Goal: Communication & Community: Share content

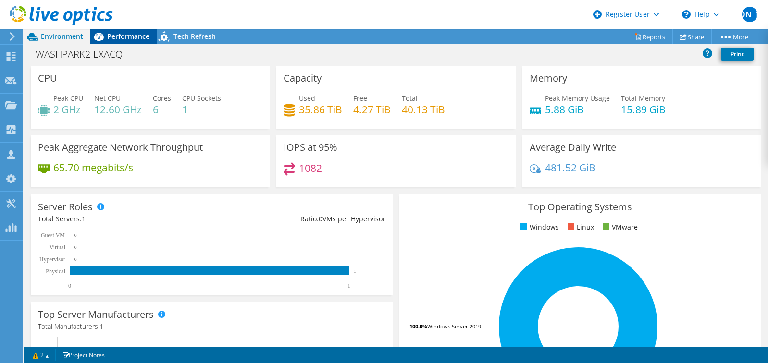
click at [119, 32] on span "Performance" at bounding box center [128, 36] width 42 height 9
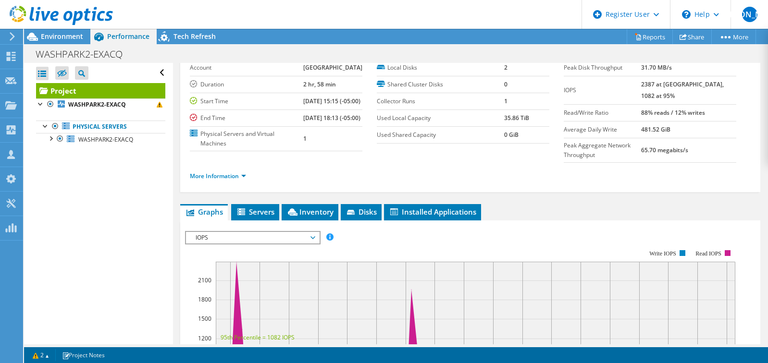
scroll to position [96, 0]
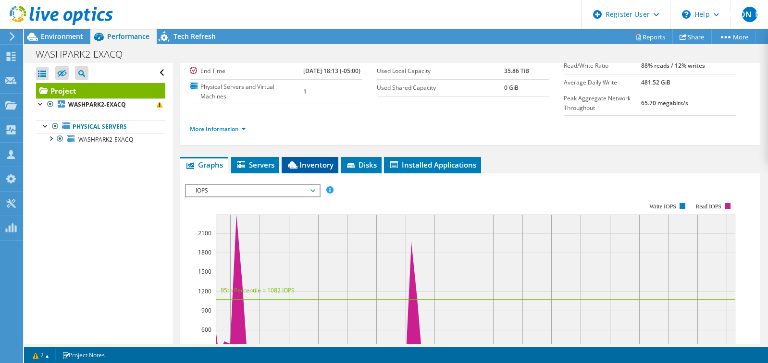
click at [314, 170] on span "Inventory" at bounding box center [309, 165] width 47 height 10
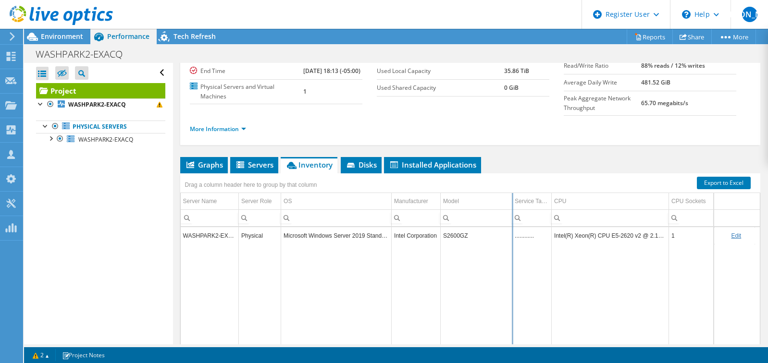
drag, startPoint x: 470, startPoint y: 221, endPoint x: 511, endPoint y: 216, distance: 41.1
click at [511, 216] on div "Drag a column header here to group by that column Server Name Server Role OS Ma…" at bounding box center [470, 275] width 580 height 204
copy tr "S2600GZ"
drag, startPoint x: 466, startPoint y: 259, endPoint x: 437, endPoint y: 265, distance: 30.0
click at [437, 244] on tr "WASHPARK2-EXACQ Physical Microsoft Windows Server 2019 Standard Intel Corporati…" at bounding box center [536, 235] width 711 height 17
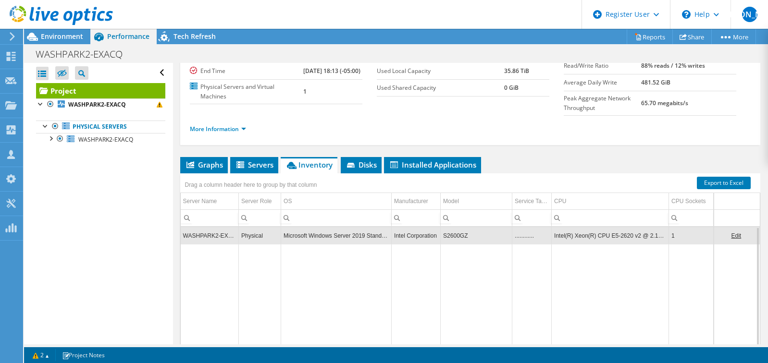
click at [356, 135] on ul "More Information" at bounding box center [470, 128] width 561 height 13
click at [210, 173] on li "Graphs" at bounding box center [204, 165] width 48 height 16
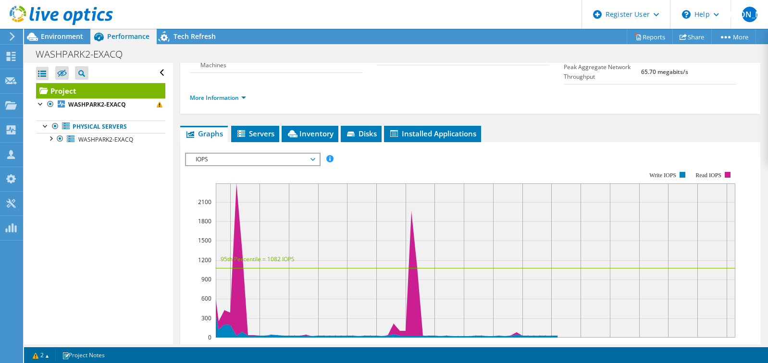
scroll to position [144, 0]
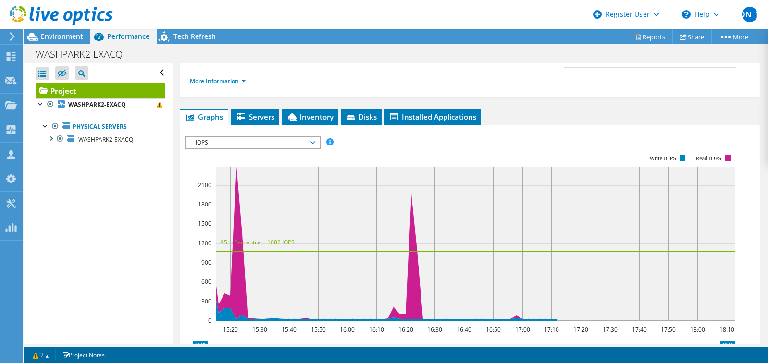
click at [271, 148] on span "IOPS" at bounding box center [252, 143] width 123 height 12
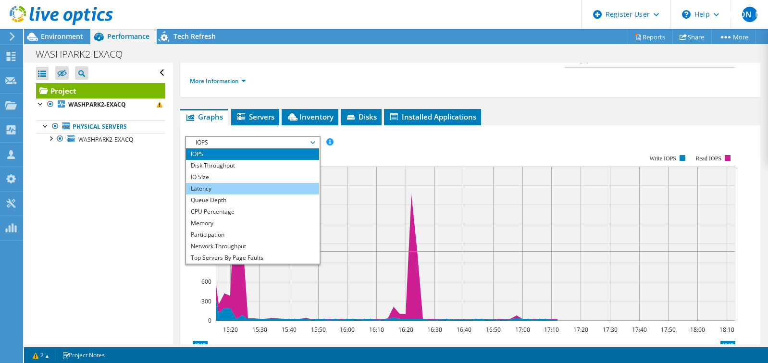
click at [280, 195] on li "Latency" at bounding box center [252, 189] width 133 height 12
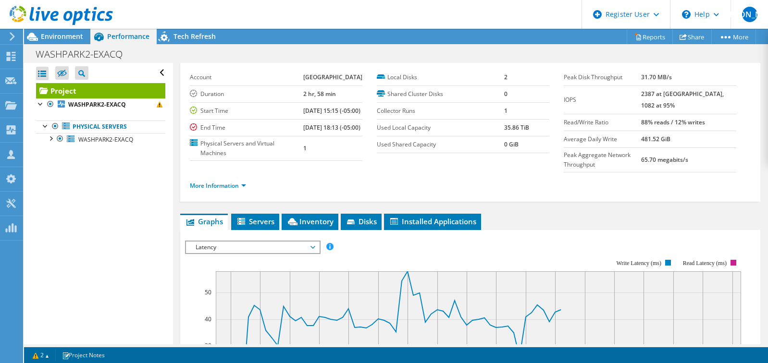
scroll to position [96, 0]
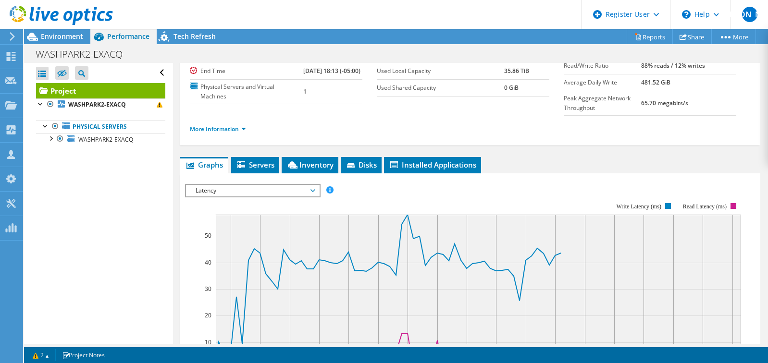
click at [289, 196] on span "Latency" at bounding box center [252, 191] width 123 height 12
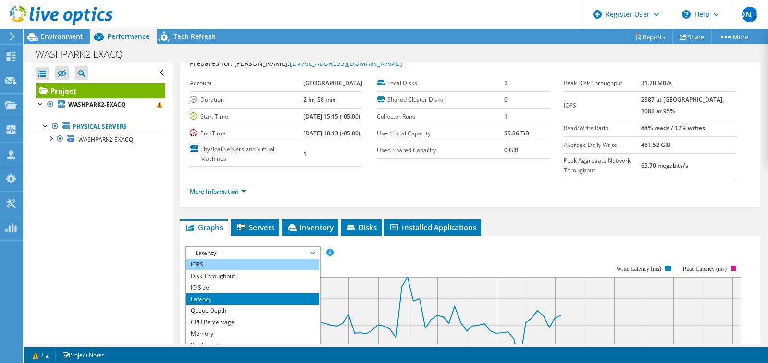
scroll to position [0, 0]
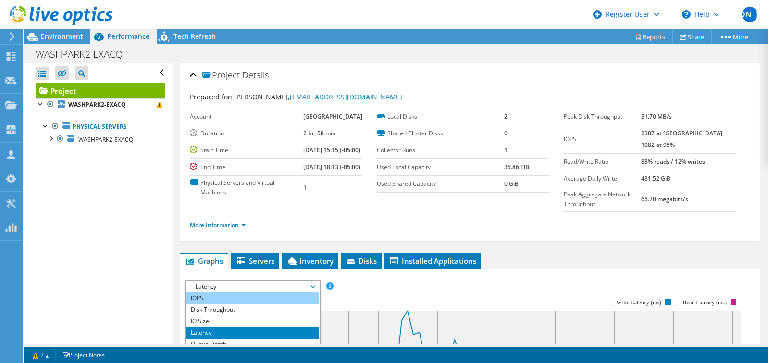
click at [265, 304] on li "IOPS" at bounding box center [252, 299] width 133 height 12
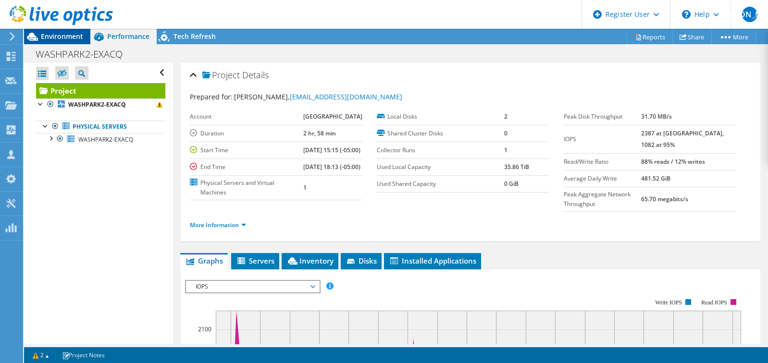
click at [54, 37] on span "Environment" at bounding box center [62, 36] width 42 height 9
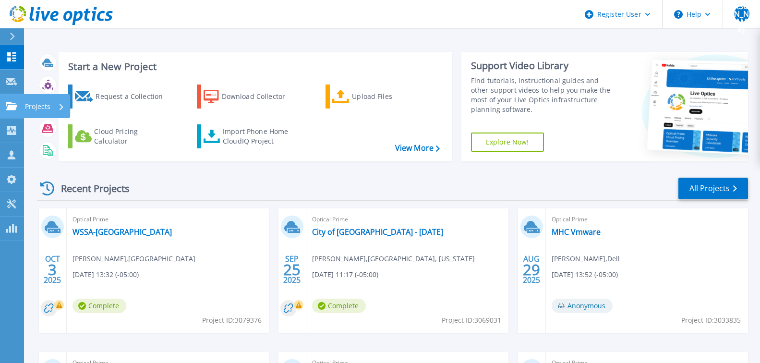
click at [8, 104] on icon at bounding box center [12, 106] width 12 height 8
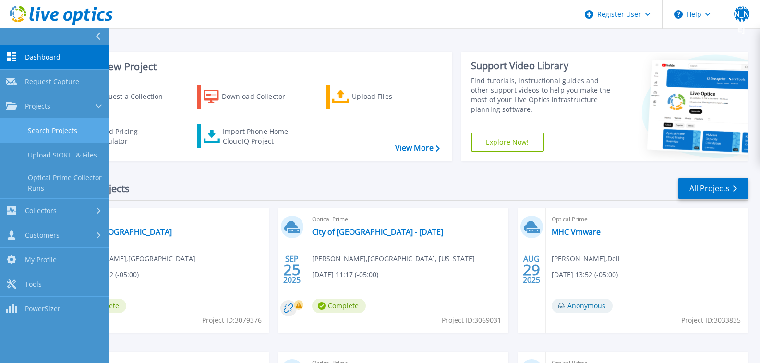
click at [32, 137] on link "Search Projects" at bounding box center [55, 131] width 110 height 25
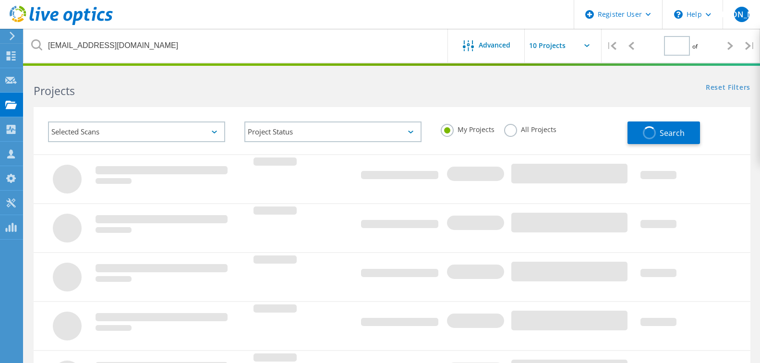
type input "1"
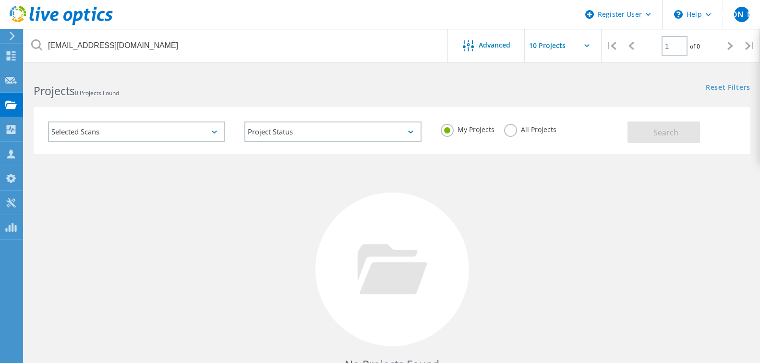
click at [520, 131] on label "All Projects" at bounding box center [530, 128] width 52 height 9
click at [0, 0] on input "All Projects" at bounding box center [0, 0] width 0 height 0
click at [650, 129] on button "Search" at bounding box center [664, 133] width 73 height 22
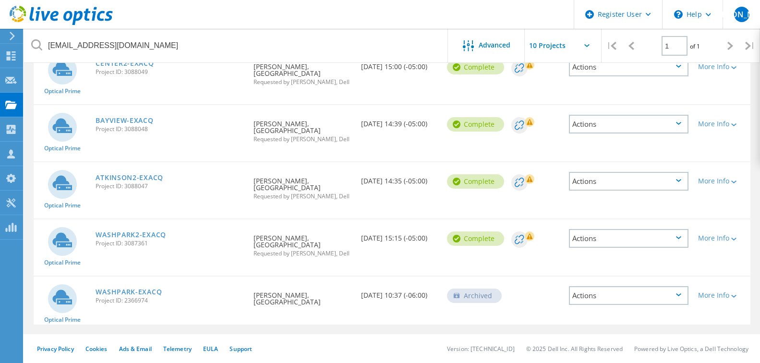
scroll to position [341, 0]
click at [136, 174] on link "ATKINSON2-EXACQ" at bounding box center [130, 177] width 68 height 7
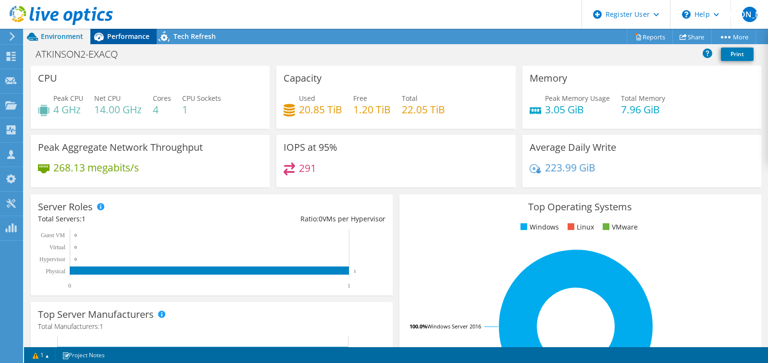
click at [129, 31] on div "Performance" at bounding box center [123, 36] width 66 height 15
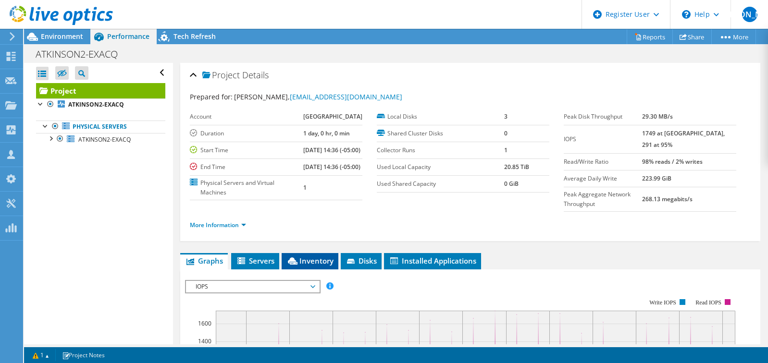
click at [308, 266] on span "Inventory" at bounding box center [309, 261] width 47 height 10
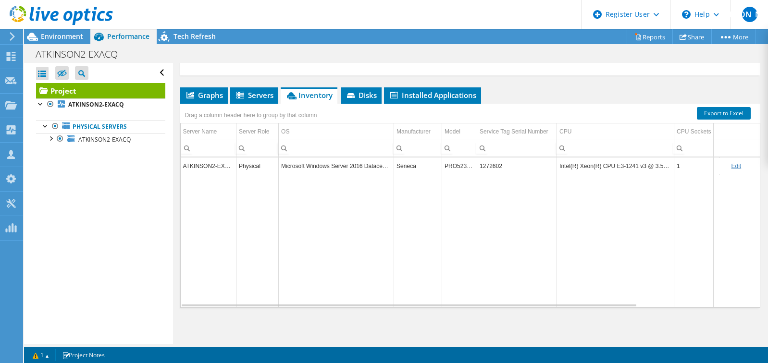
scroll to position [189, 0]
copy td "PRO523259"
drag, startPoint x: 445, startPoint y: 167, endPoint x: 476, endPoint y: 168, distance: 31.2
click at [476, 168] on td "PRO523259" at bounding box center [459, 166] width 35 height 17
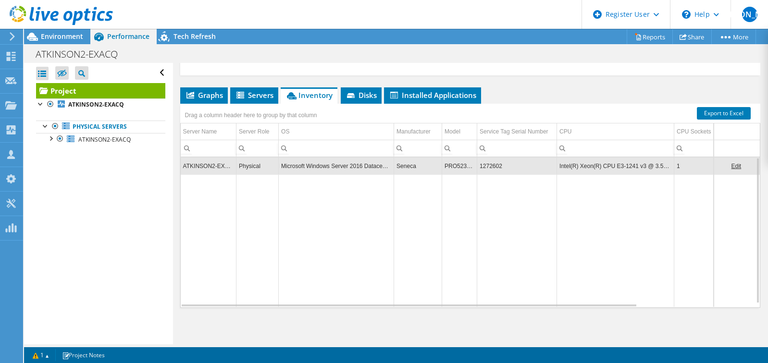
click at [389, 227] on td "Data grid" at bounding box center [336, 240] width 115 height 133
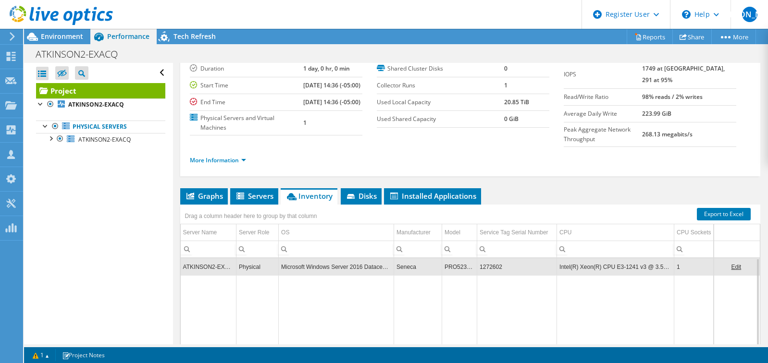
scroll to position [0, 0]
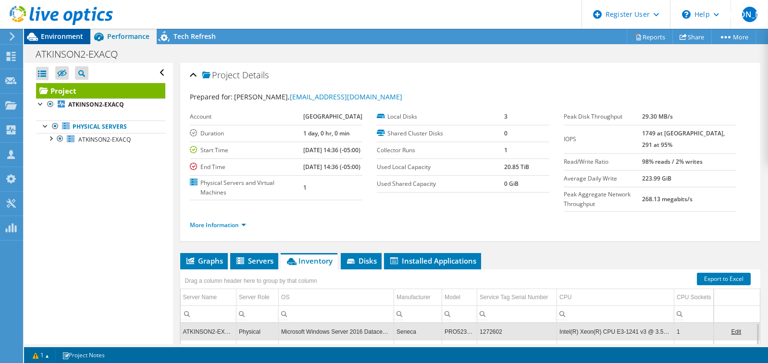
click at [66, 37] on span "Environment" at bounding box center [62, 36] width 42 height 9
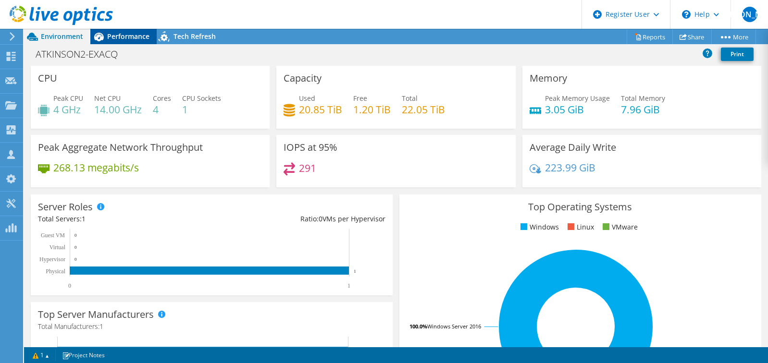
click at [126, 35] on span "Performance" at bounding box center [128, 36] width 42 height 9
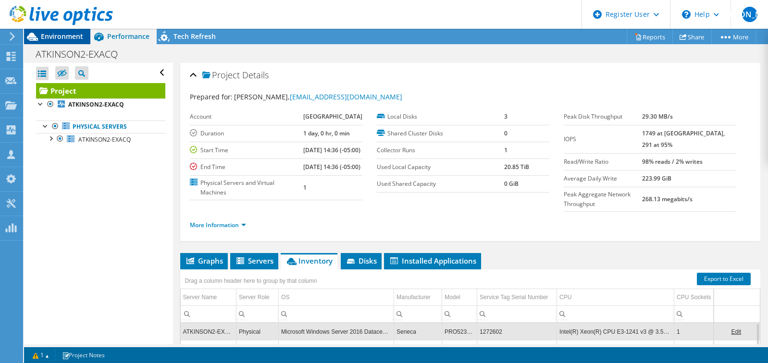
click at [70, 34] on span "Environment" at bounding box center [62, 36] width 42 height 9
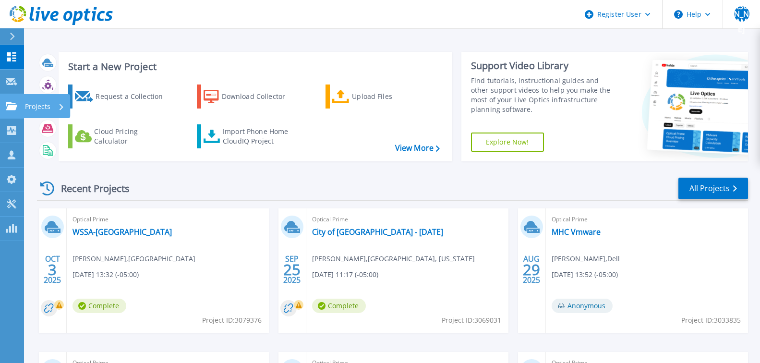
click at [14, 106] on icon at bounding box center [12, 106] width 12 height 8
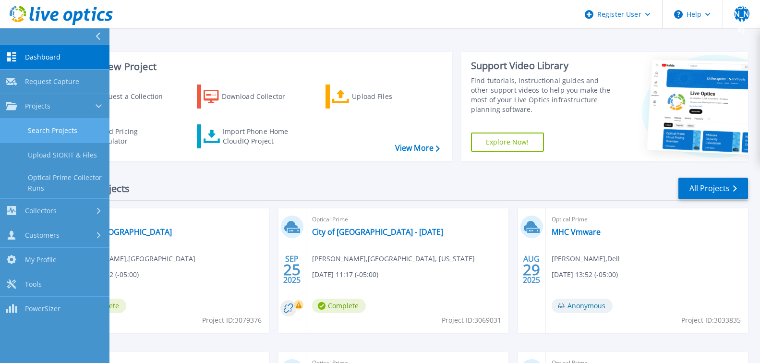
click at [56, 132] on link "Search Projects" at bounding box center [55, 131] width 110 height 25
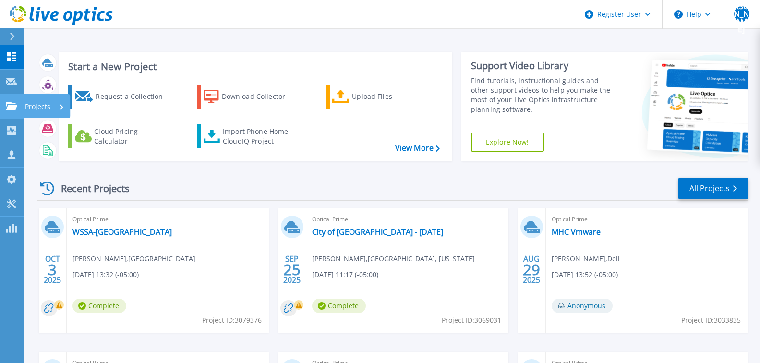
click at [12, 111] on link "Projects Projects" at bounding box center [12, 106] width 24 height 25
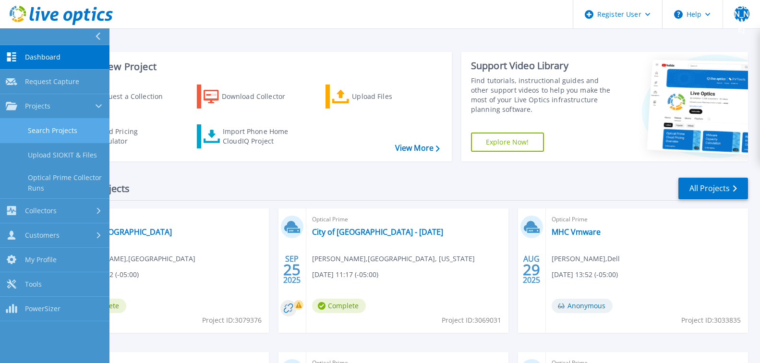
click at [39, 134] on link "Search Projects" at bounding box center [55, 131] width 110 height 25
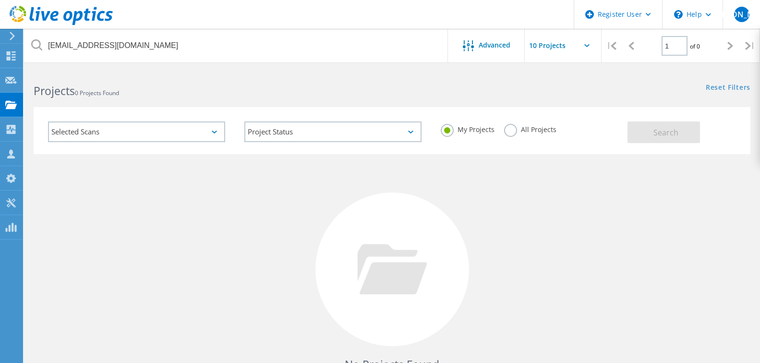
click at [510, 125] on label "All Projects" at bounding box center [530, 128] width 52 height 9
click at [0, 0] on input "All Projects" at bounding box center [0, 0] width 0 height 0
click at [672, 138] on button "Search" at bounding box center [664, 133] width 73 height 22
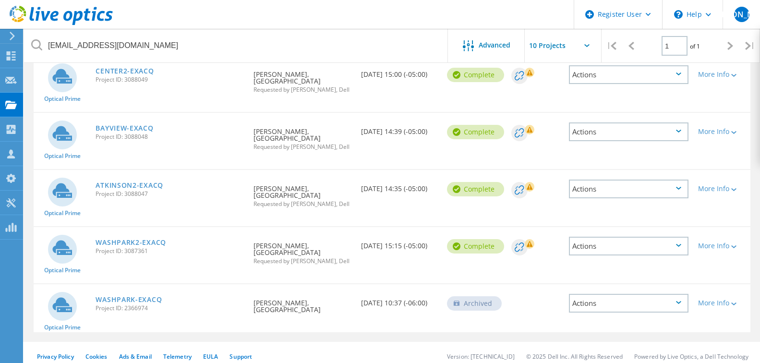
scroll to position [245, 0]
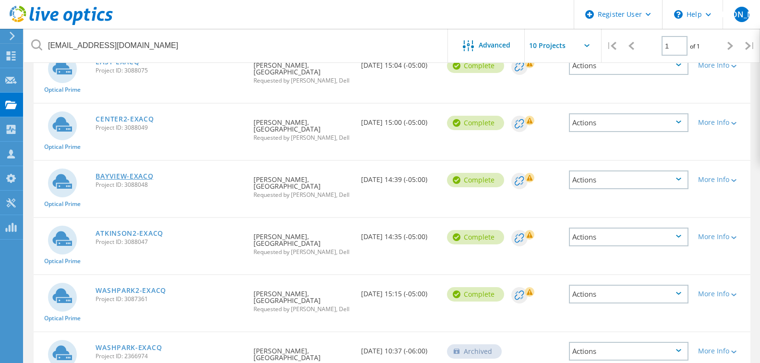
click at [127, 180] on link "BAYVIEW-EXACQ" at bounding box center [125, 176] width 58 height 7
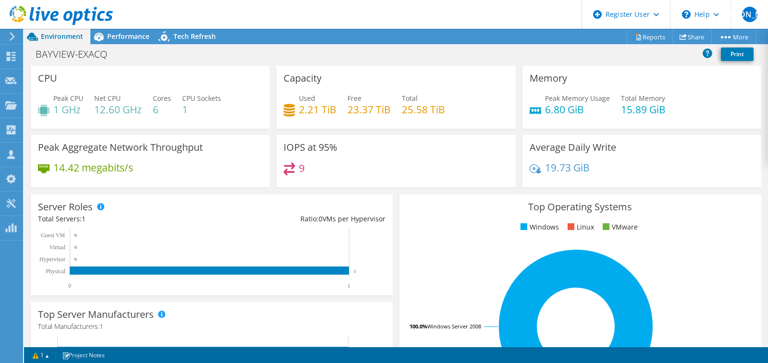
click at [132, 27] on header "WU Dell User William Ugland William.Ugland@dell.com Dell My Profile Log Out \n …" at bounding box center [384, 14] width 768 height 29
click at [135, 38] on span "Performance" at bounding box center [128, 36] width 42 height 9
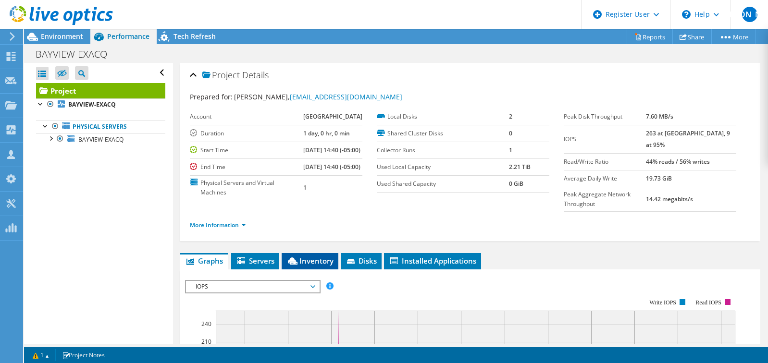
click at [310, 266] on span "Inventory" at bounding box center [309, 261] width 47 height 10
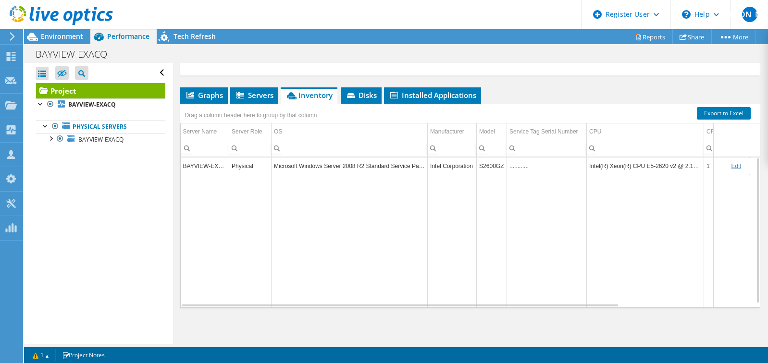
scroll to position [93, 0]
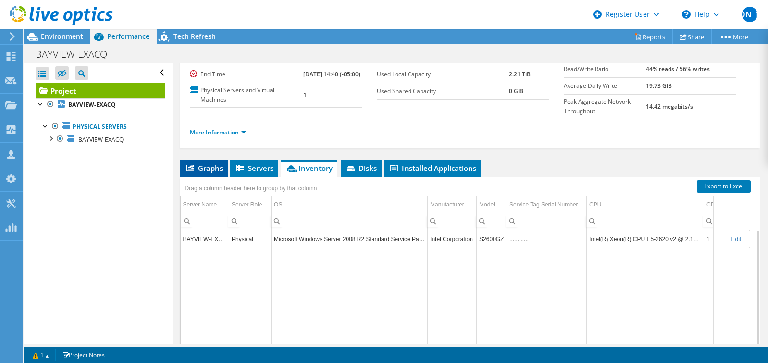
click at [203, 173] on span "Graphs" at bounding box center [204, 168] width 38 height 10
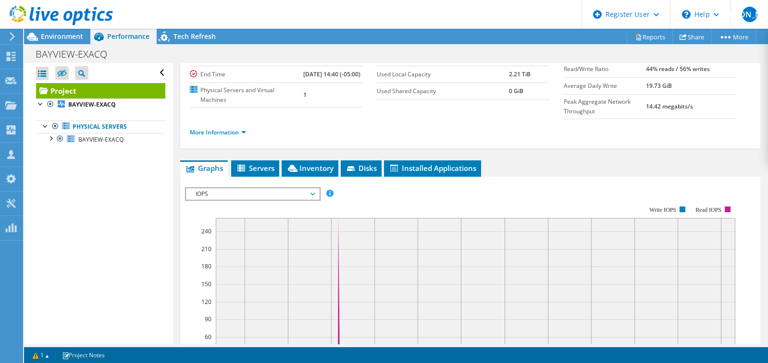
scroll to position [0, 0]
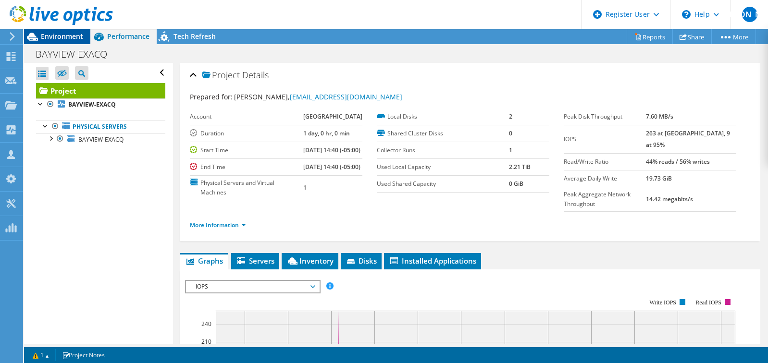
click at [66, 43] on div "Environment" at bounding box center [57, 36] width 66 height 15
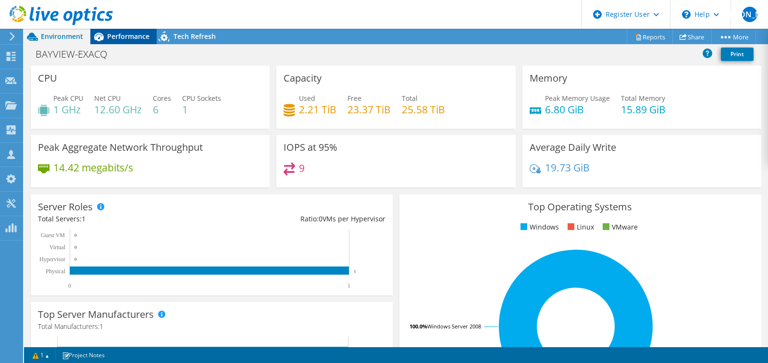
click at [121, 36] on span "Performance" at bounding box center [128, 36] width 42 height 9
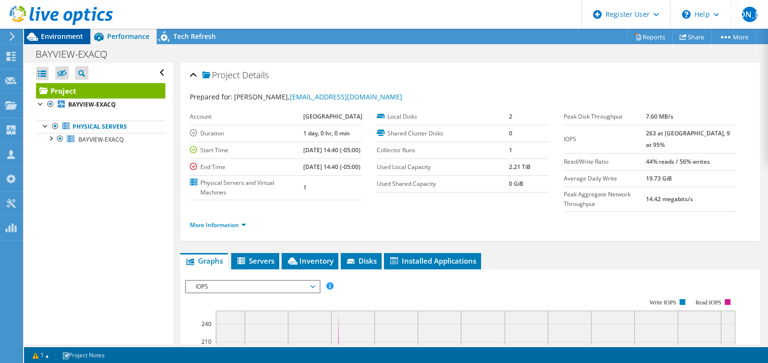
click at [60, 39] on span "Environment" at bounding box center [62, 36] width 42 height 9
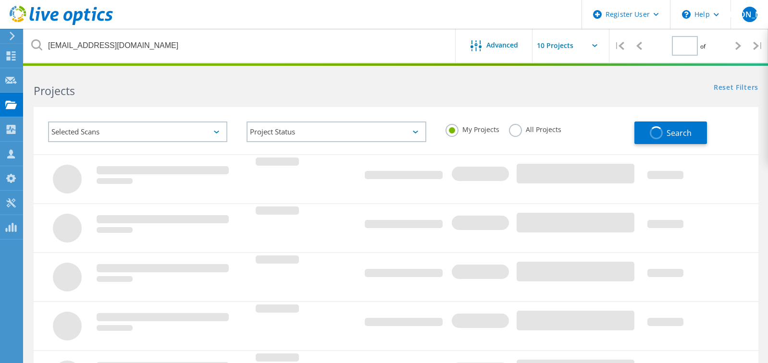
type input "1"
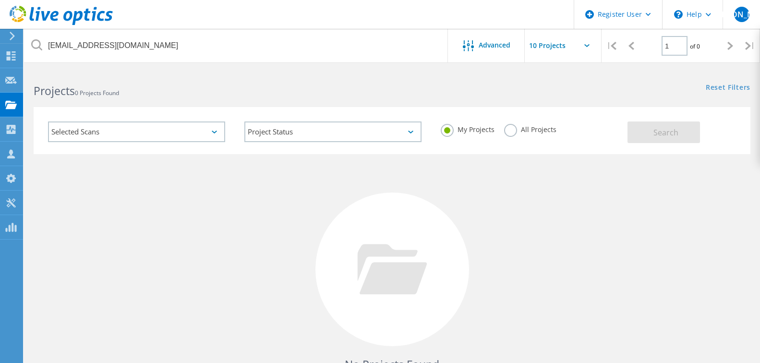
click at [517, 133] on label "All Projects" at bounding box center [530, 128] width 52 height 9
click at [0, 0] on input "All Projects" at bounding box center [0, 0] width 0 height 0
click at [674, 128] on span "Search" at bounding box center [666, 132] width 25 height 11
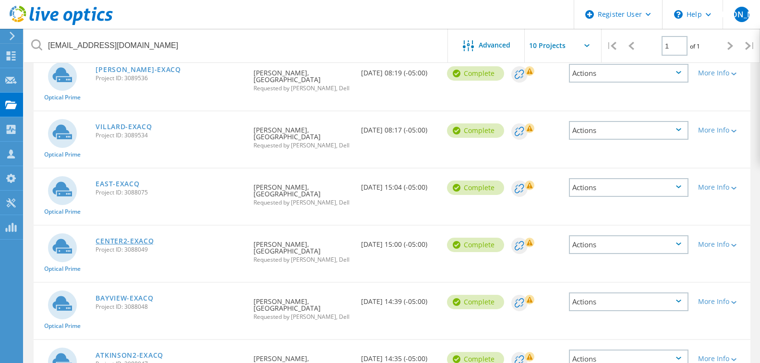
scroll to position [144, 0]
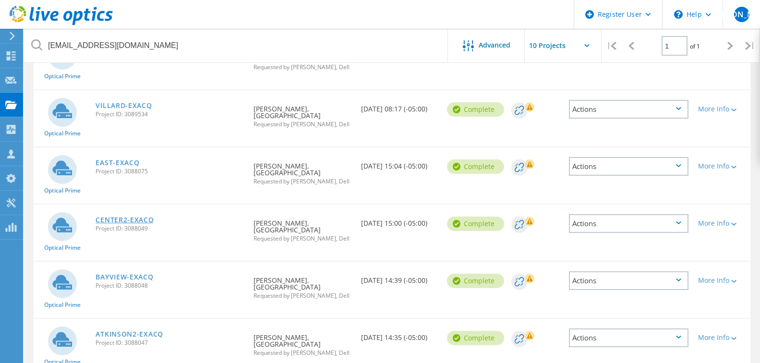
click at [122, 223] on link "CENTER2-EXACQ" at bounding box center [125, 220] width 58 height 7
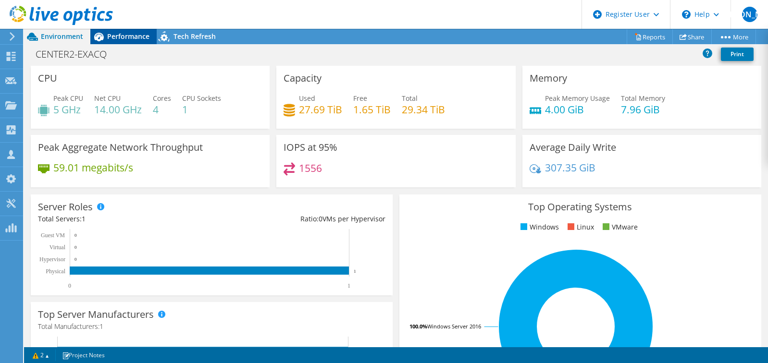
click at [134, 35] on span "Performance" at bounding box center [128, 36] width 42 height 9
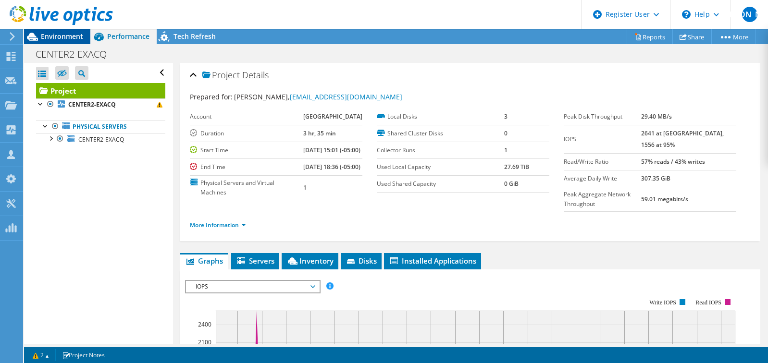
click at [64, 34] on span "Environment" at bounding box center [62, 36] width 42 height 9
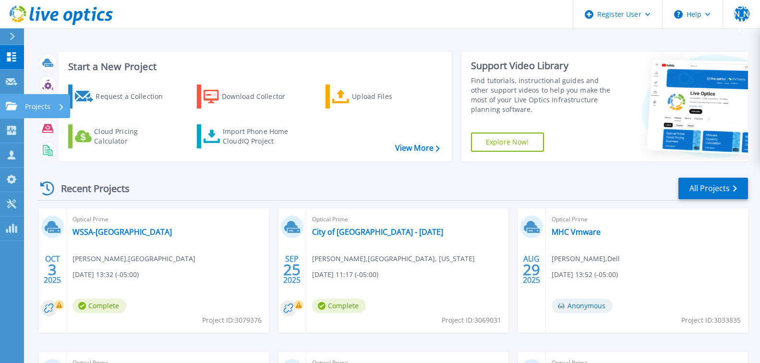
click at [14, 109] on icon at bounding box center [12, 106] width 12 height 8
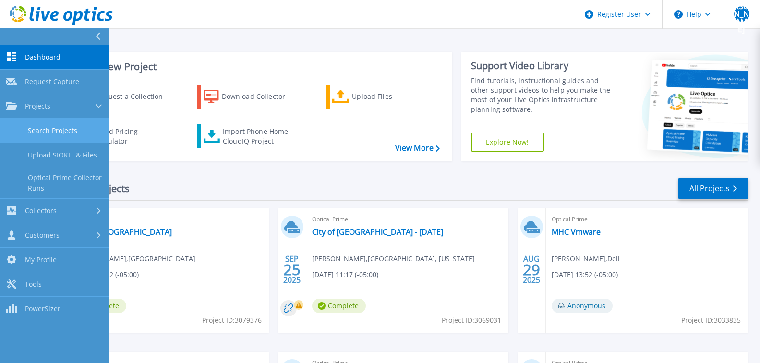
click at [60, 134] on link "Search Projects" at bounding box center [55, 131] width 110 height 25
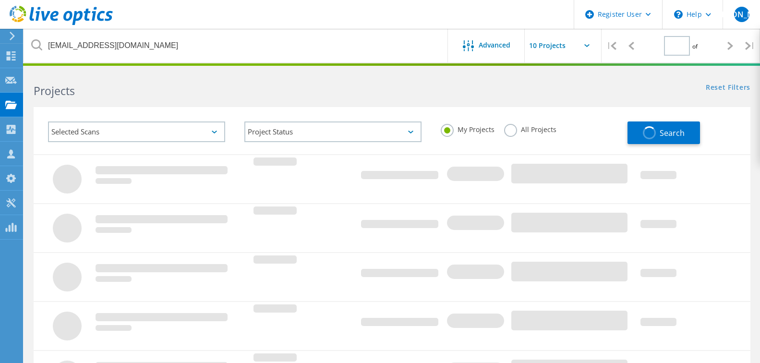
type input "1"
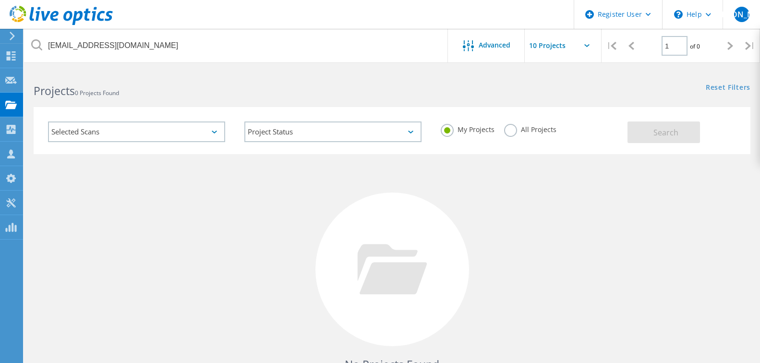
click at [523, 127] on label "All Projects" at bounding box center [530, 128] width 52 height 9
click at [0, 0] on input "All Projects" at bounding box center [0, 0] width 0 height 0
click at [639, 128] on button "Search" at bounding box center [664, 133] width 73 height 22
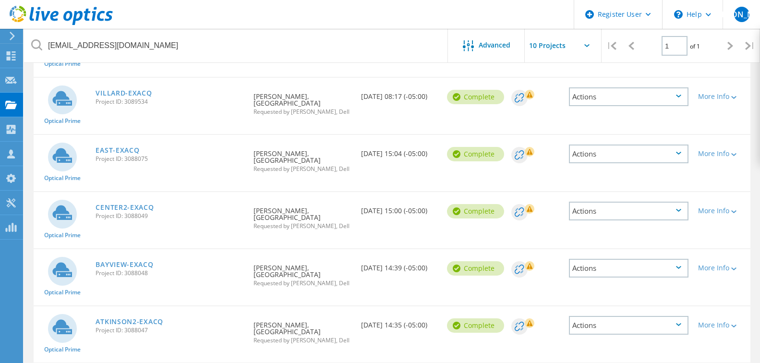
scroll to position [144, 0]
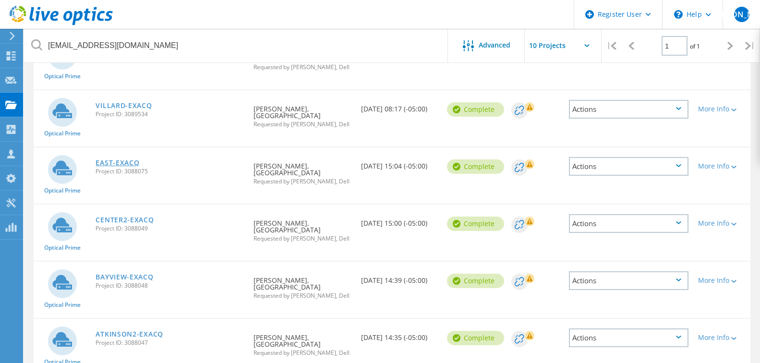
click at [122, 166] on link "EAST-EXACQ" at bounding box center [118, 162] width 44 height 7
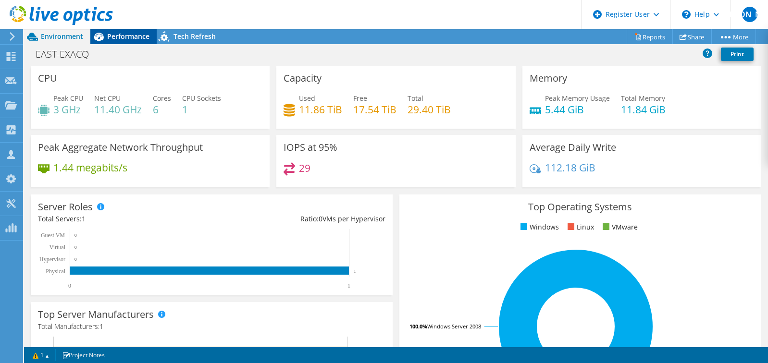
click at [121, 38] on span "Performance" at bounding box center [128, 36] width 42 height 9
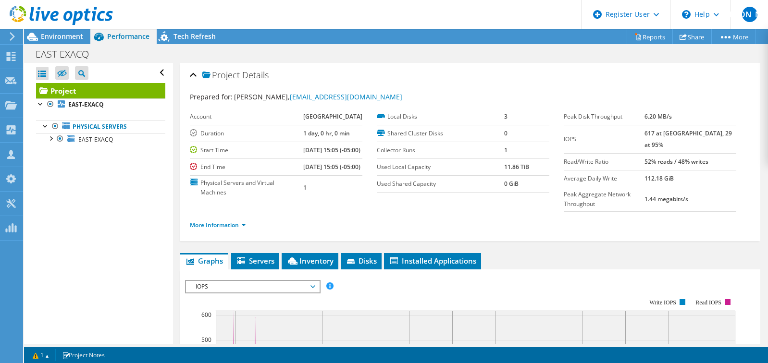
drag, startPoint x: 68, startPoint y: 38, endPoint x: 97, endPoint y: 29, distance: 29.9
click at [68, 38] on span "Environment" at bounding box center [62, 36] width 42 height 9
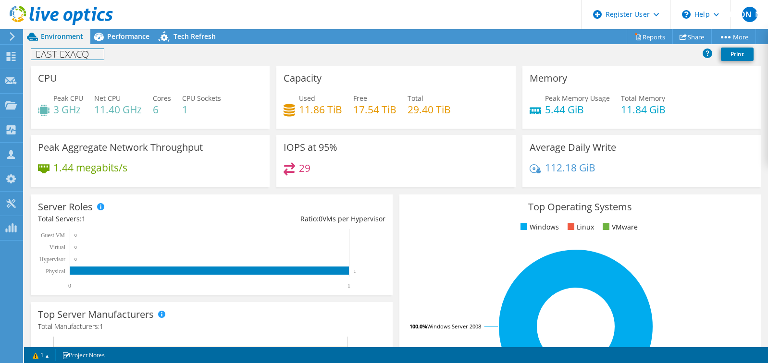
click at [35, 49] on h1 "EAST-EXACQ" at bounding box center [67, 54] width 73 height 11
click at [32, 287] on div "Server Roles Physical Servers represent bare metal servers that were targets of…" at bounding box center [212, 245] width 362 height 101
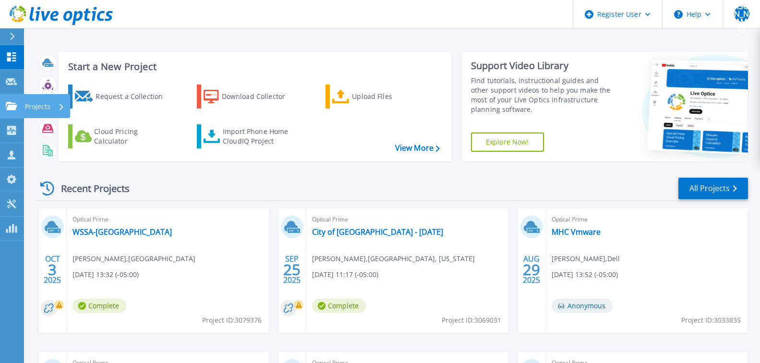
click at [14, 108] on icon at bounding box center [12, 106] width 12 height 8
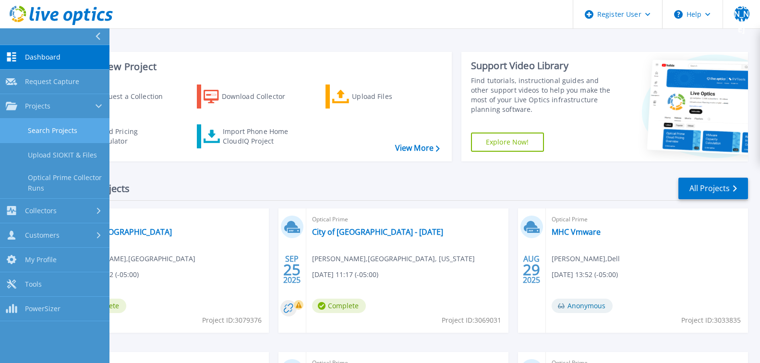
click at [51, 133] on link "Search Projects" at bounding box center [55, 131] width 110 height 25
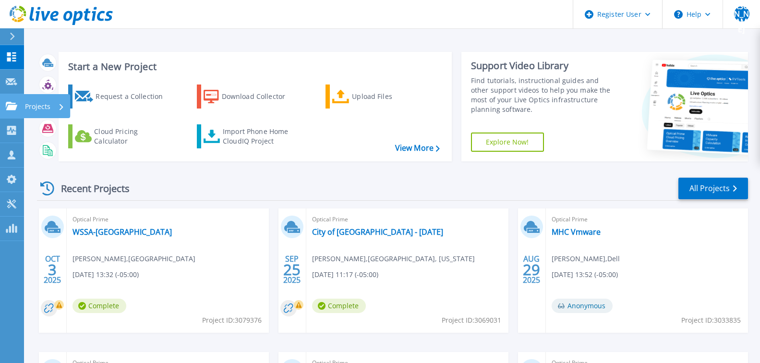
click at [19, 109] on link "Projects Projects" at bounding box center [12, 106] width 24 height 25
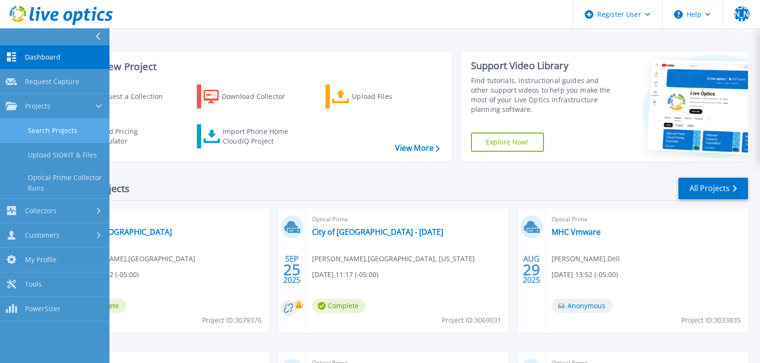
click at [55, 132] on link "Search Projects" at bounding box center [55, 131] width 110 height 25
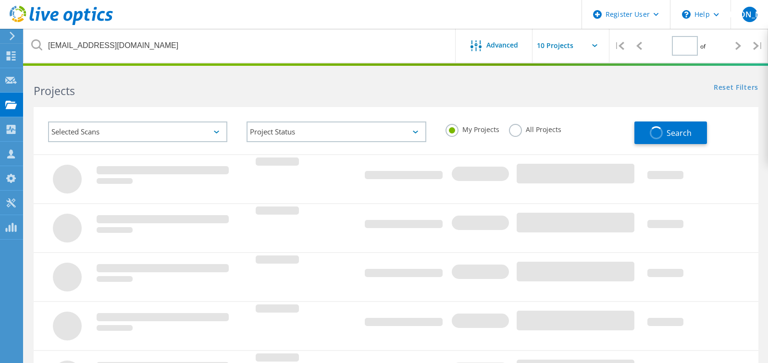
type input "1"
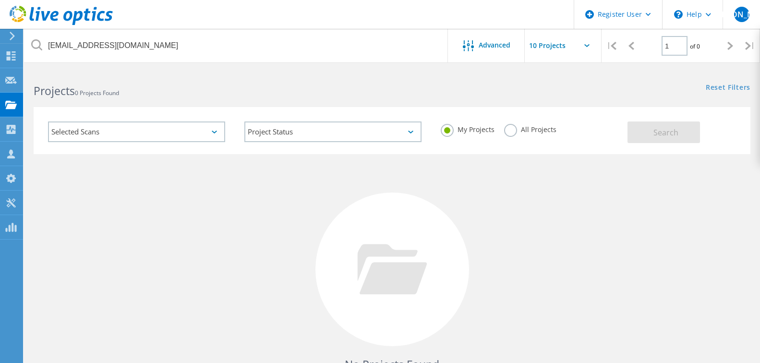
click at [518, 131] on label "All Projects" at bounding box center [530, 128] width 52 height 9
click at [0, 0] on input "All Projects" at bounding box center [0, 0] width 0 height 0
click at [634, 128] on button "Search" at bounding box center [664, 133] width 73 height 22
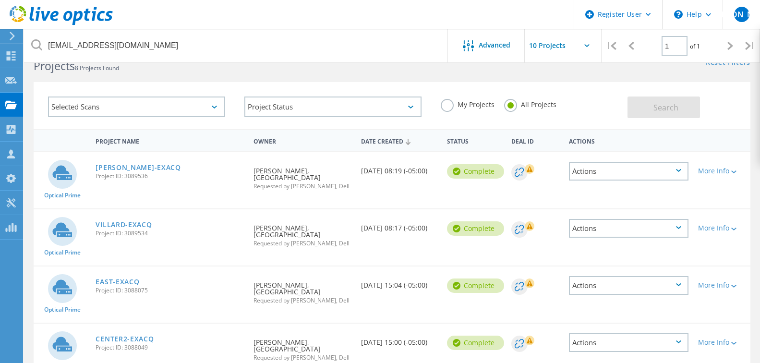
scroll to position [48, 0]
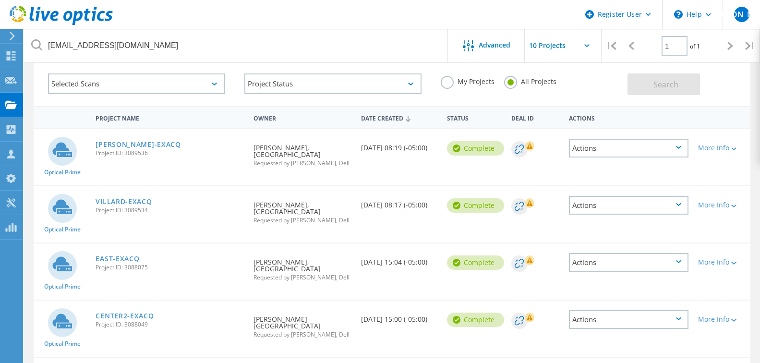
click at [133, 212] on span "Project ID: 3089534" at bounding box center [170, 211] width 148 height 6
click at [133, 205] on link "VILLARD-EXACQ" at bounding box center [124, 201] width 56 height 7
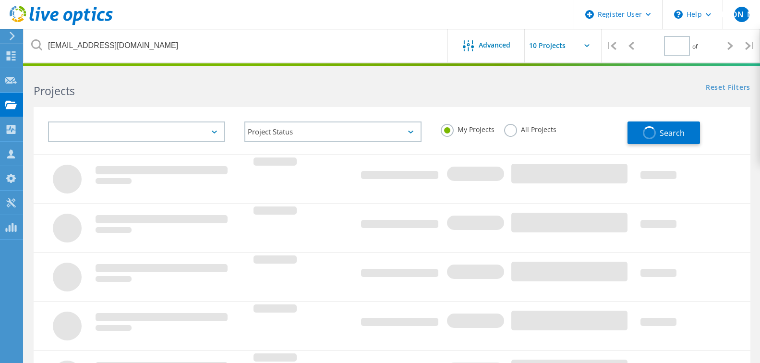
type input "1"
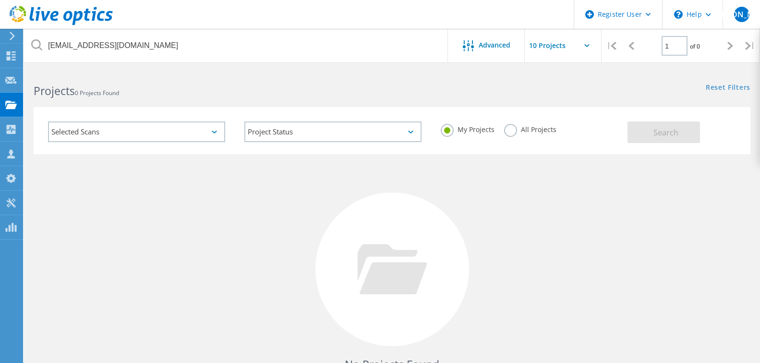
click at [521, 129] on label "All Projects" at bounding box center [530, 128] width 52 height 9
click at [0, 0] on input "All Projects" at bounding box center [0, 0] width 0 height 0
click at [657, 125] on button "Search" at bounding box center [664, 133] width 73 height 22
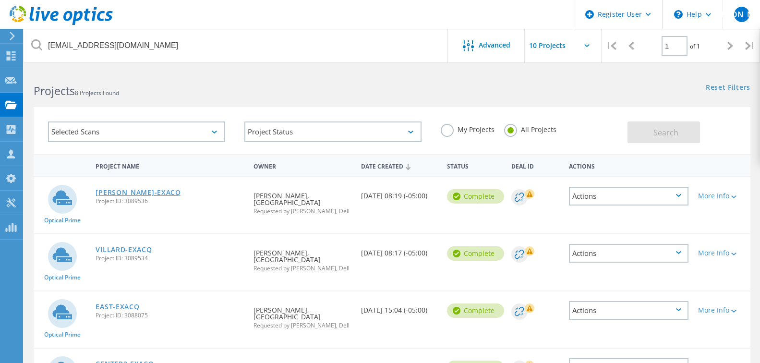
click at [133, 191] on link "[PERSON_NAME]-EXACQ" at bounding box center [138, 192] width 85 height 7
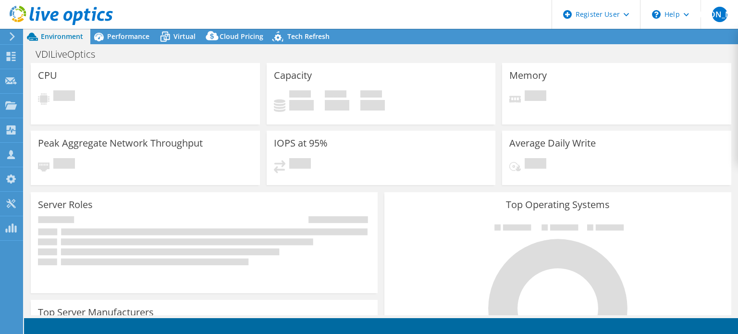
select select "USD"
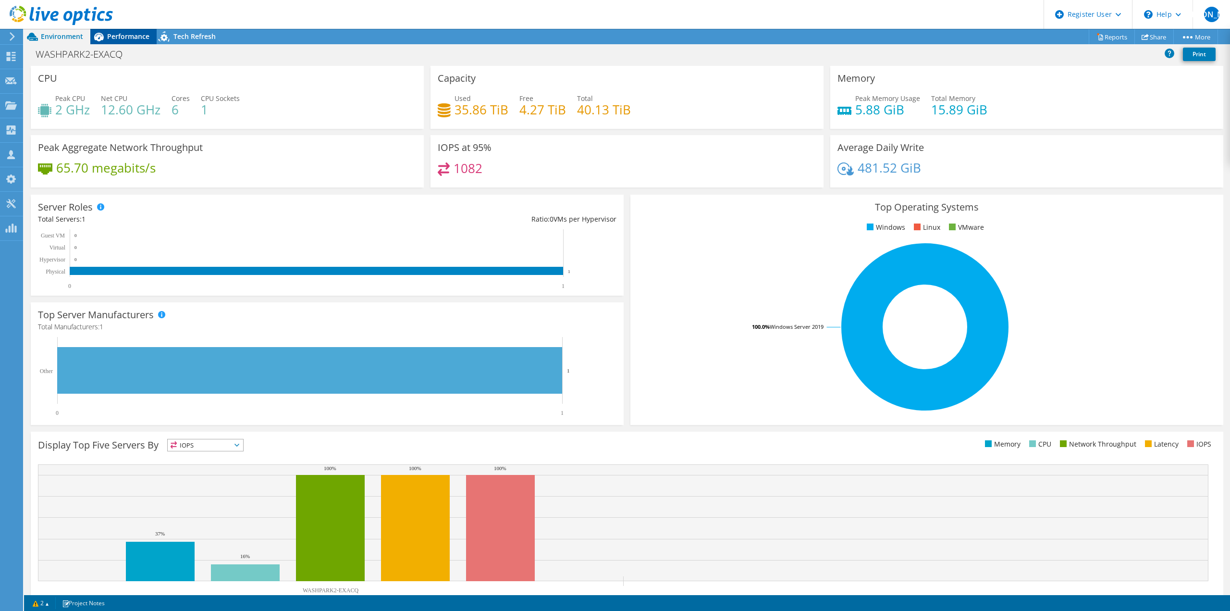
click at [126, 37] on span "Performance" at bounding box center [128, 36] width 42 height 9
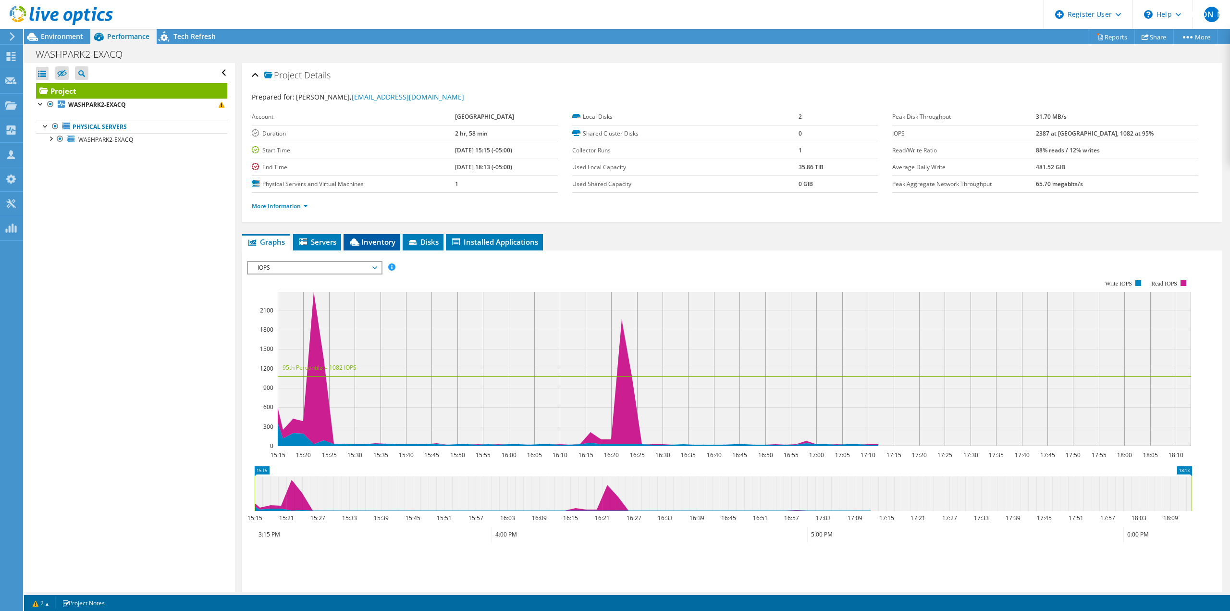
click at [381, 244] on span "Inventory" at bounding box center [371, 242] width 47 height 10
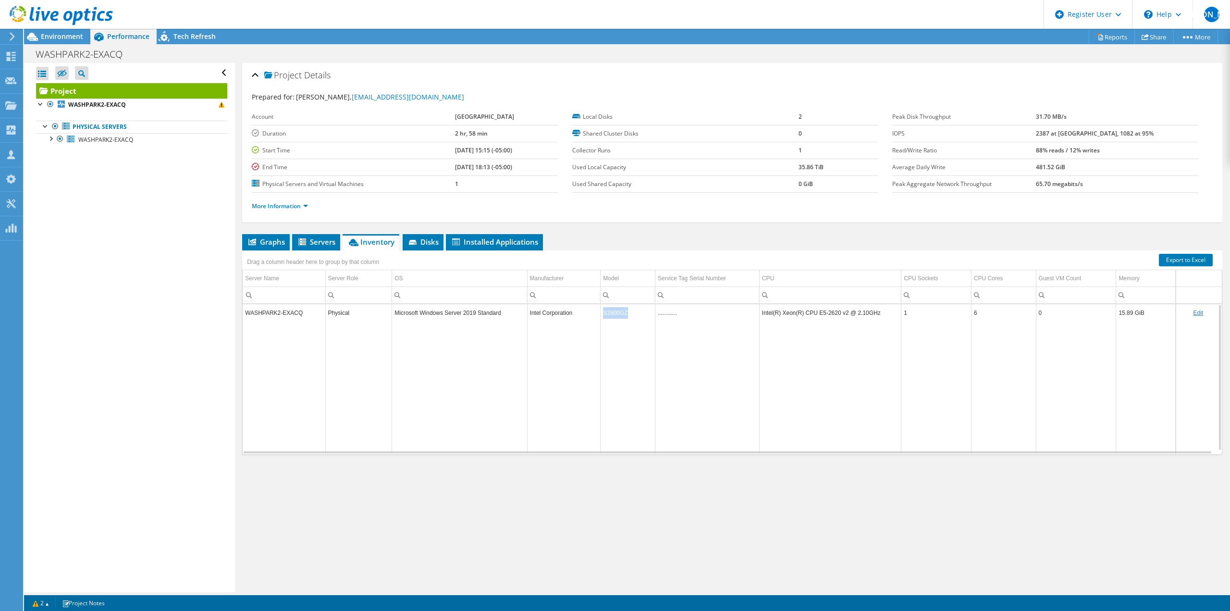
drag, startPoint x: 630, startPoint y: 313, endPoint x: 602, endPoint y: 313, distance: 27.9
click at [602, 313] on td "S2600GZ" at bounding box center [627, 312] width 55 height 17
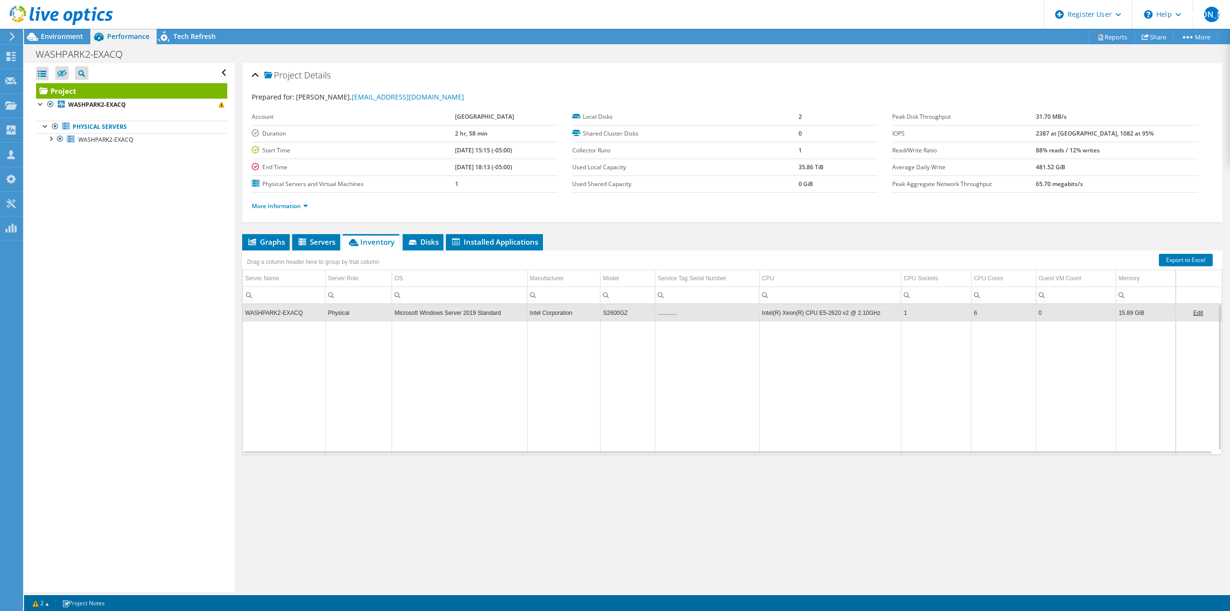
click at [622, 357] on td "Data grid" at bounding box center [627, 387] width 55 height 133
click at [275, 247] on li "Graphs" at bounding box center [266, 242] width 48 height 16
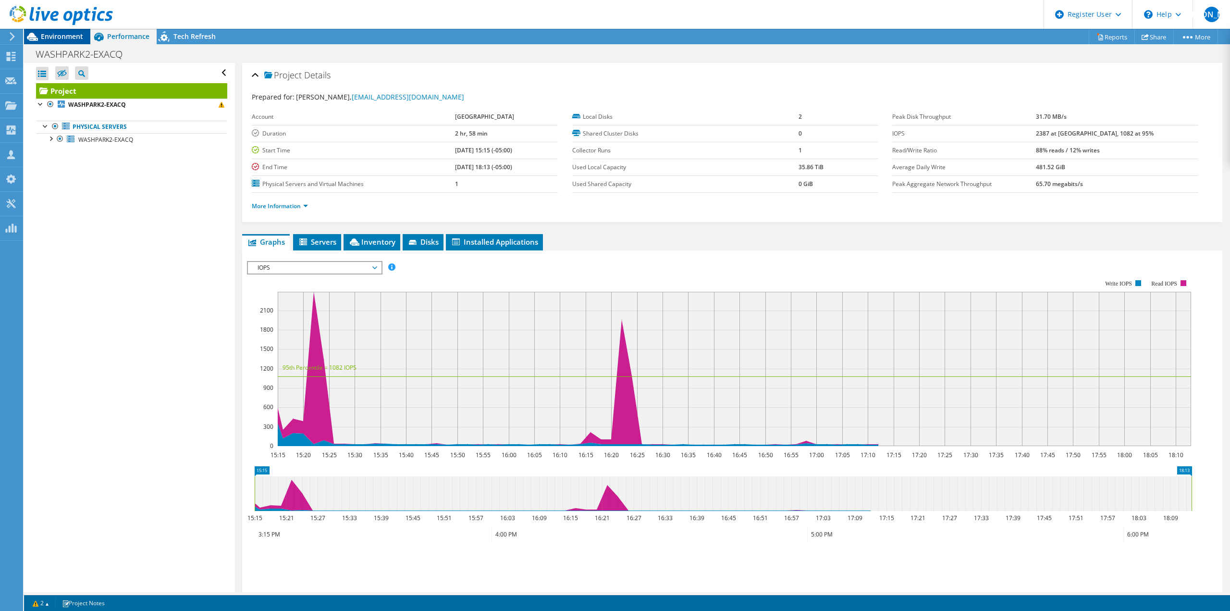
click at [49, 37] on span "Environment" at bounding box center [62, 36] width 42 height 9
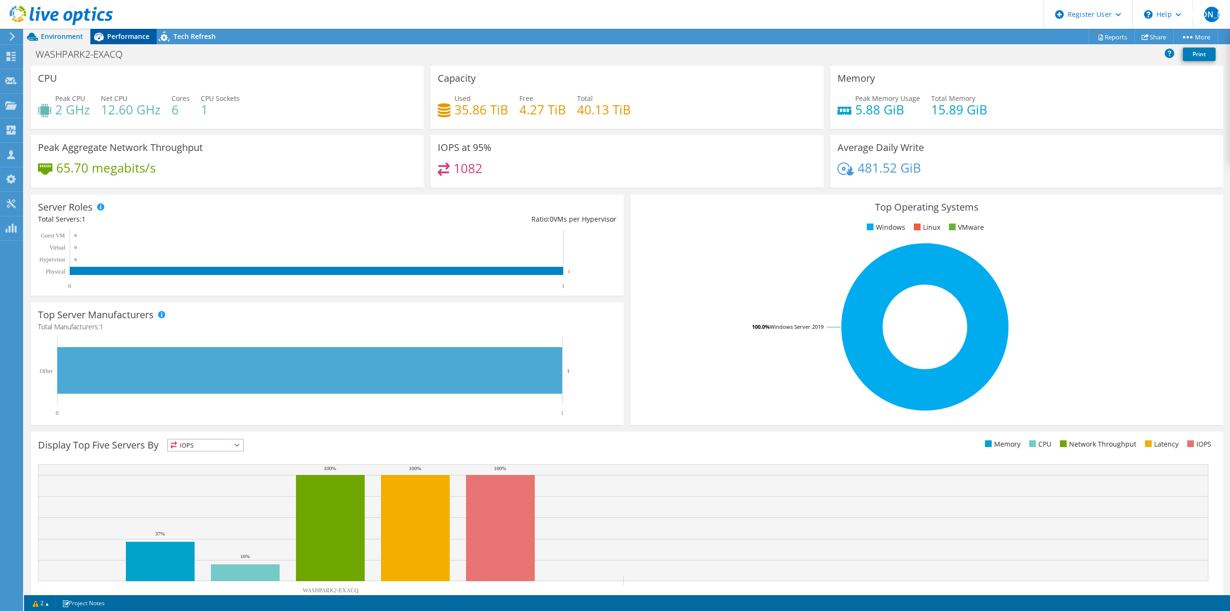
click at [128, 35] on span "Performance" at bounding box center [128, 36] width 42 height 9
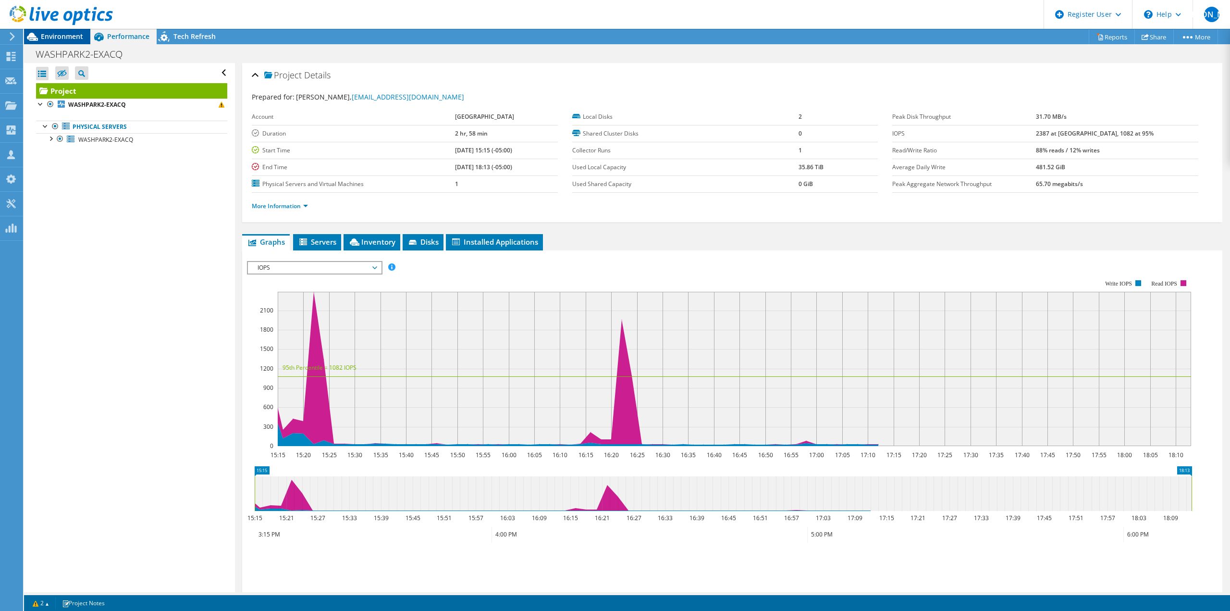
click at [66, 39] on span "Environment" at bounding box center [62, 36] width 42 height 9
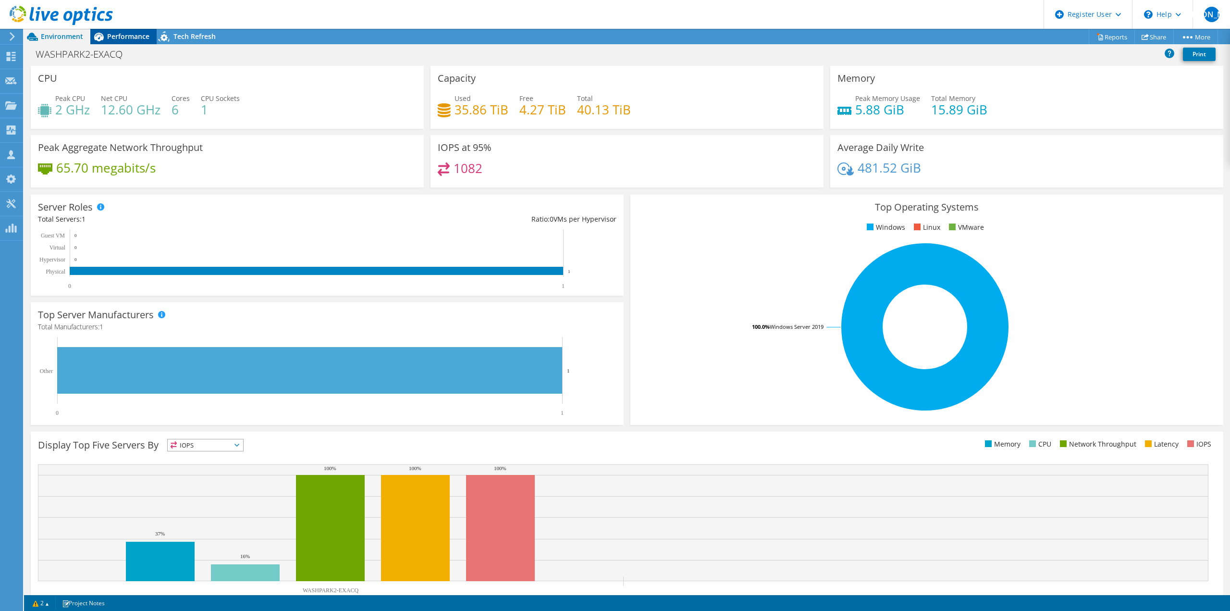
click at [124, 31] on div "Performance" at bounding box center [123, 36] width 66 height 15
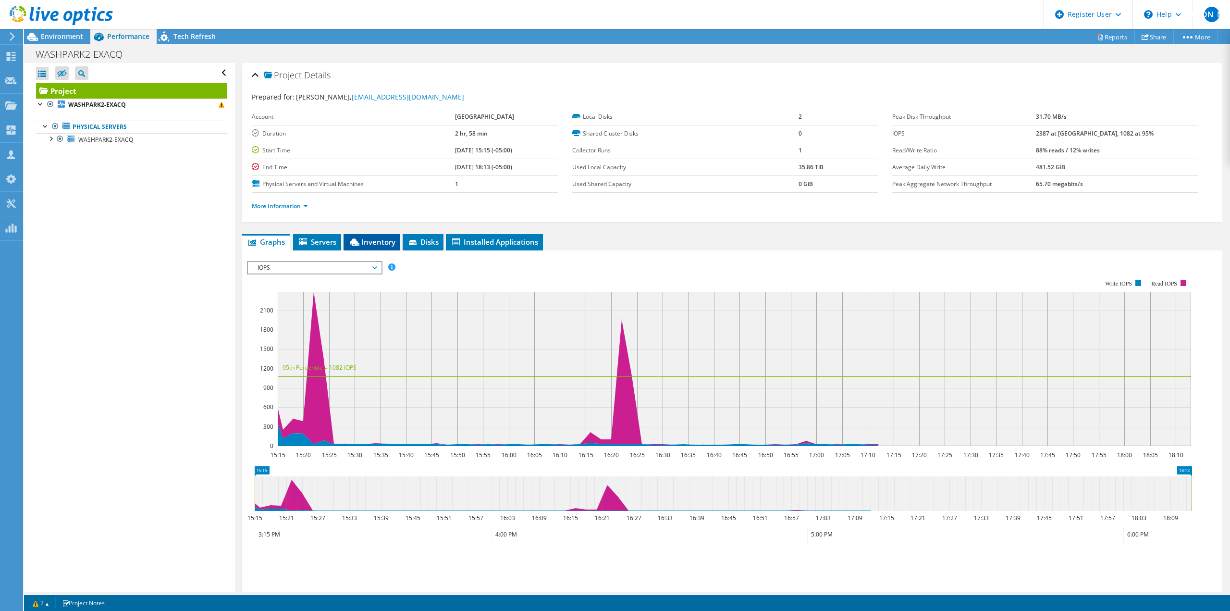
click at [371, 240] on span "Inventory" at bounding box center [371, 242] width 47 height 10
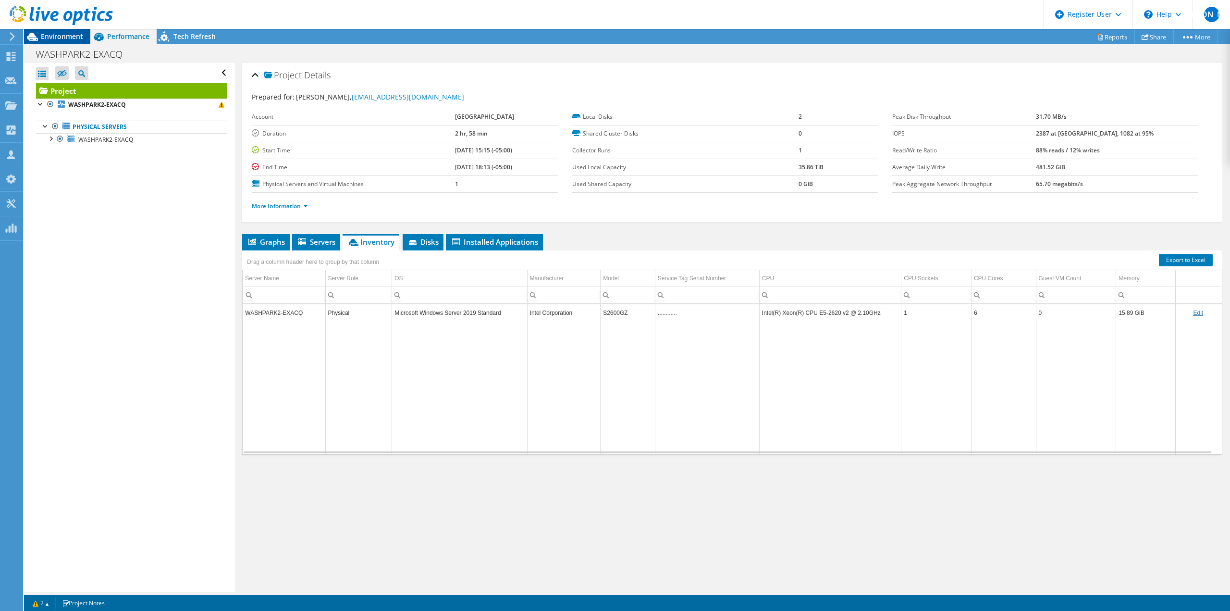
click at [81, 38] on span "Environment" at bounding box center [62, 36] width 42 height 9
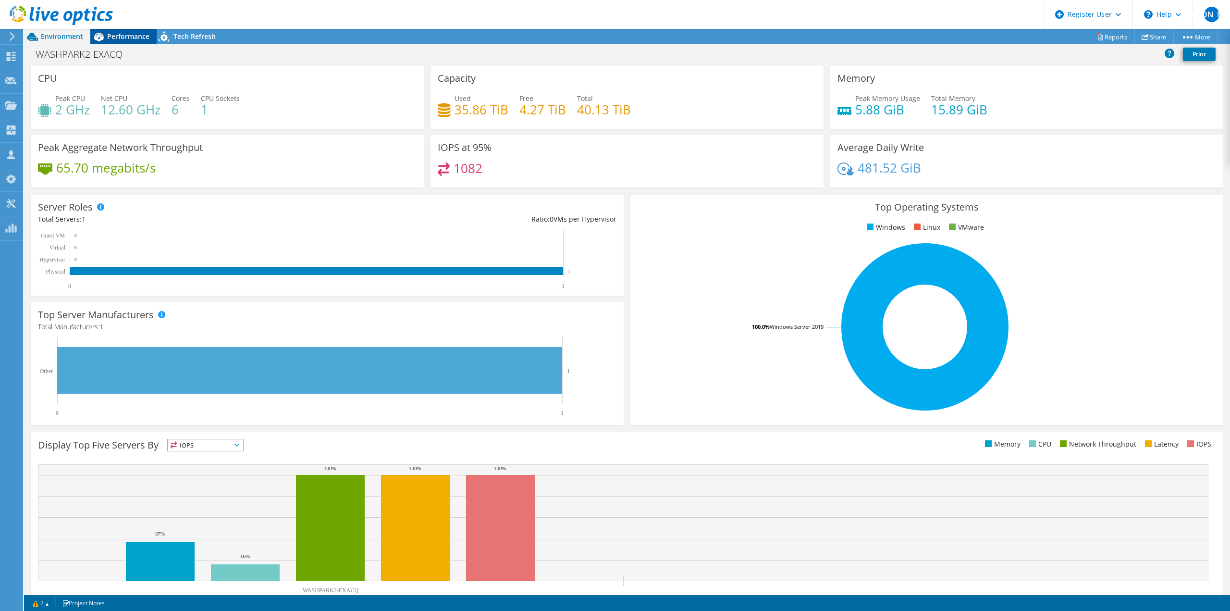
click at [125, 35] on span "Performance" at bounding box center [128, 36] width 42 height 9
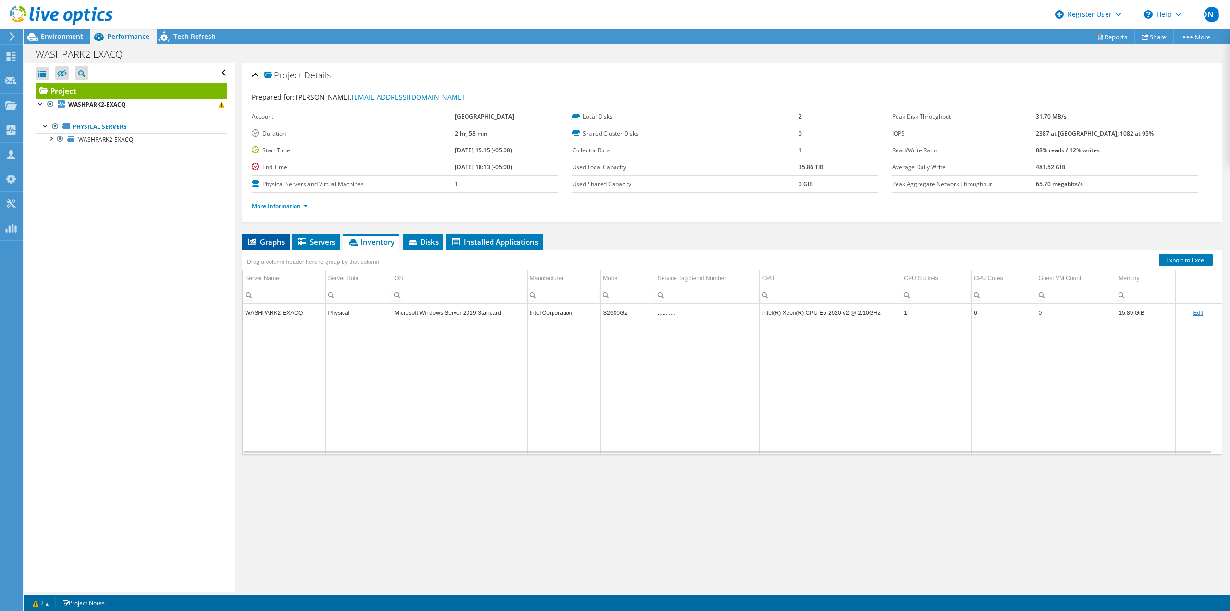
click at [269, 240] on span "Graphs" at bounding box center [266, 242] width 38 height 10
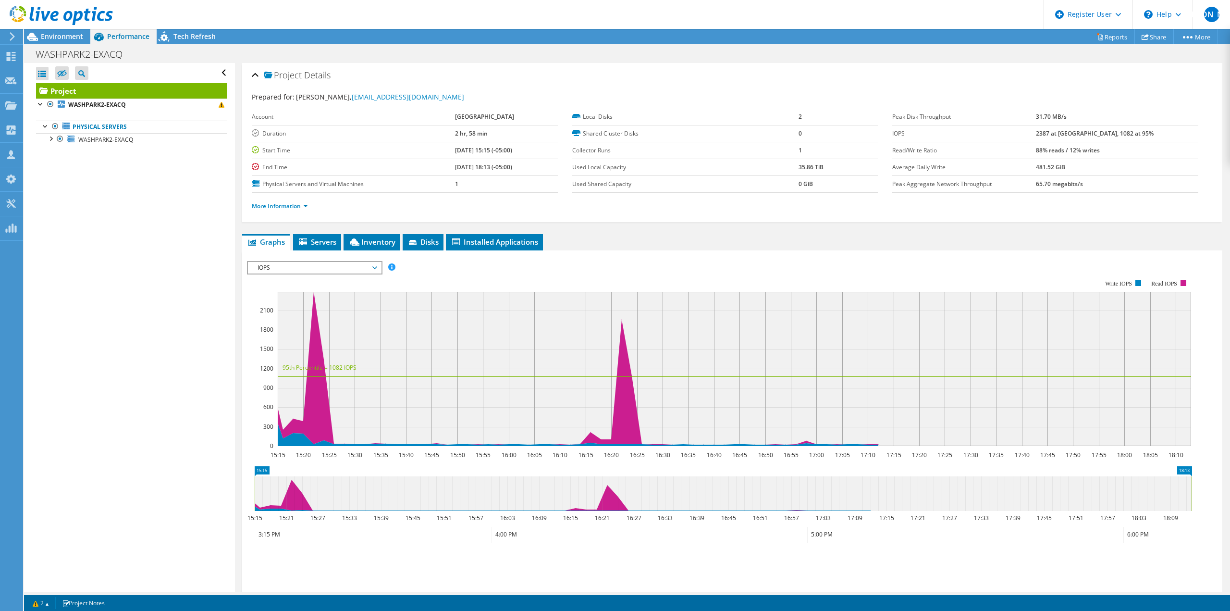
click at [321, 270] on span "IOPS" at bounding box center [314, 268] width 123 height 12
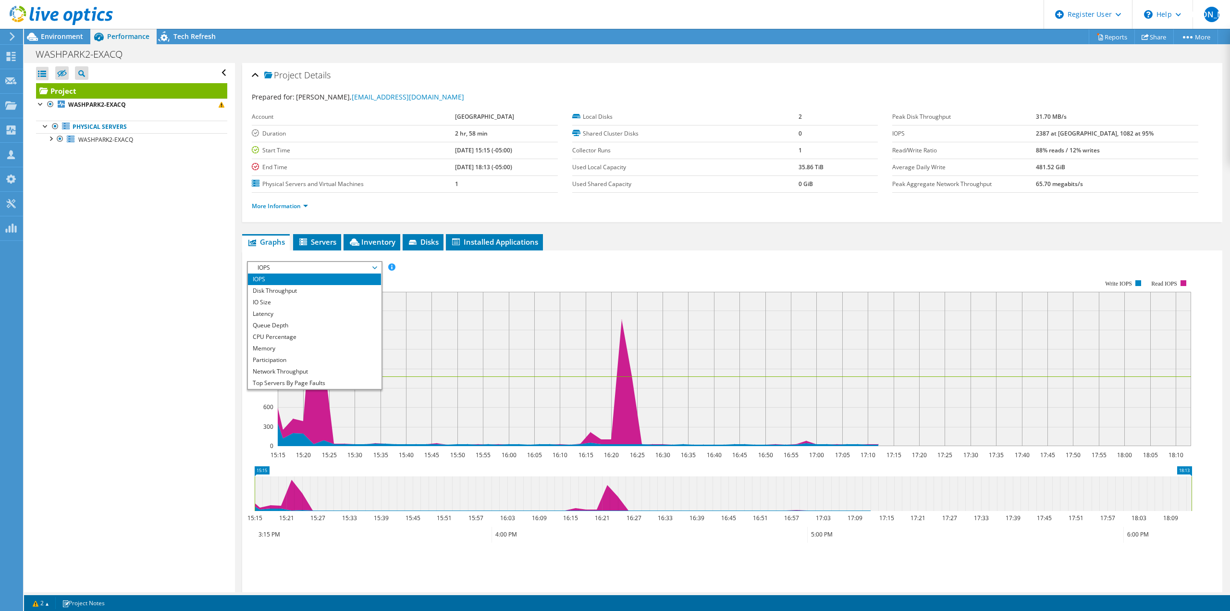
click at [448, 277] on rect at bounding box center [719, 363] width 944 height 192
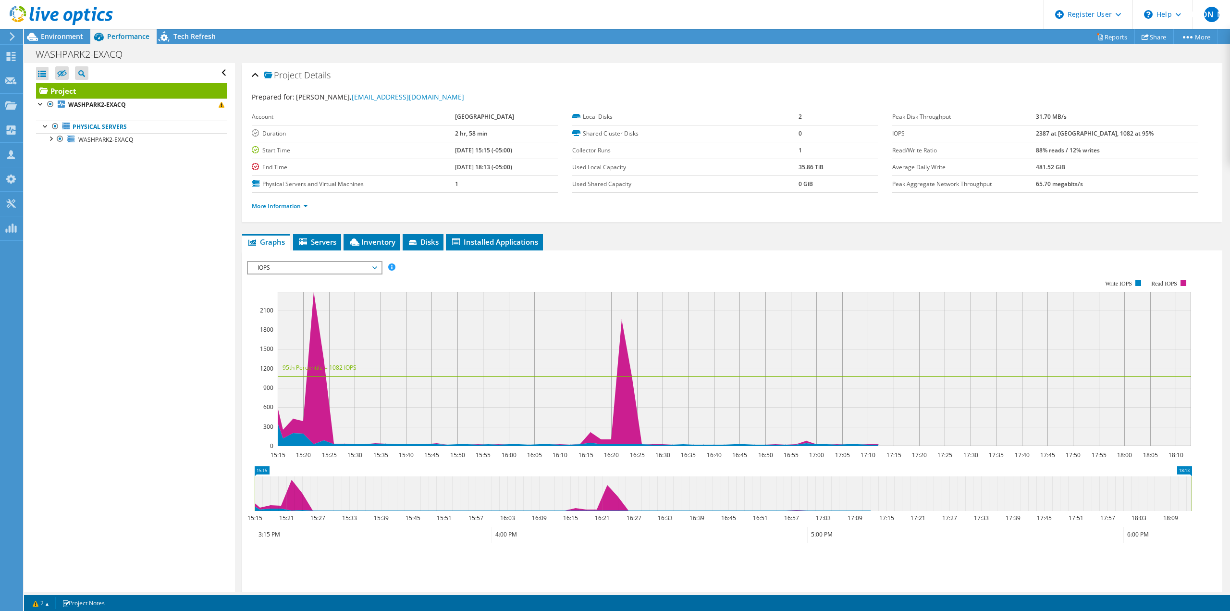
click at [274, 266] on span "IOPS" at bounding box center [314, 268] width 123 height 12
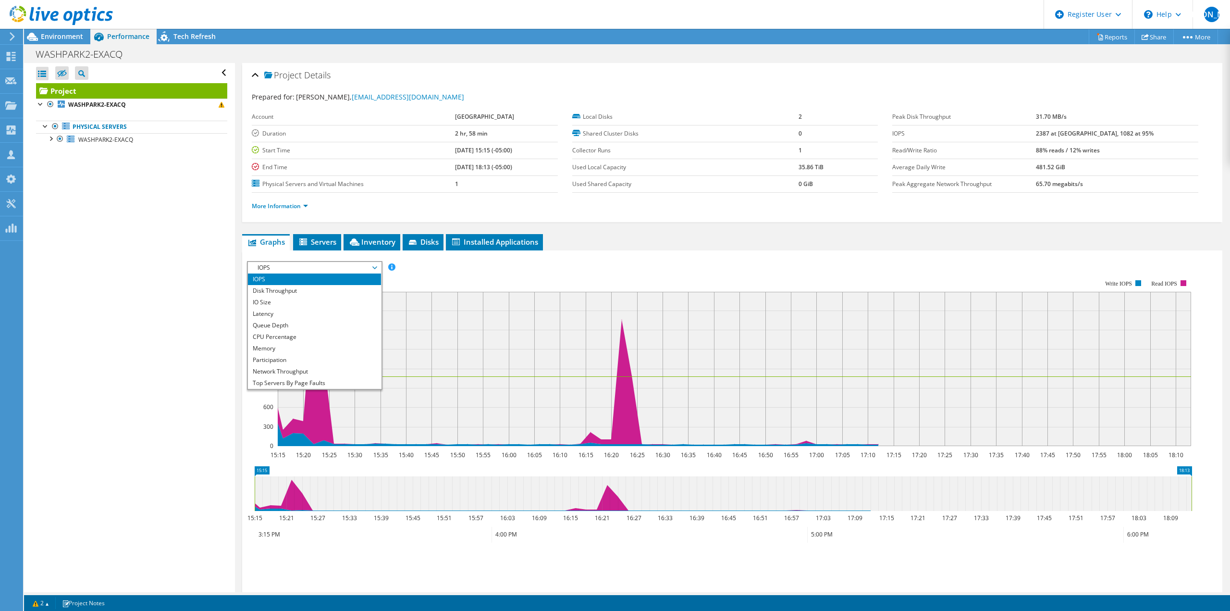
drag, startPoint x: 156, startPoint y: 192, endPoint x: 149, endPoint y: 180, distance: 13.5
click at [156, 192] on div "Open All Close All Hide Excluded Nodes Project Tree Filter" at bounding box center [129, 327] width 210 height 529
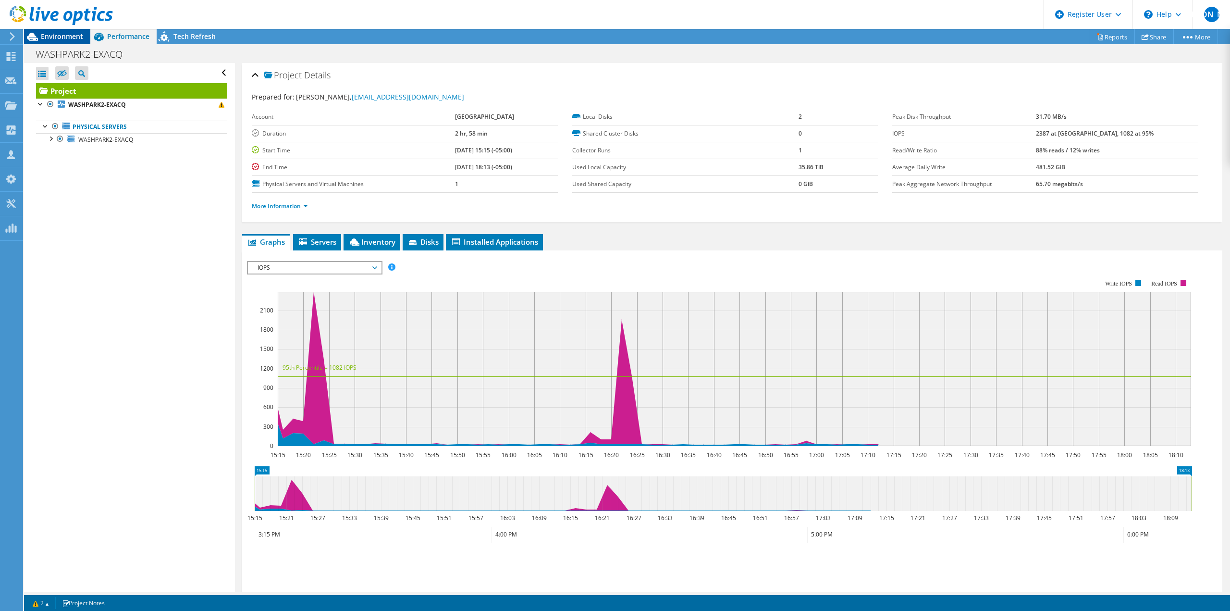
click at [54, 36] on span "Environment" at bounding box center [62, 36] width 42 height 9
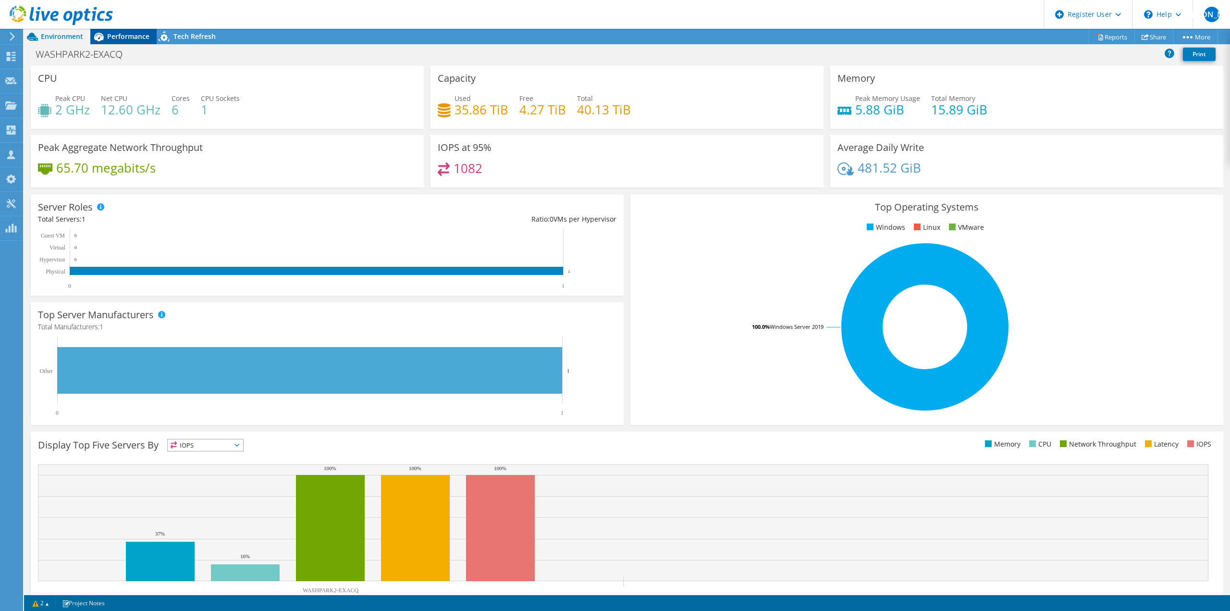
click at [133, 37] on span "Performance" at bounding box center [128, 36] width 42 height 9
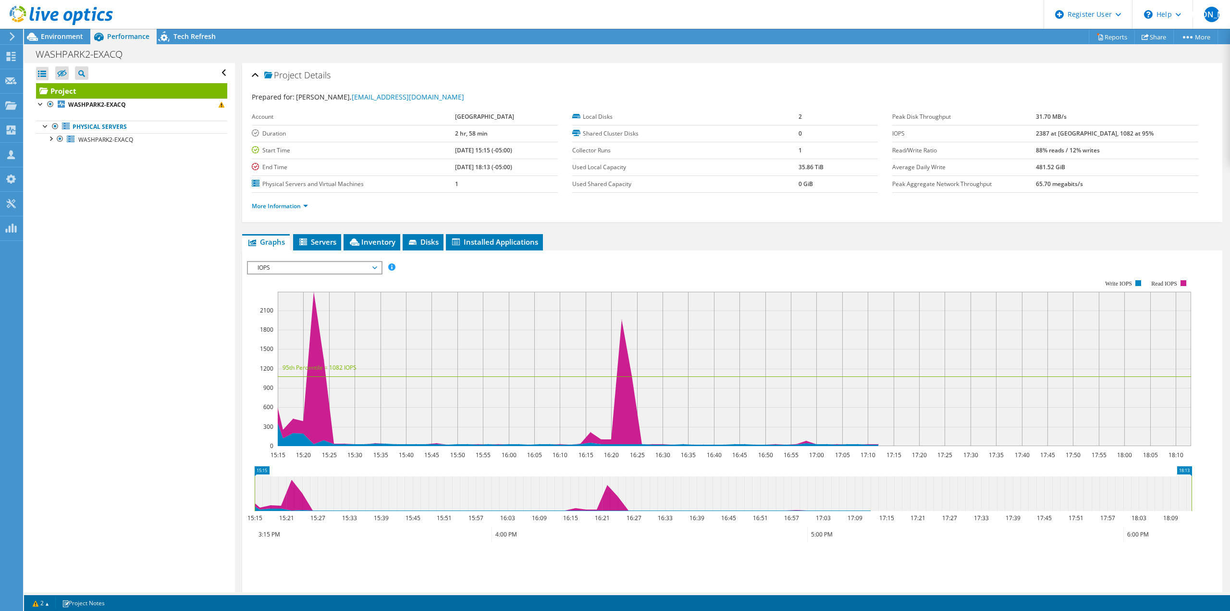
click at [348, 268] on span "IOPS" at bounding box center [314, 268] width 123 height 12
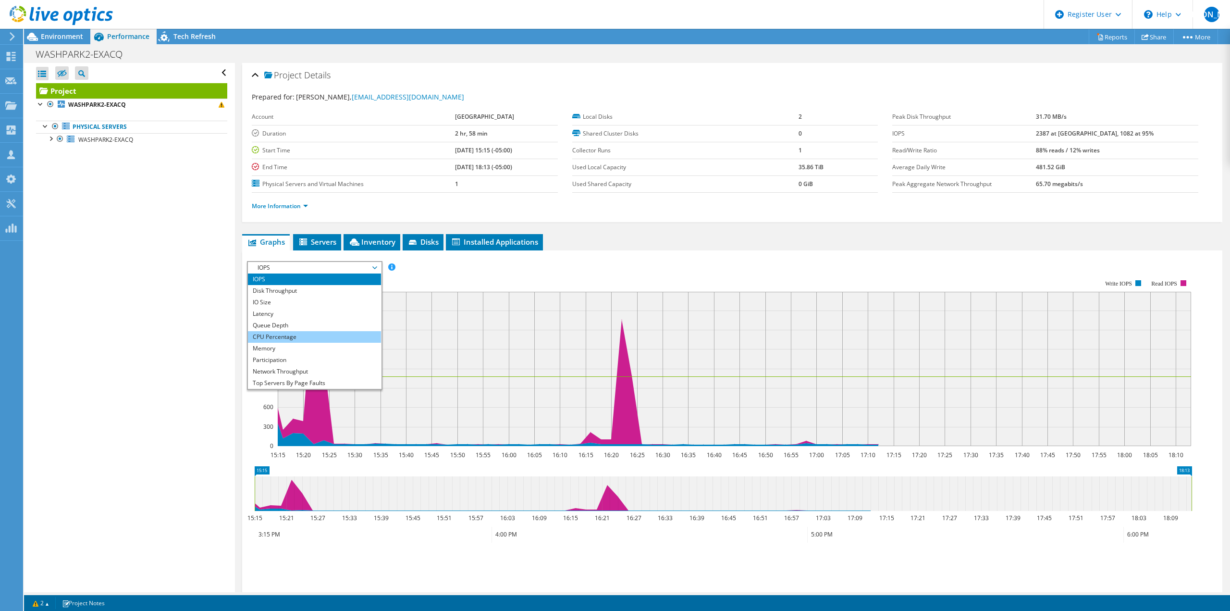
click at [337, 332] on li "CPU Percentage" at bounding box center [314, 337] width 133 height 12
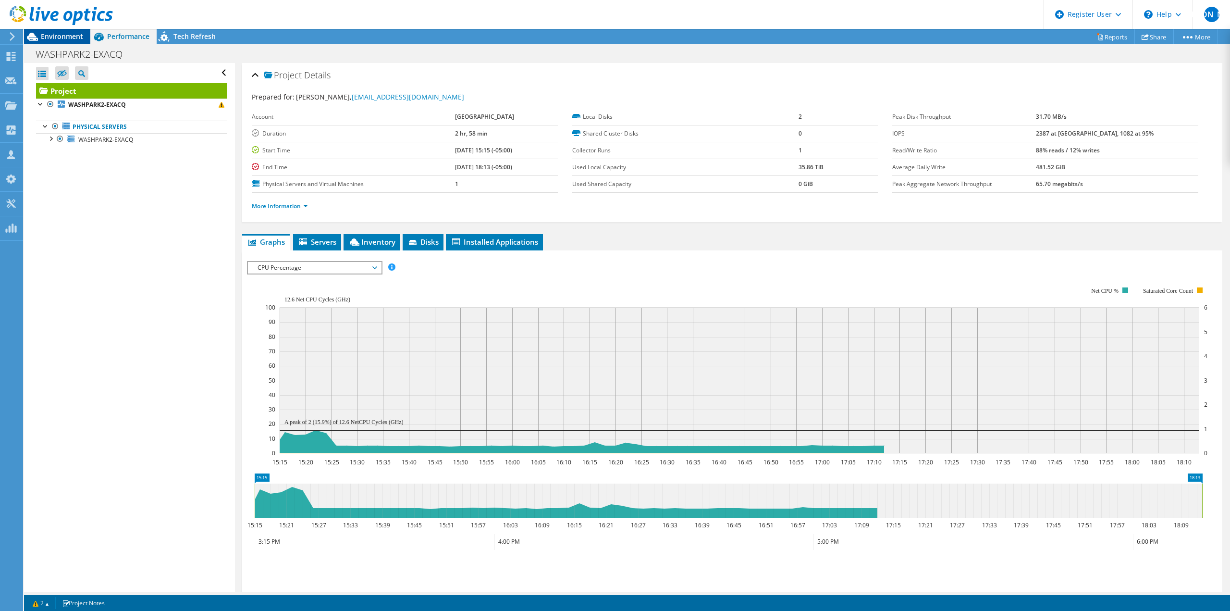
click at [64, 36] on span "Environment" at bounding box center [62, 36] width 42 height 9
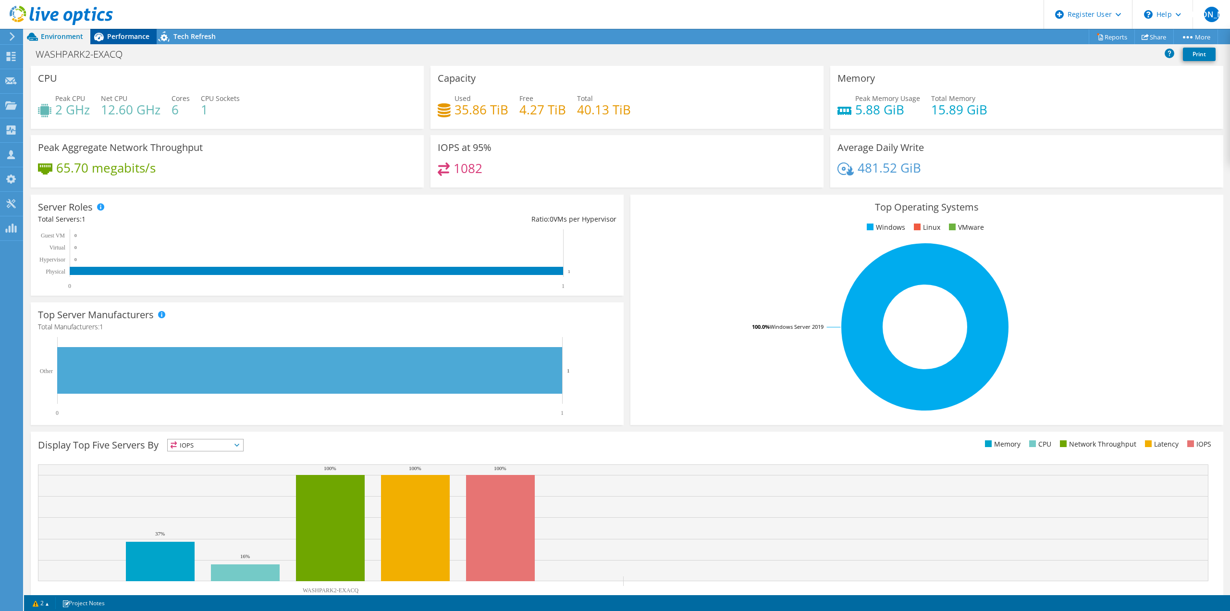
click at [134, 35] on span "Performance" at bounding box center [128, 36] width 42 height 9
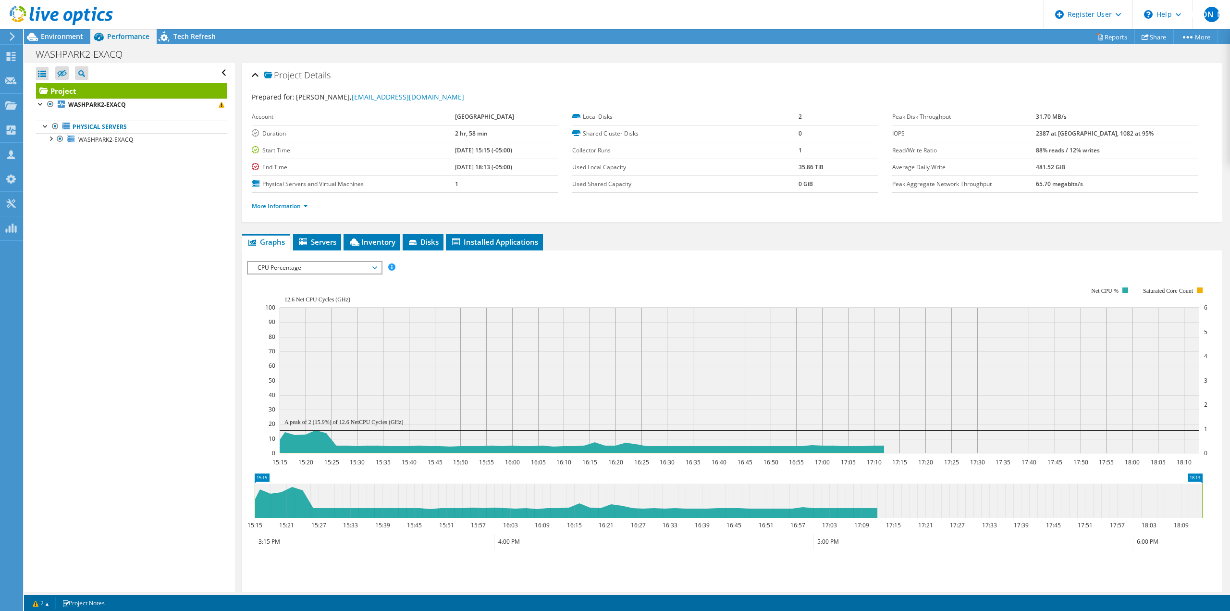
click at [307, 289] on rect at bounding box center [736, 370] width 942 height 192
click at [68, 34] on span "Environment" at bounding box center [62, 36] width 42 height 9
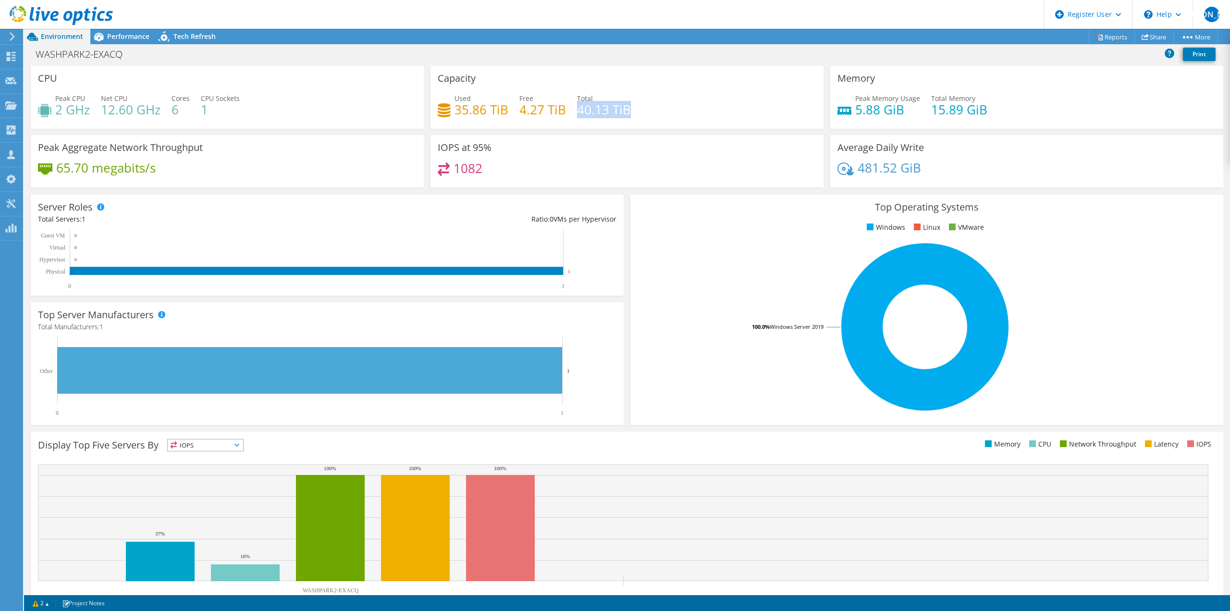
drag, startPoint x: 576, startPoint y: 110, endPoint x: 627, endPoint y: 110, distance: 50.9
click at [627, 110] on div "Used 35.86 TiB Free 4.27 TiB Total 40.13 TiB" at bounding box center [627, 108] width 379 height 31
click at [656, 105] on div "Used 35.86 TiB Free 4.27 TiB Total 40.13 TiB" at bounding box center [627, 108] width 379 height 31
drag, startPoint x: 453, startPoint y: 110, endPoint x: 489, endPoint y: 115, distance: 35.9
click at [489, 115] on h4 "35.86 TiB" at bounding box center [481, 109] width 54 height 11
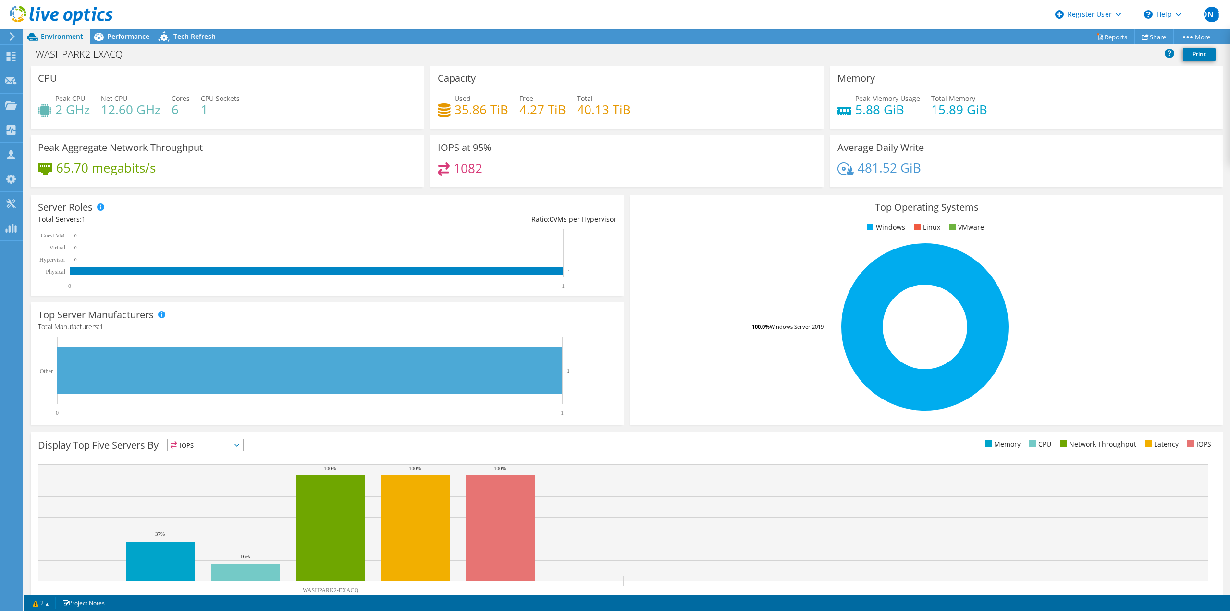
click at [430, 81] on div "Capacity Used 35.86 TiB Free 4.27 TiB Total 40.13 TiB" at bounding box center [626, 97] width 393 height 63
drag, startPoint x: 615, startPoint y: 108, endPoint x: 446, endPoint y: 107, distance: 169.6
click at [446, 107] on div "Used 35.86 TiB Free 4.27 TiB Total 40.13 TiB" at bounding box center [627, 108] width 379 height 31
click at [399, 91] on div "CPU Peak CPU 2 GHz Net CPU 12.60 GHz Cores 6 CPU Sockets 1" at bounding box center [227, 97] width 393 height 63
drag, startPoint x: 630, startPoint y: 110, endPoint x: 451, endPoint y: 106, distance: 179.2
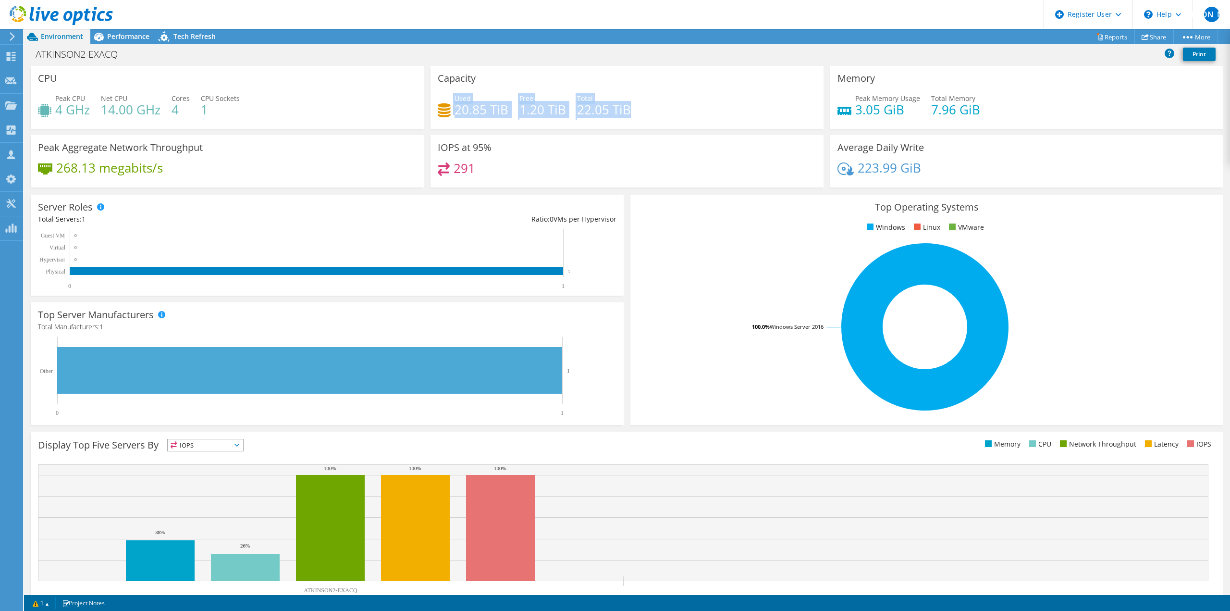
click at [451, 106] on div "Used 20.85 TiB Free 1.20 TiB Total 22.05 TiB" at bounding box center [627, 108] width 379 height 31
click at [441, 97] on div "Used 20.85 TiB" at bounding box center [473, 104] width 71 height 22
drag, startPoint x: 451, startPoint y: 110, endPoint x: 499, endPoint y: 106, distance: 47.7
click at [499, 106] on div "Used 2.21 TiB Free 23.37 TiB Total 25.58 TiB" at bounding box center [627, 108] width 379 height 31
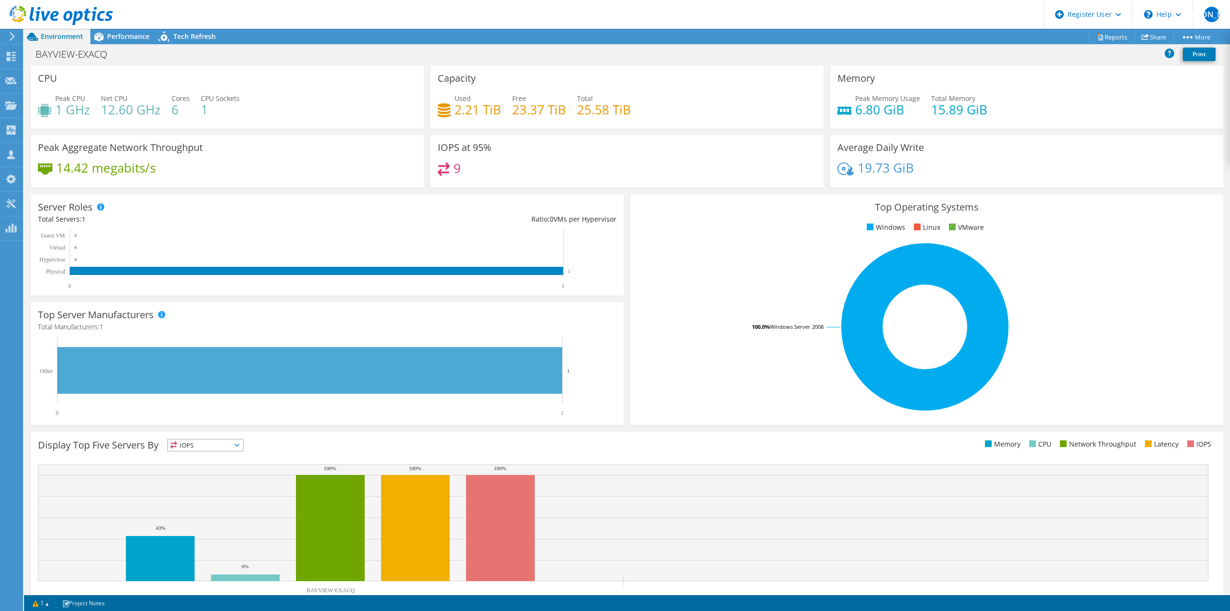
click at [503, 79] on div "Capacity Used 2.21 TiB Free 23.37 TiB Total 25.58 TiB" at bounding box center [626, 97] width 393 height 63
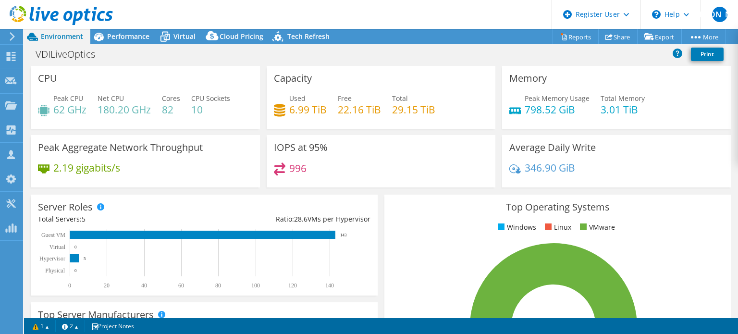
select select "USD"
click at [113, 39] on span "Performance" at bounding box center [128, 36] width 42 height 9
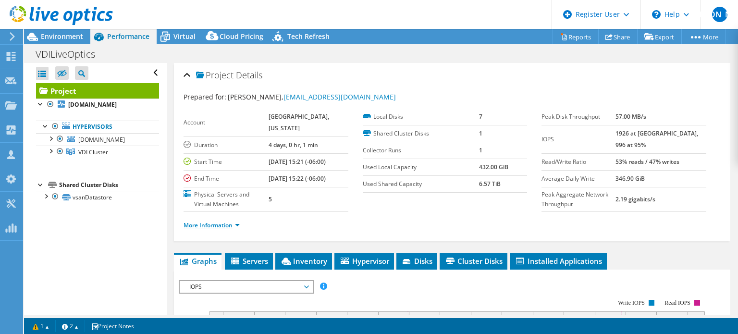
click at [200, 229] on link "More Information" at bounding box center [212, 225] width 56 height 8
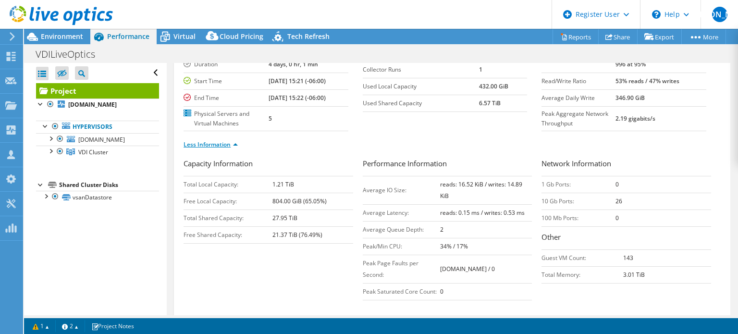
scroll to position [83, 0]
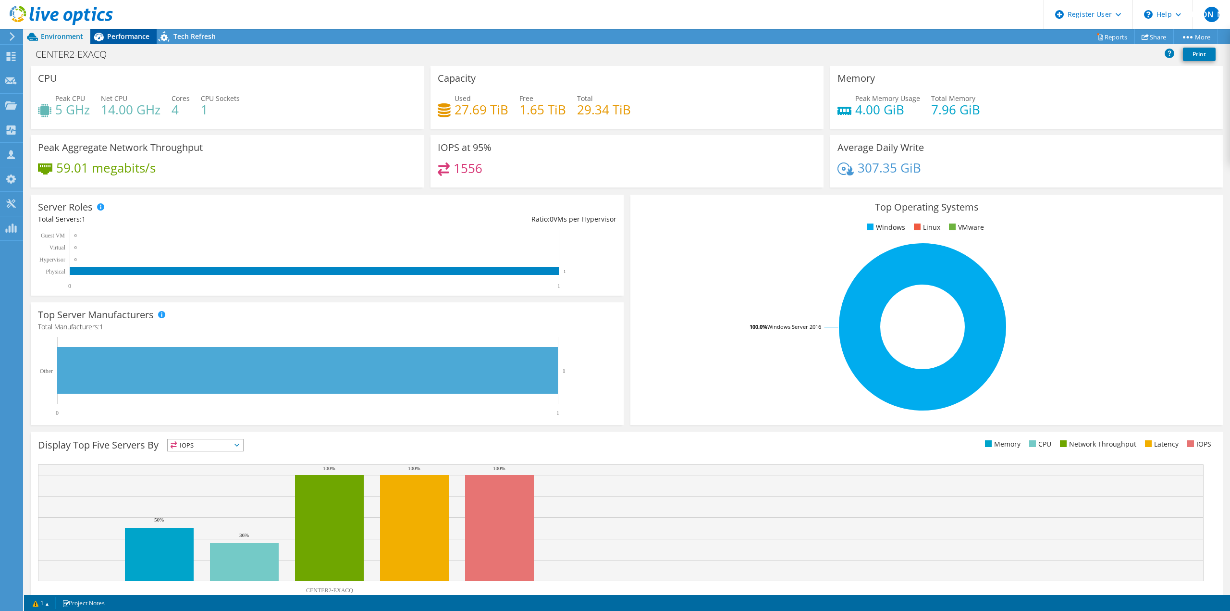
click at [132, 38] on span "Performance" at bounding box center [128, 36] width 42 height 9
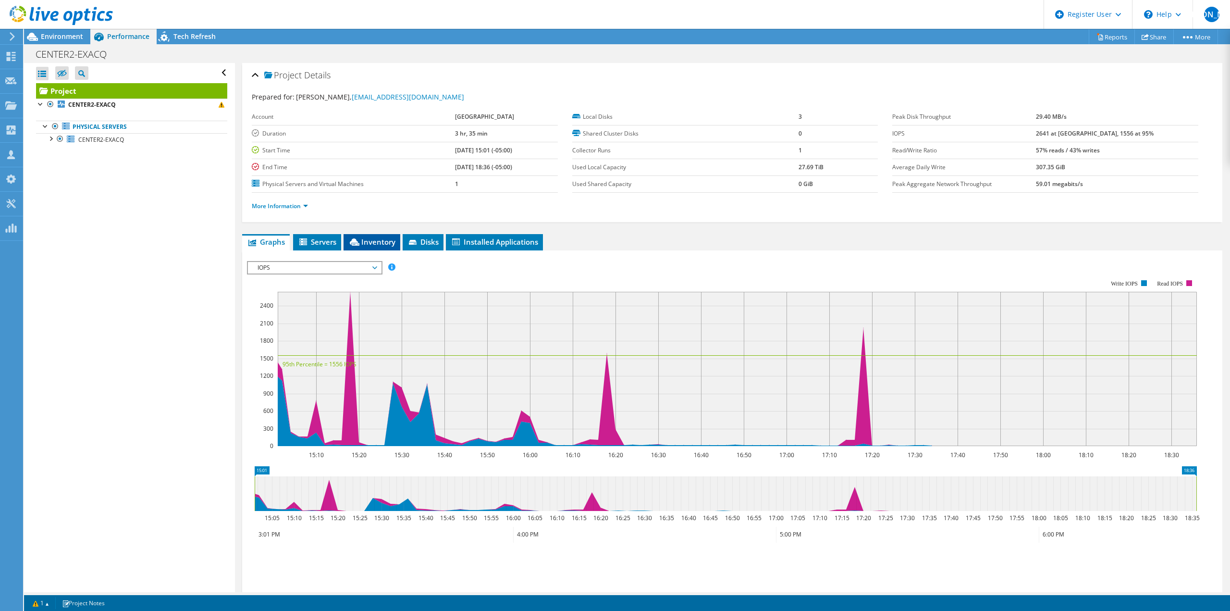
click at [361, 244] on span "Inventory" at bounding box center [371, 242] width 47 height 10
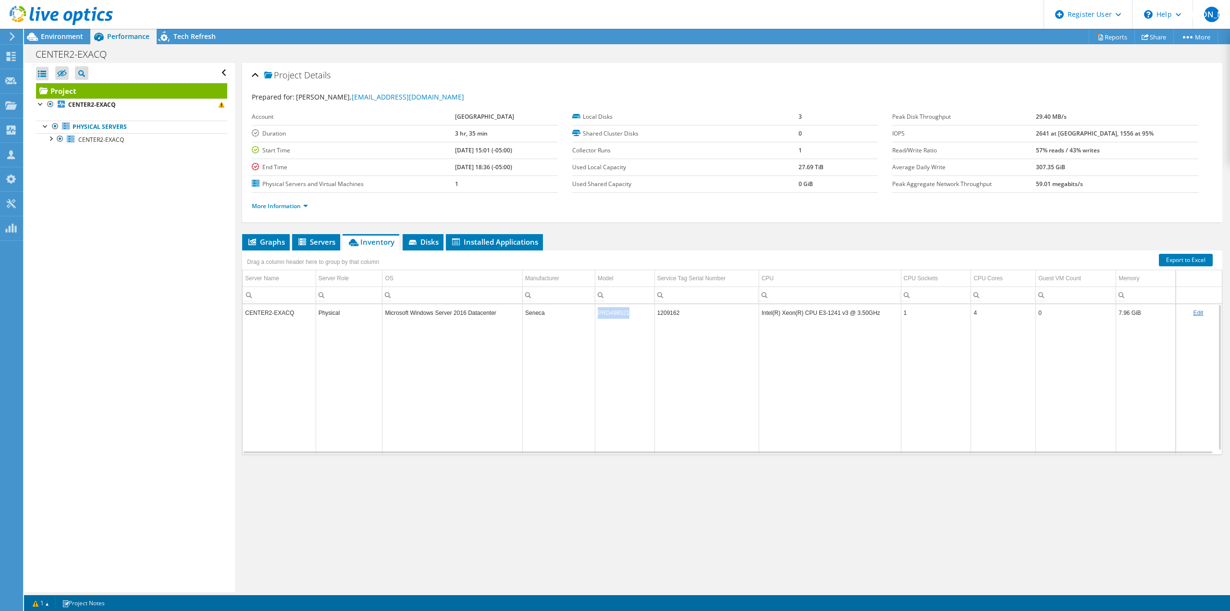
copy td "PRO498521"
drag, startPoint x: 637, startPoint y: 313, endPoint x: 597, endPoint y: 314, distance: 39.9
click at [597, 314] on td "PRO498521" at bounding box center [625, 312] width 60 height 17
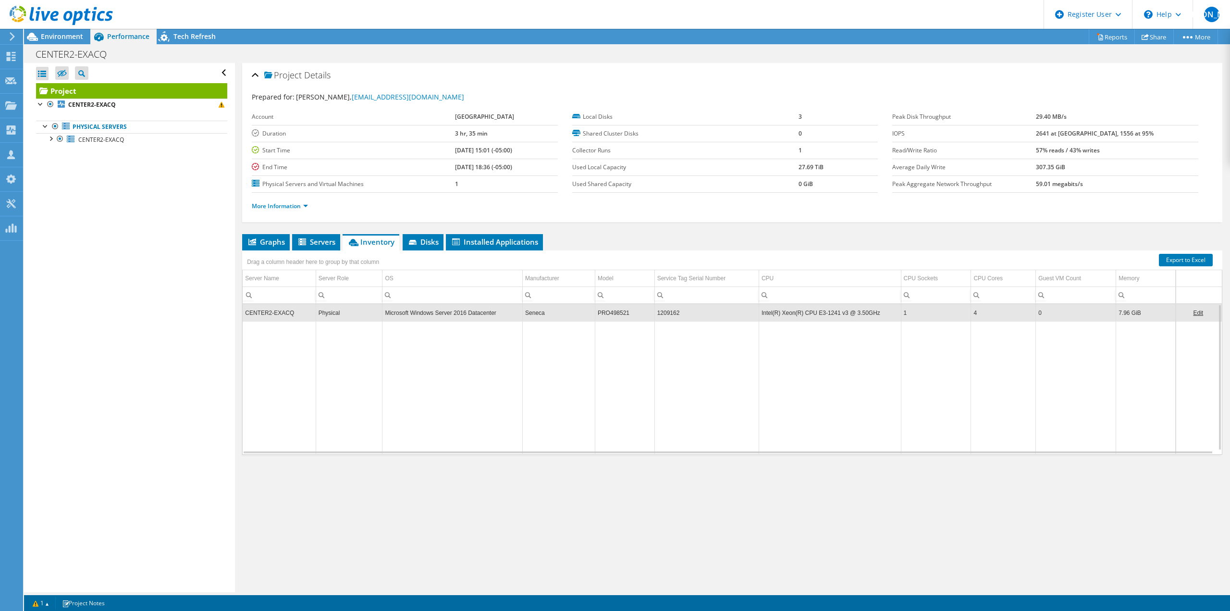
click at [569, 317] on td "Seneca" at bounding box center [559, 312] width 73 height 17
click at [254, 243] on icon at bounding box center [252, 241] width 8 height 7
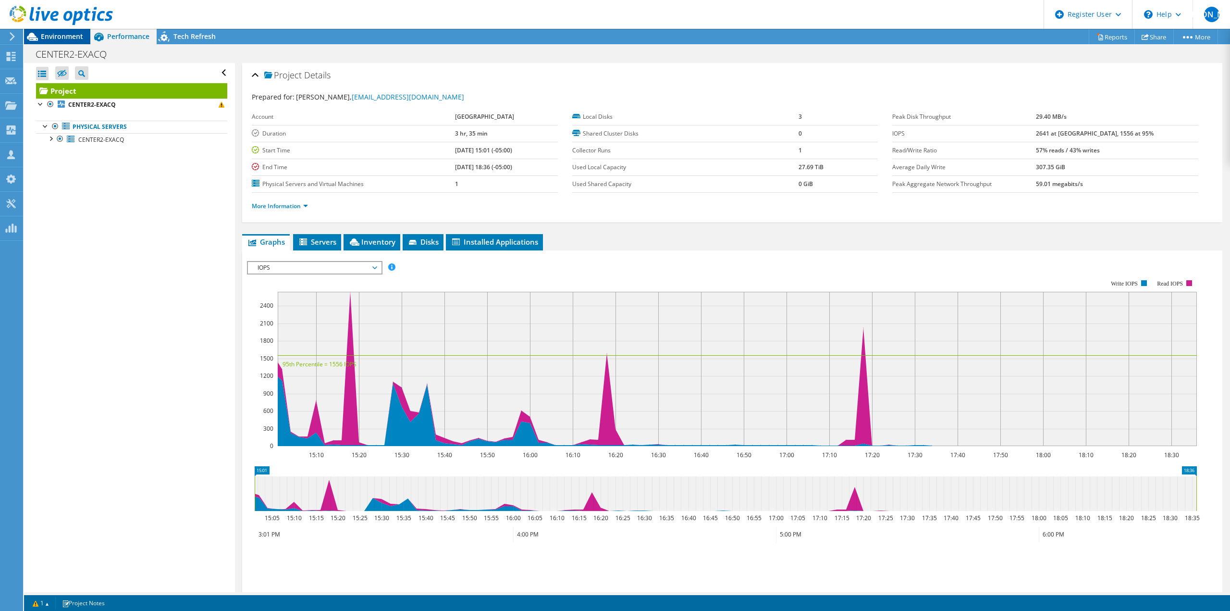
click at [56, 33] on span "Environment" at bounding box center [62, 36] width 42 height 9
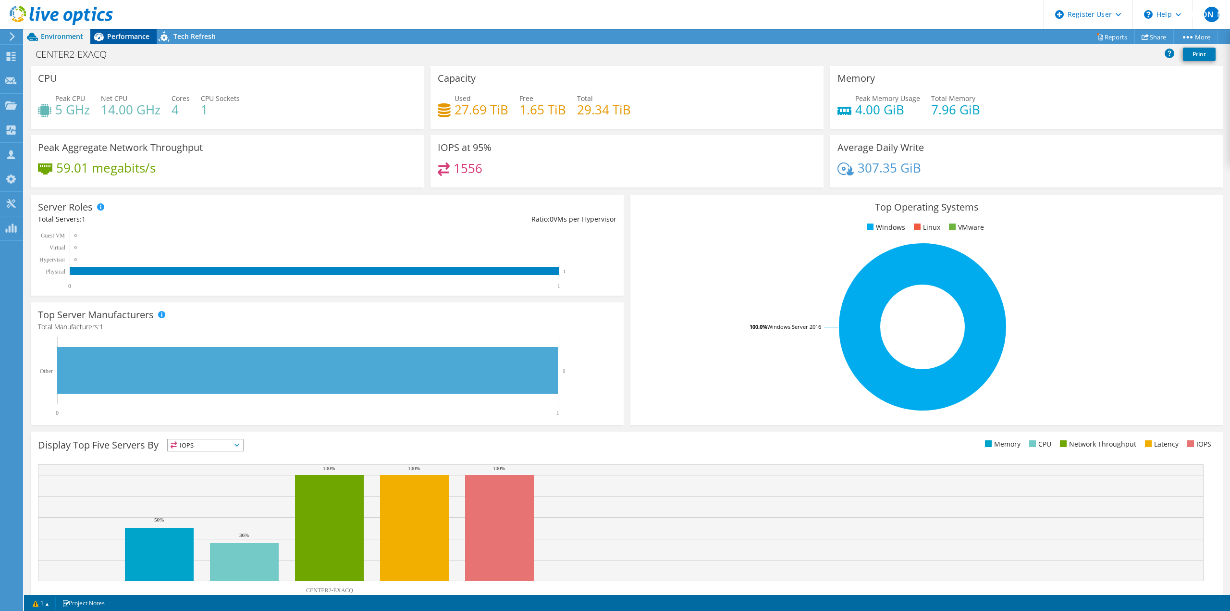
click at [145, 37] on span "Performance" at bounding box center [128, 36] width 42 height 9
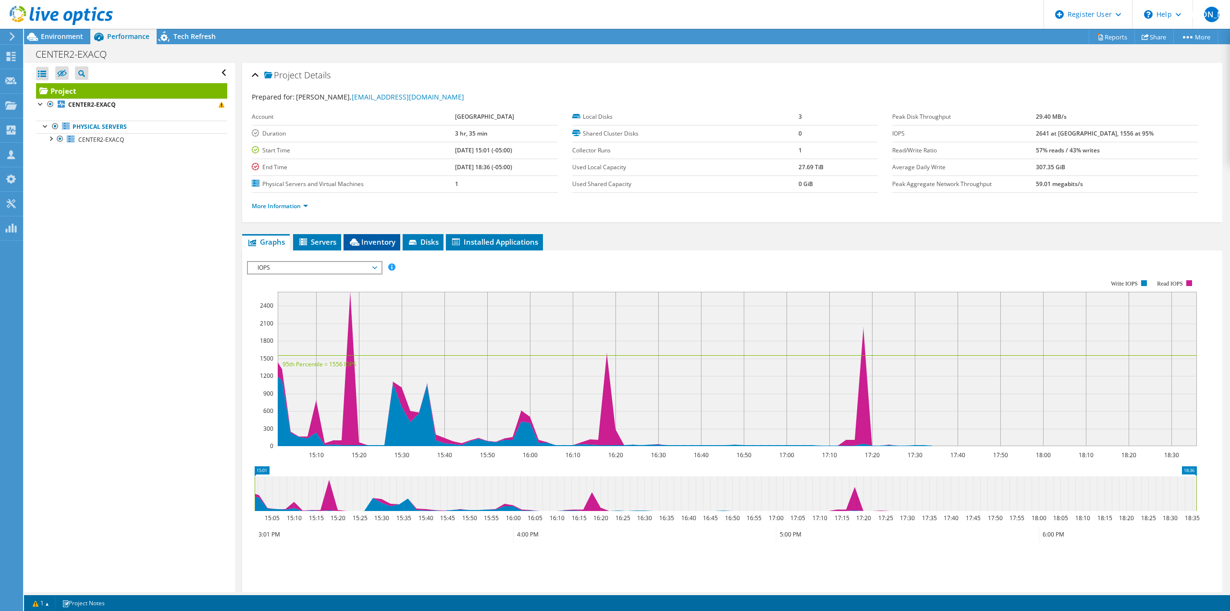
click at [357, 239] on icon at bounding box center [355, 241] width 10 height 7
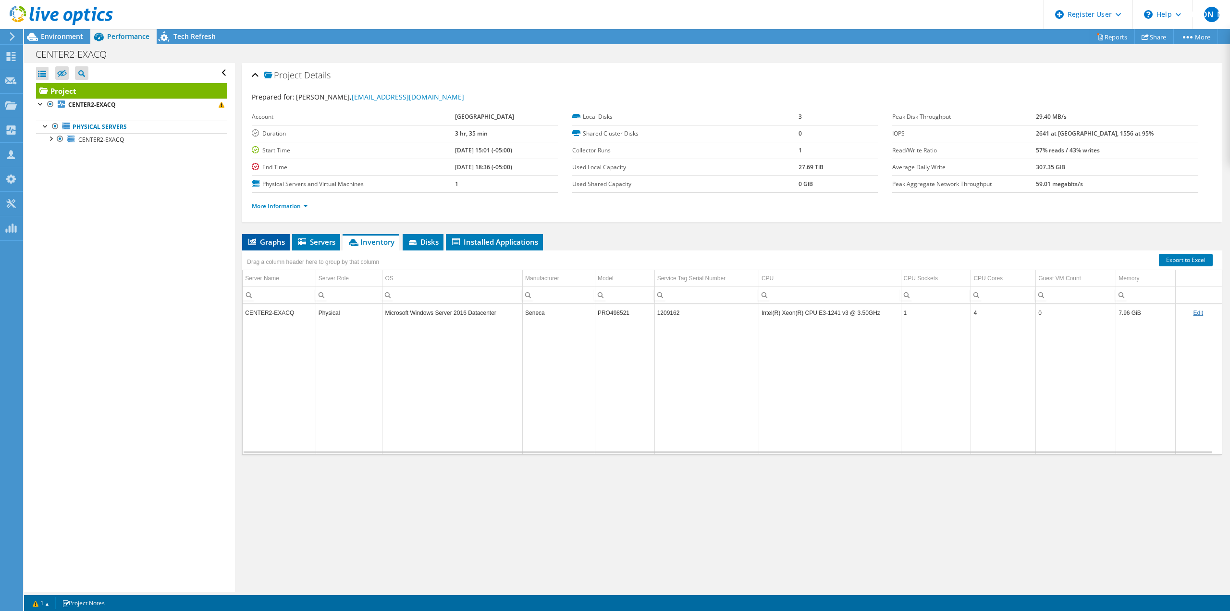
click at [272, 239] on span "Graphs" at bounding box center [266, 242] width 38 height 10
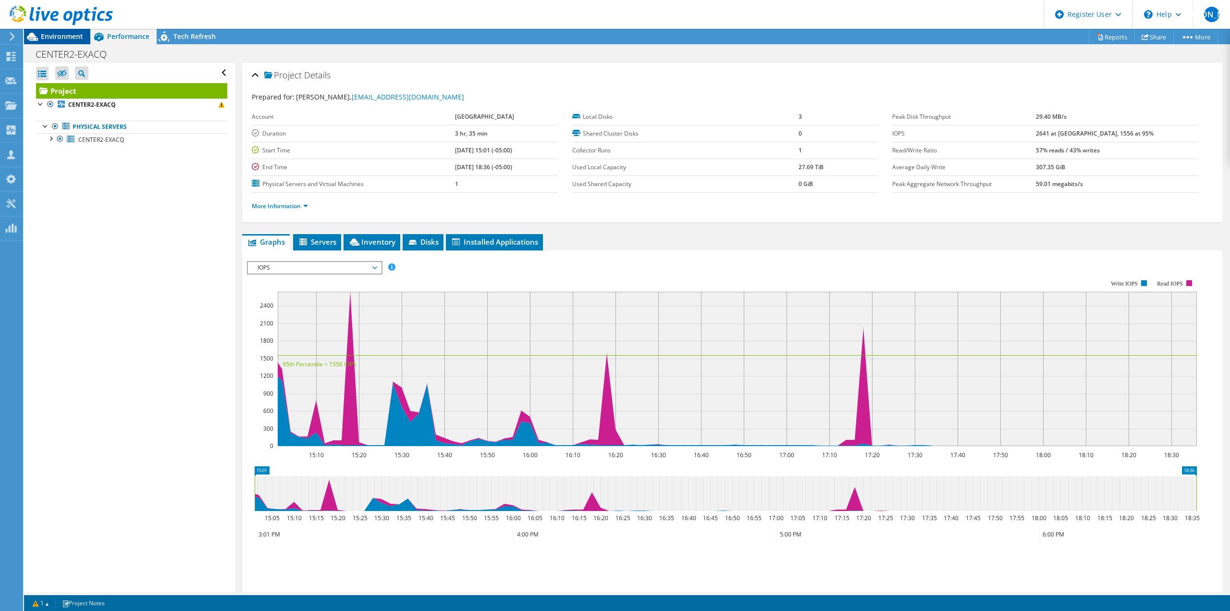
click at [74, 38] on span "Environment" at bounding box center [62, 36] width 42 height 9
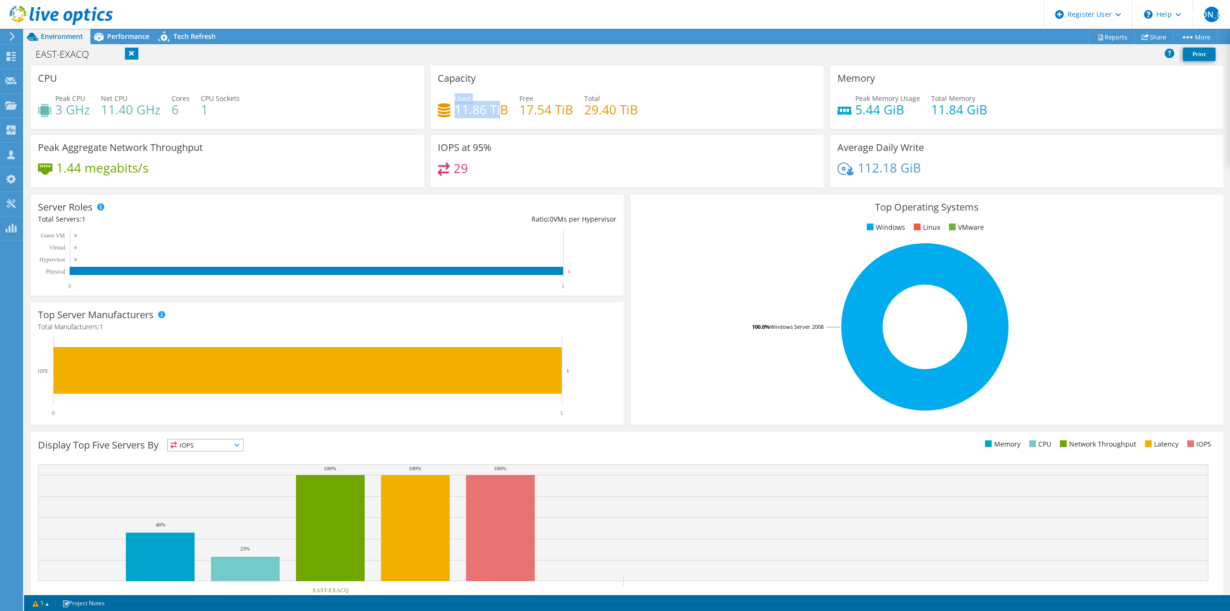
drag, startPoint x: 452, startPoint y: 111, endPoint x: 498, endPoint y: 108, distance: 46.7
click at [498, 108] on div "Used 11.86 TiB" at bounding box center [473, 104] width 71 height 22
click at [523, 87] on div "Capacity Used 11.86 TiB Free 17.54 TiB Total 29.40 TiB" at bounding box center [626, 97] width 393 height 63
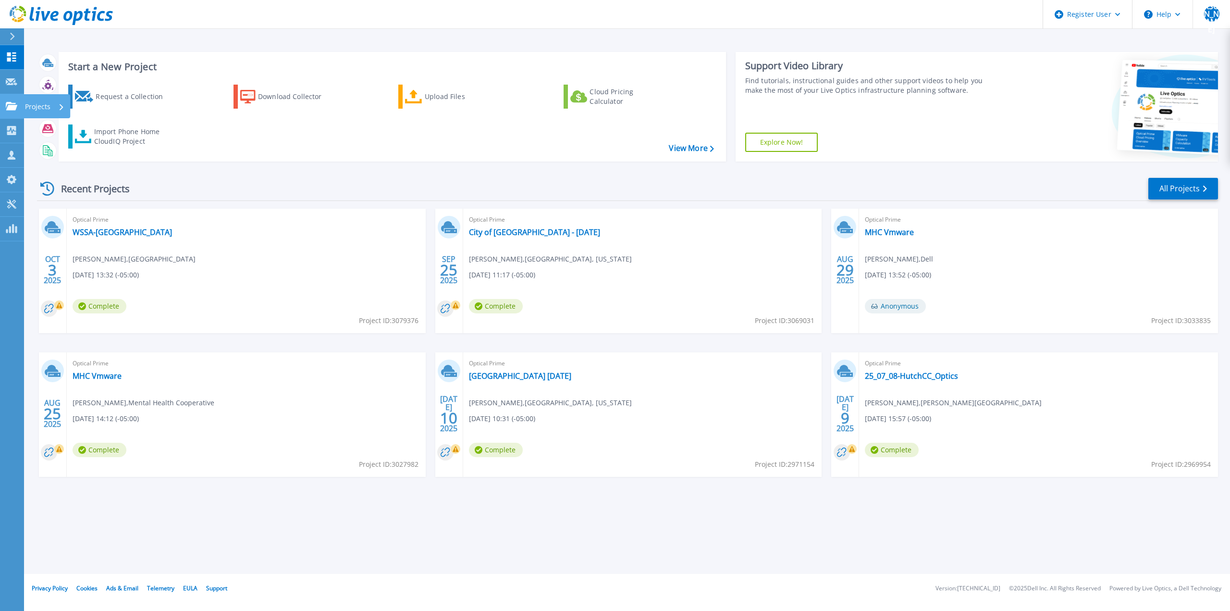
click at [16, 104] on icon at bounding box center [12, 106] width 12 height 8
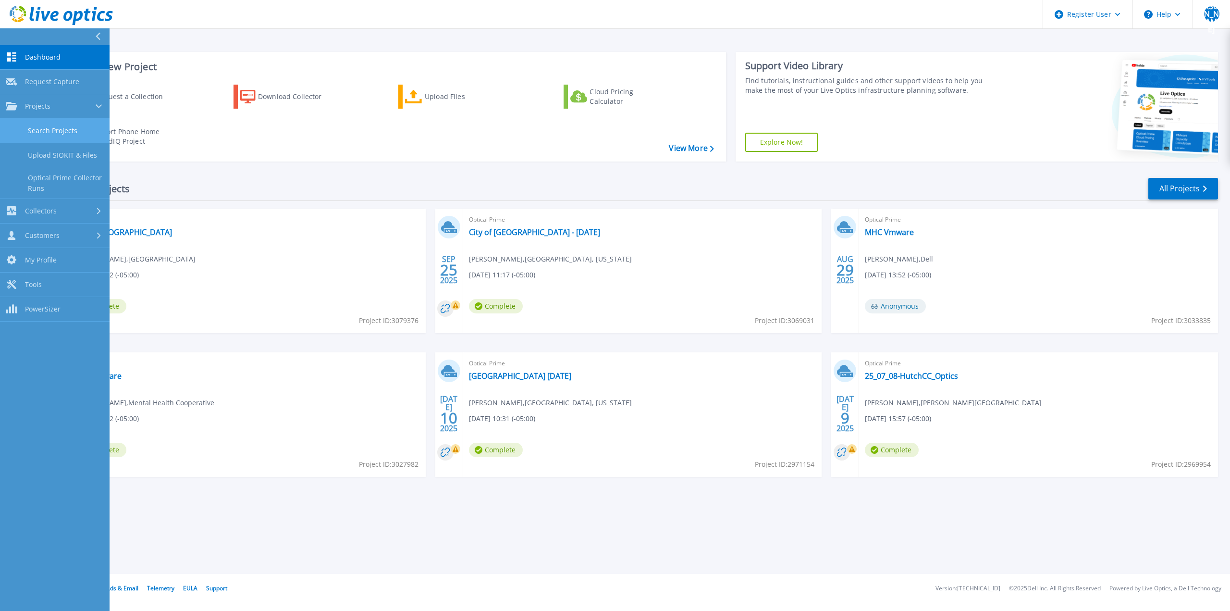
click at [47, 133] on link "Search Projects" at bounding box center [55, 131] width 110 height 25
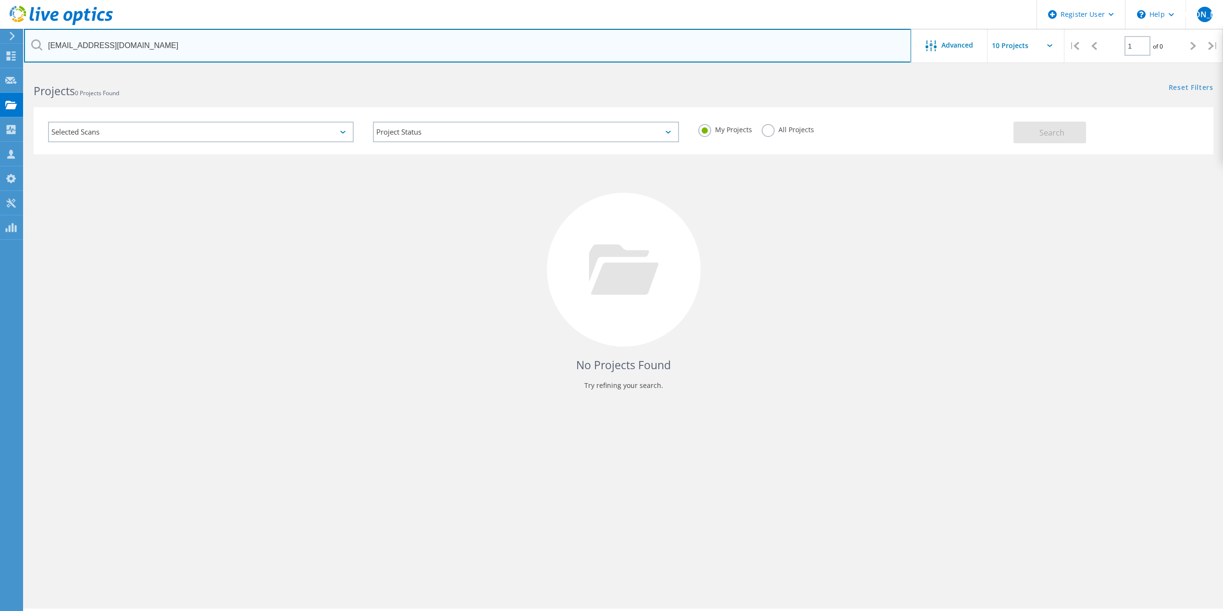
click at [197, 43] on input "djkeele@milwaukee.gov" at bounding box center [467, 46] width 887 height 34
paste input "griffin@lakemichigancollege.edu"
type input "[EMAIL_ADDRESS][DOMAIN_NAME]"
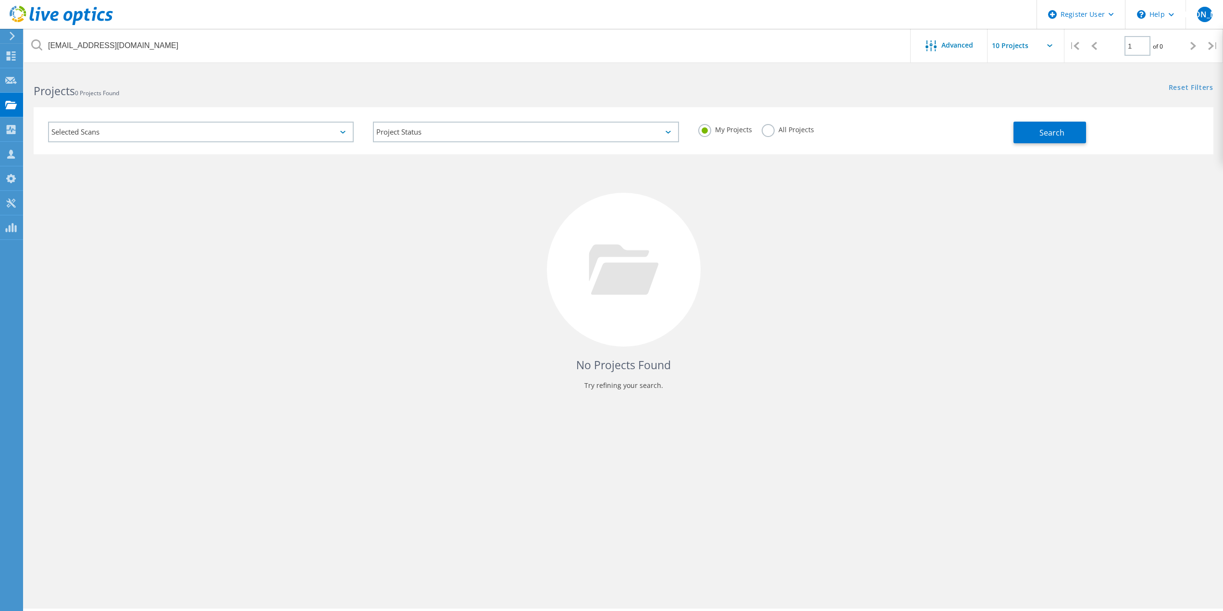
click at [797, 128] on label "All Projects" at bounding box center [787, 128] width 52 height 9
click at [0, 0] on input "All Projects" at bounding box center [0, 0] width 0 height 0
click at [1023, 128] on button "Search" at bounding box center [1049, 133] width 73 height 22
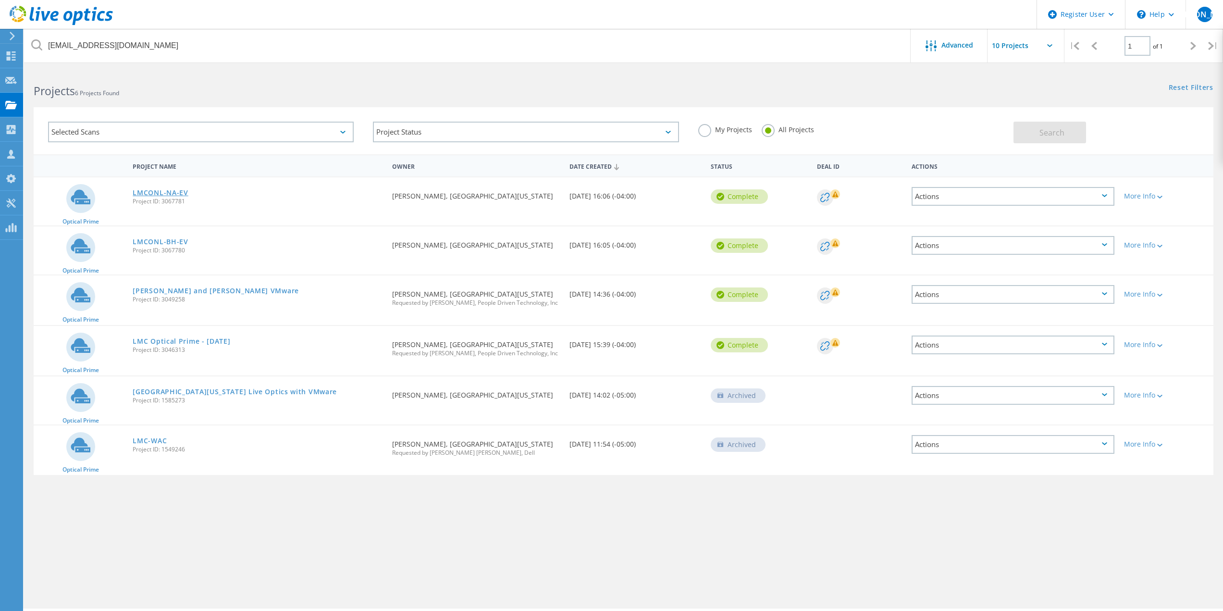
click at [174, 192] on link "LMCONL-NA-EV" at bounding box center [160, 192] width 55 height 7
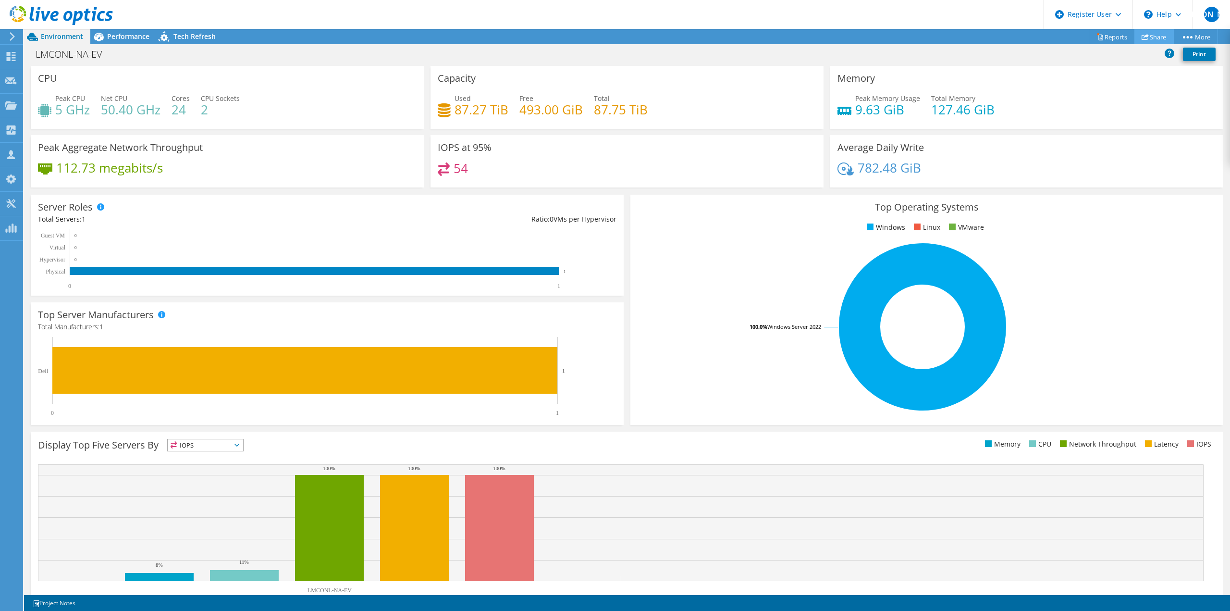
click at [1153, 33] on link "Share" at bounding box center [1153, 36] width 39 height 15
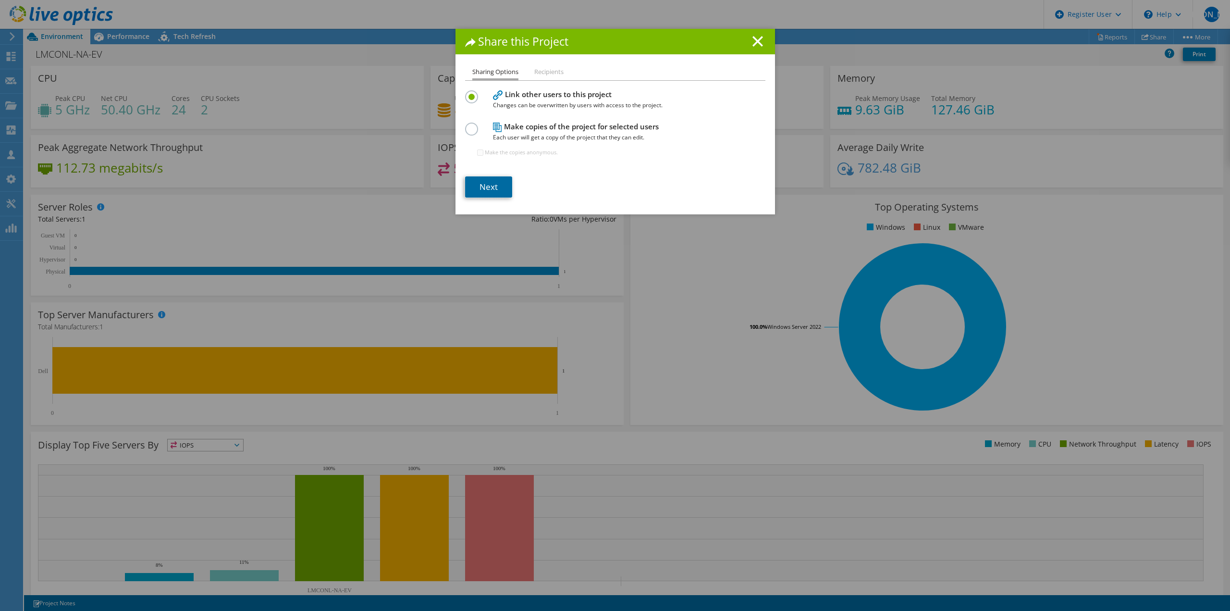
click at [485, 179] on link "Next" at bounding box center [488, 186] width 47 height 21
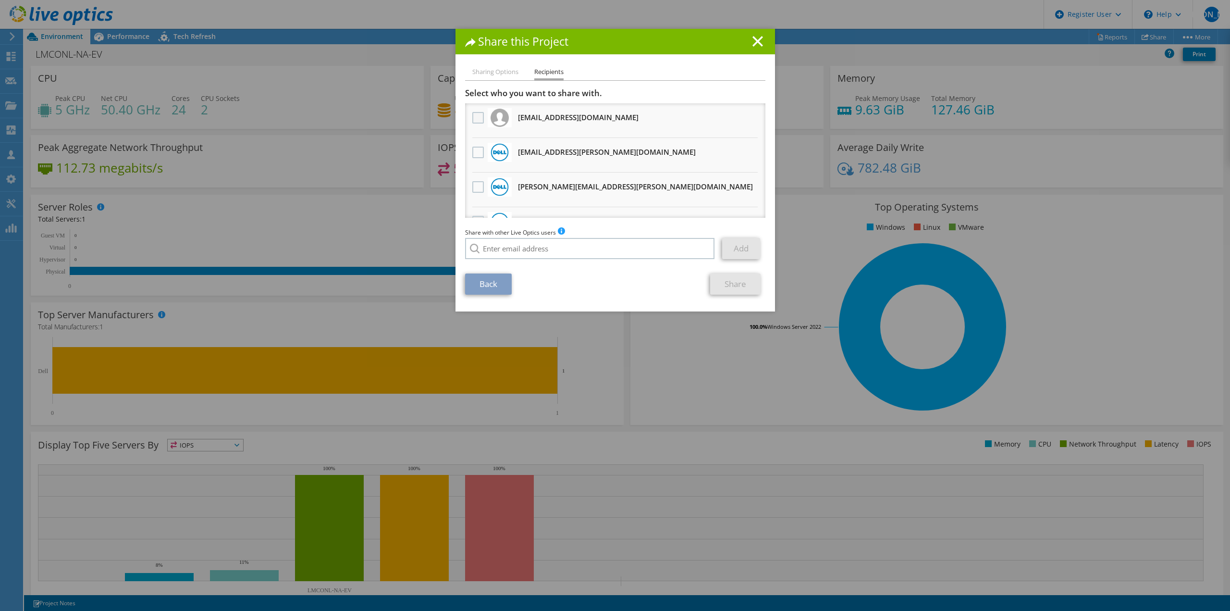
click at [474, 121] on label at bounding box center [479, 118] width 14 height 12
click at [0, 0] on input "checkbox" at bounding box center [0, 0] width 0 height 0
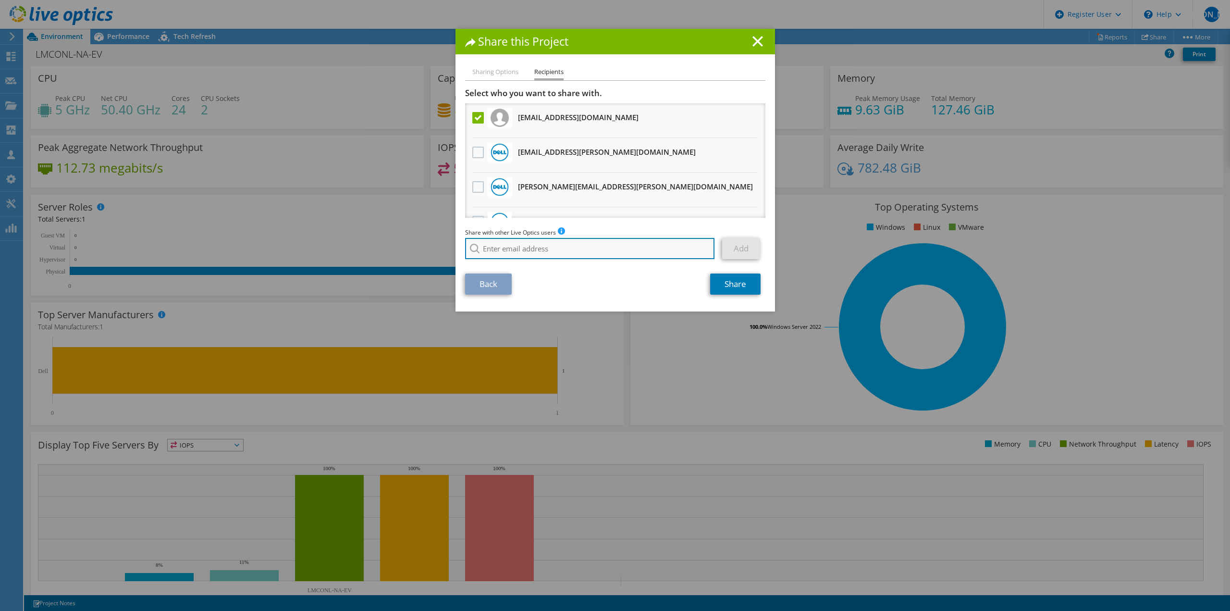
click at [645, 253] on input "search" at bounding box center [590, 248] width 250 height 21
paste input "[EMAIL_ADDRESS][DOMAIN_NAME]"
type input "[EMAIL_ADDRESS][DOMAIN_NAME]"
drag, startPoint x: 635, startPoint y: 245, endPoint x: 450, endPoint y: 247, distance: 185.0
click at [450, 247] on div "Share this Project Sharing Options Recipients Link other users to this project …" at bounding box center [615, 305] width 1230 height 553
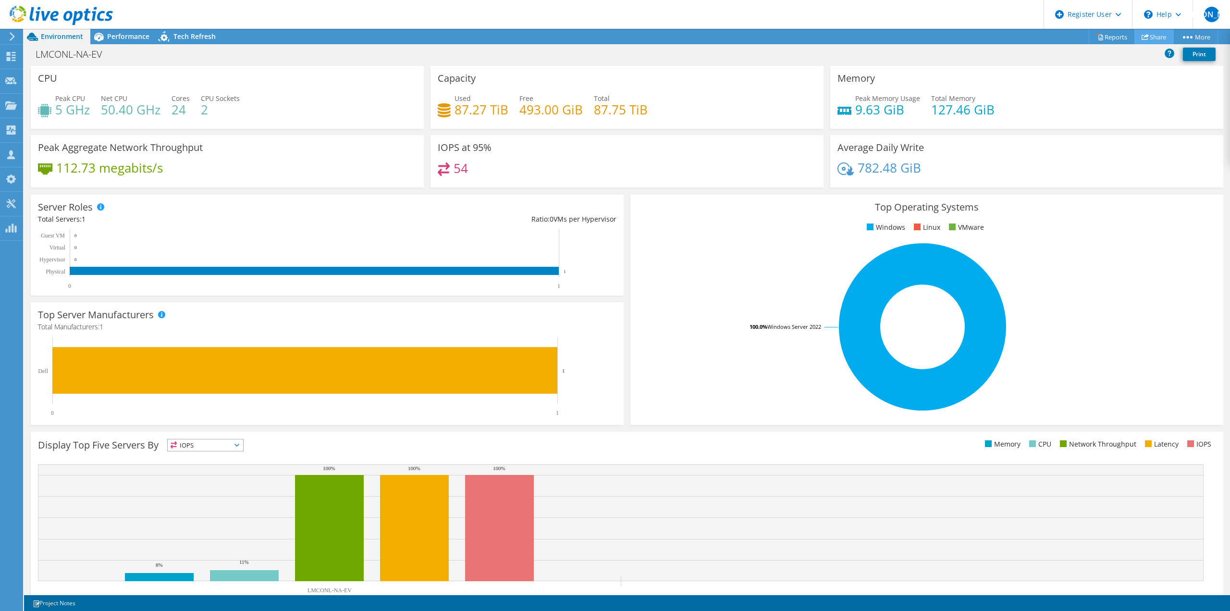
click at [1143, 31] on link "Share" at bounding box center [1153, 36] width 39 height 15
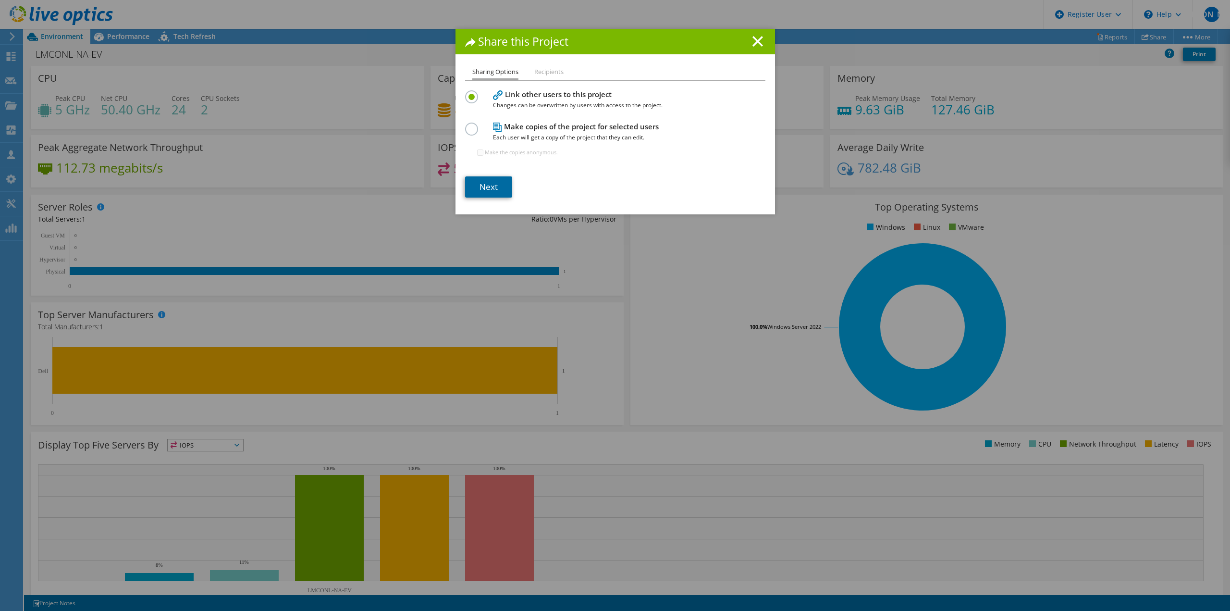
click at [488, 190] on link "Next" at bounding box center [488, 186] width 47 height 21
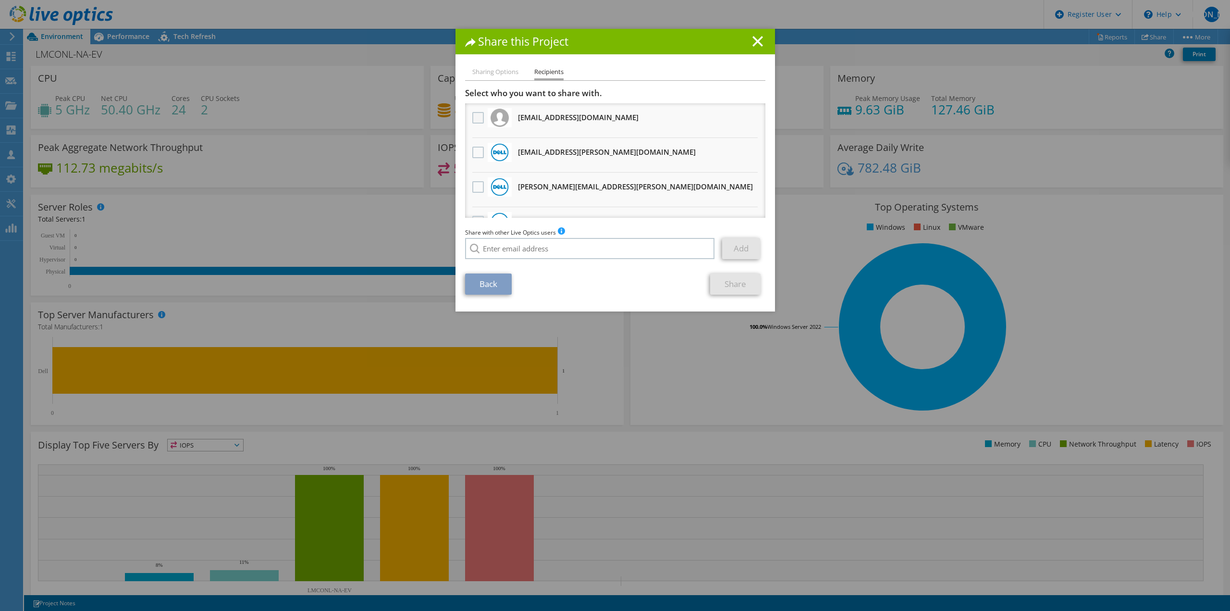
click at [475, 120] on label at bounding box center [479, 118] width 14 height 12
click at [0, 0] on input "checkbox" at bounding box center [0, 0] width 0 height 0
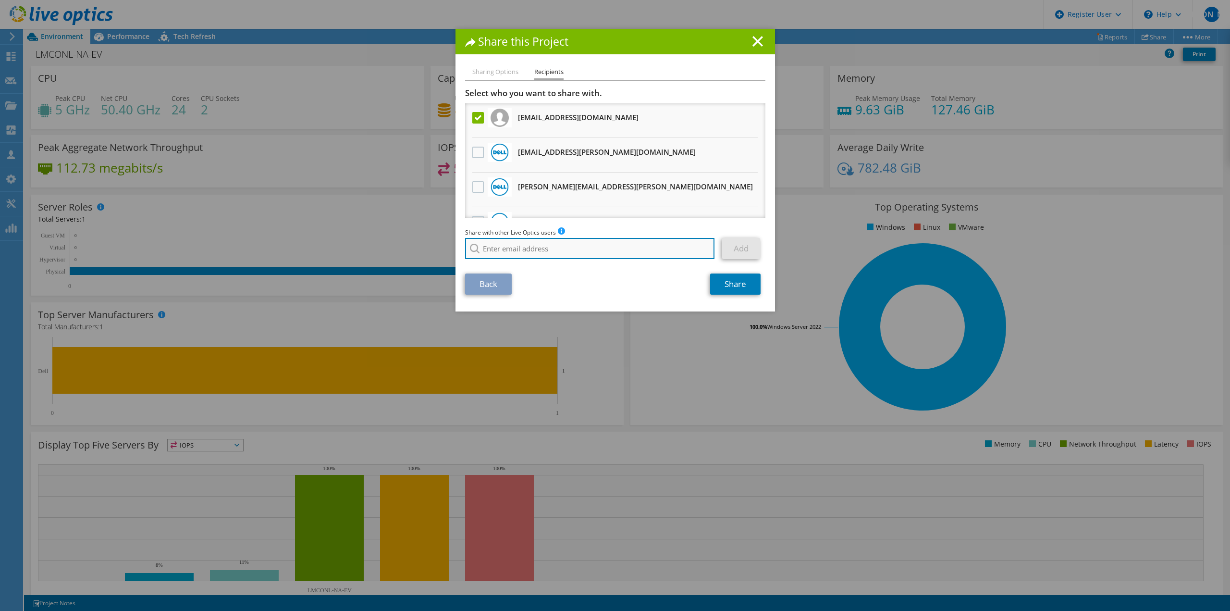
click at [536, 250] on input "search" at bounding box center [590, 248] width 250 height 21
paste input "[EMAIL_ADDRESS][DOMAIN_NAME]"
type input "[EMAIL_ADDRESS][DOMAIN_NAME]"
drag, startPoint x: 754, startPoint y: 38, endPoint x: 742, endPoint y: 40, distance: 11.7
click at [753, 38] on icon at bounding box center [757, 41] width 11 height 11
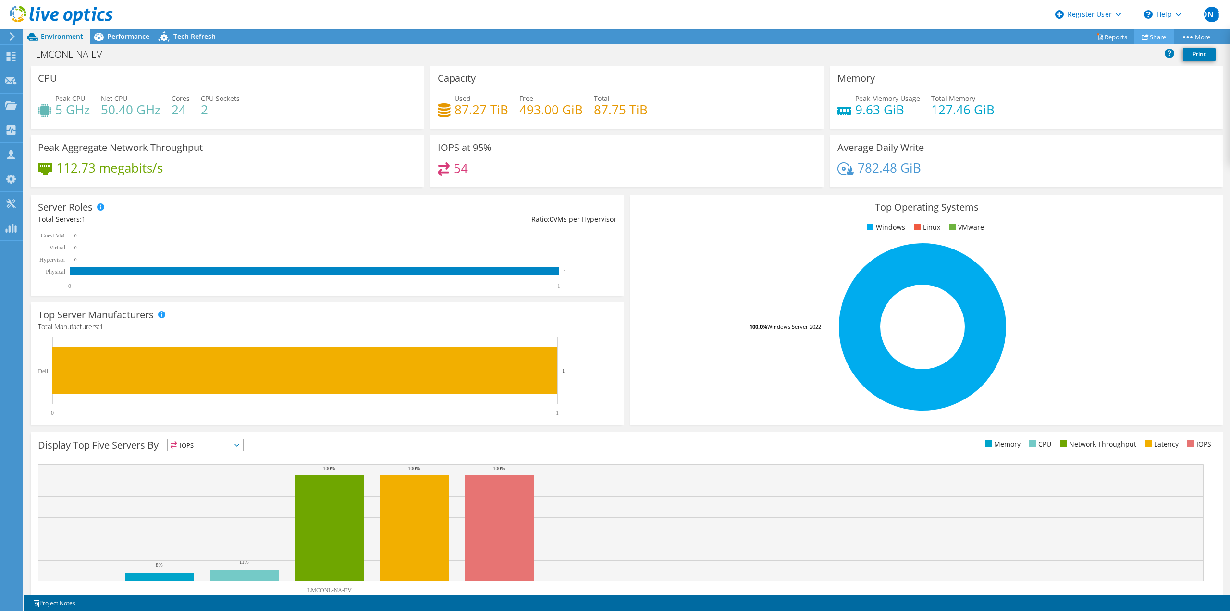
click at [1142, 32] on link "Share" at bounding box center [1153, 36] width 39 height 15
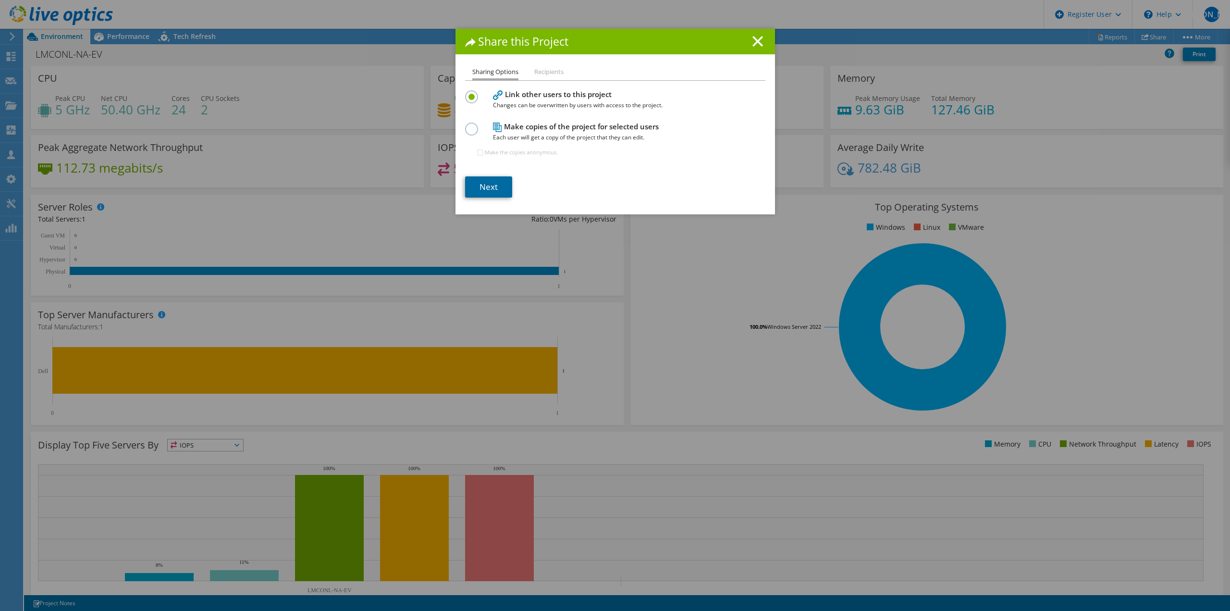
click at [501, 184] on link "Next" at bounding box center [488, 186] width 47 height 21
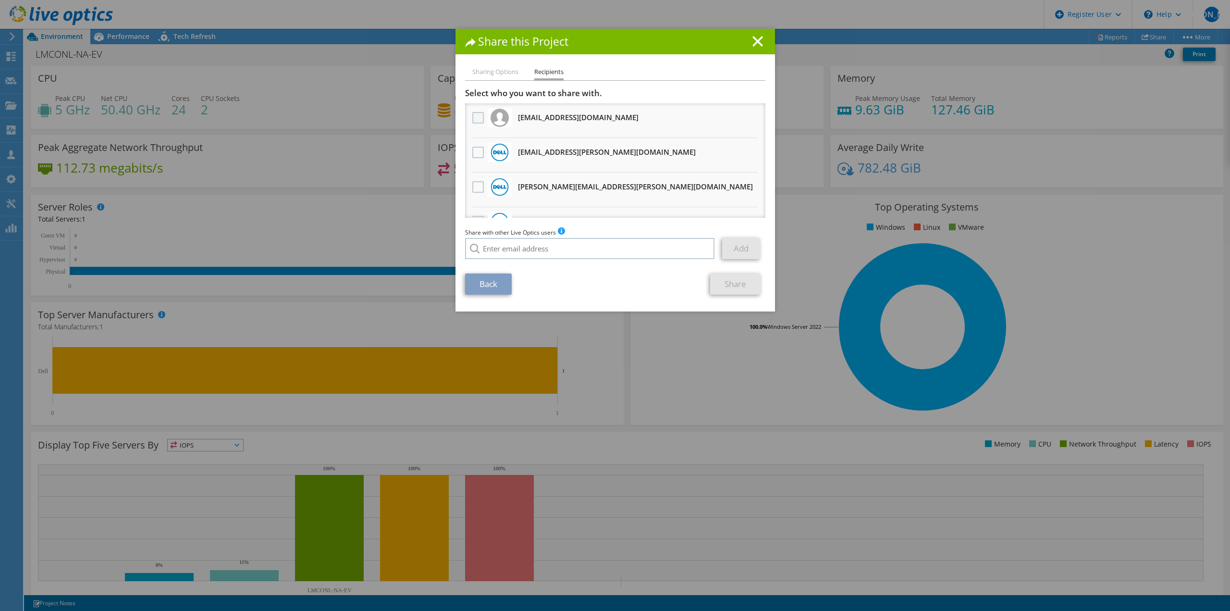
click at [473, 114] on label at bounding box center [479, 118] width 14 height 12
click at [0, 0] on input "checkbox" at bounding box center [0, 0] width 0 height 0
click at [720, 290] on link "Share" at bounding box center [735, 283] width 50 height 21
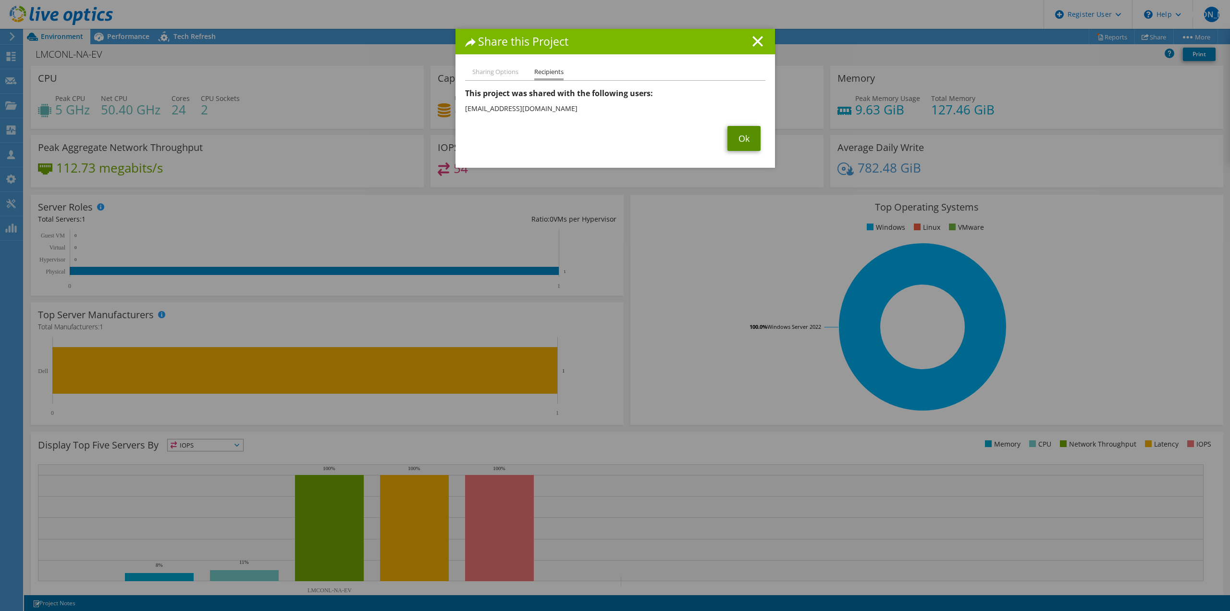
click at [735, 134] on link "Ok" at bounding box center [743, 138] width 33 height 25
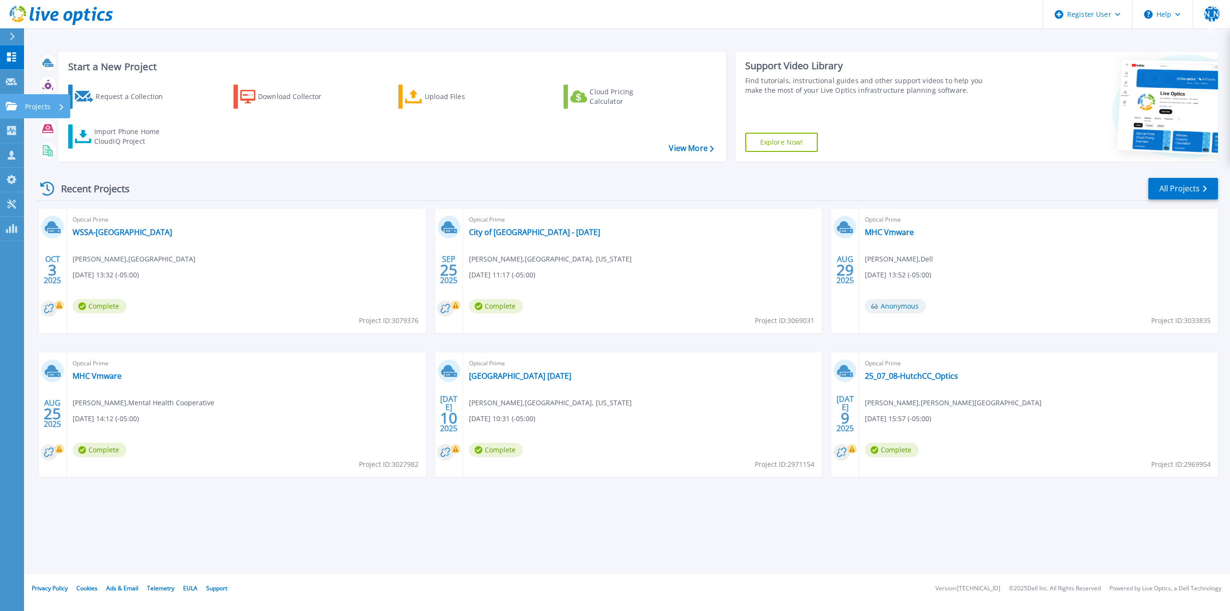
click at [19, 102] on link "Projects Projects" at bounding box center [12, 106] width 24 height 25
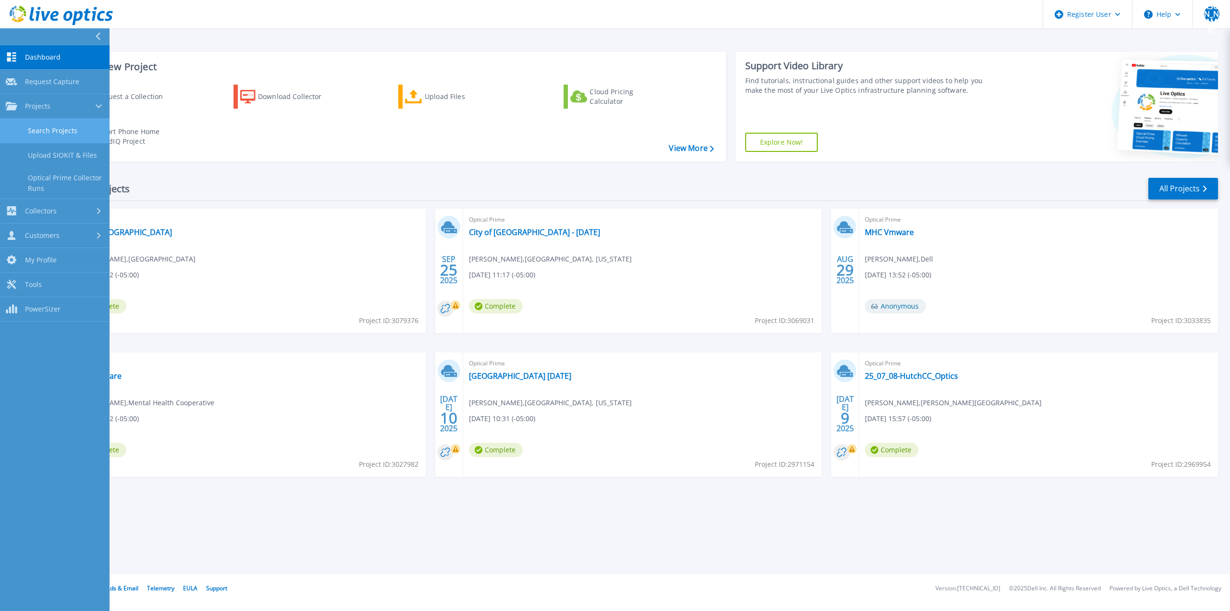
click at [57, 140] on link "Search Projects" at bounding box center [55, 131] width 110 height 25
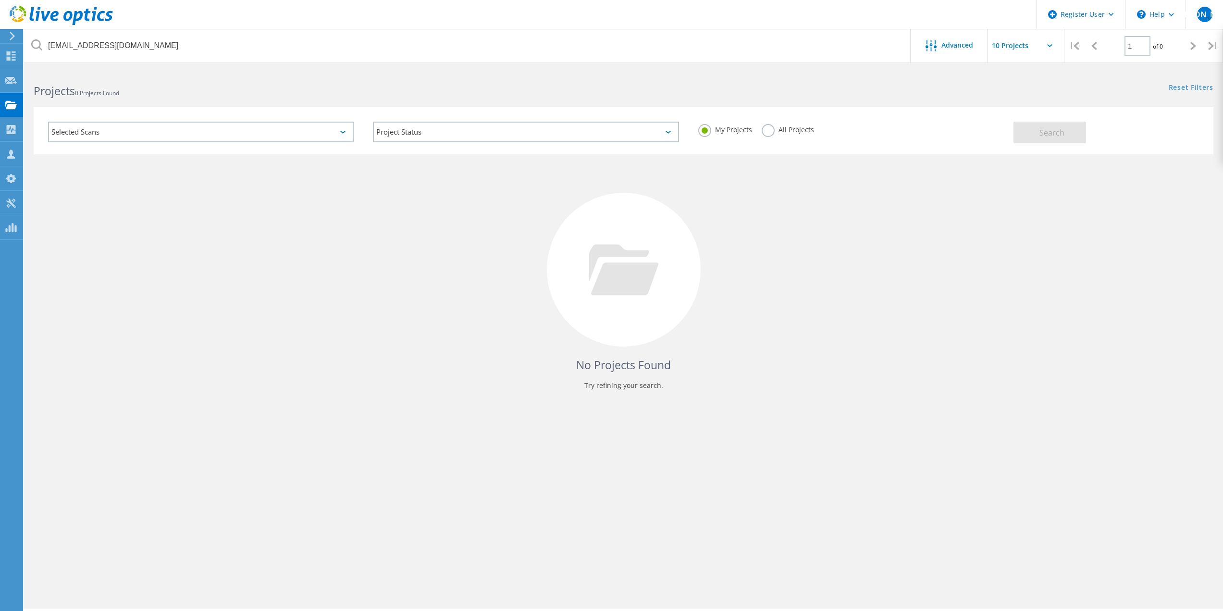
drag, startPoint x: 784, startPoint y: 135, endPoint x: 784, endPoint y: 129, distance: 5.8
click at [784, 134] on div "All Projects" at bounding box center [787, 131] width 52 height 14
click at [785, 129] on label "All Projects" at bounding box center [787, 128] width 52 height 9
click at [0, 0] on input "All Projects" at bounding box center [0, 0] width 0 height 0
click at [1066, 142] on button "Search" at bounding box center [1049, 133] width 73 height 22
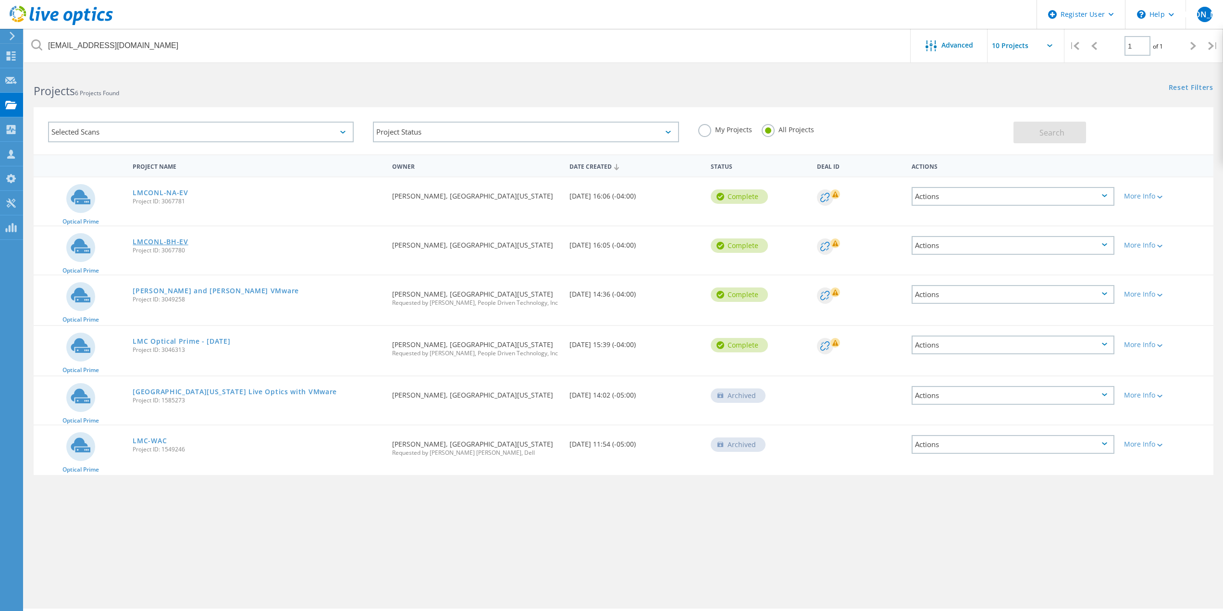
click at [180, 240] on link "LMCONL-BH-EV" at bounding box center [160, 241] width 55 height 7
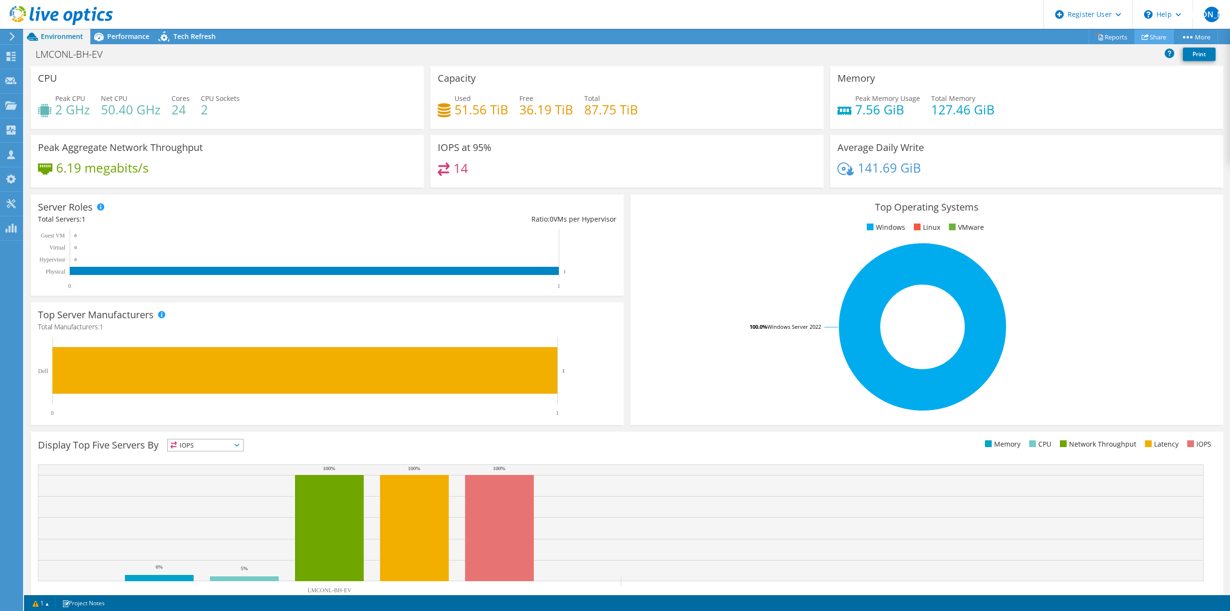
click at [1147, 35] on link "Share" at bounding box center [1153, 36] width 39 height 15
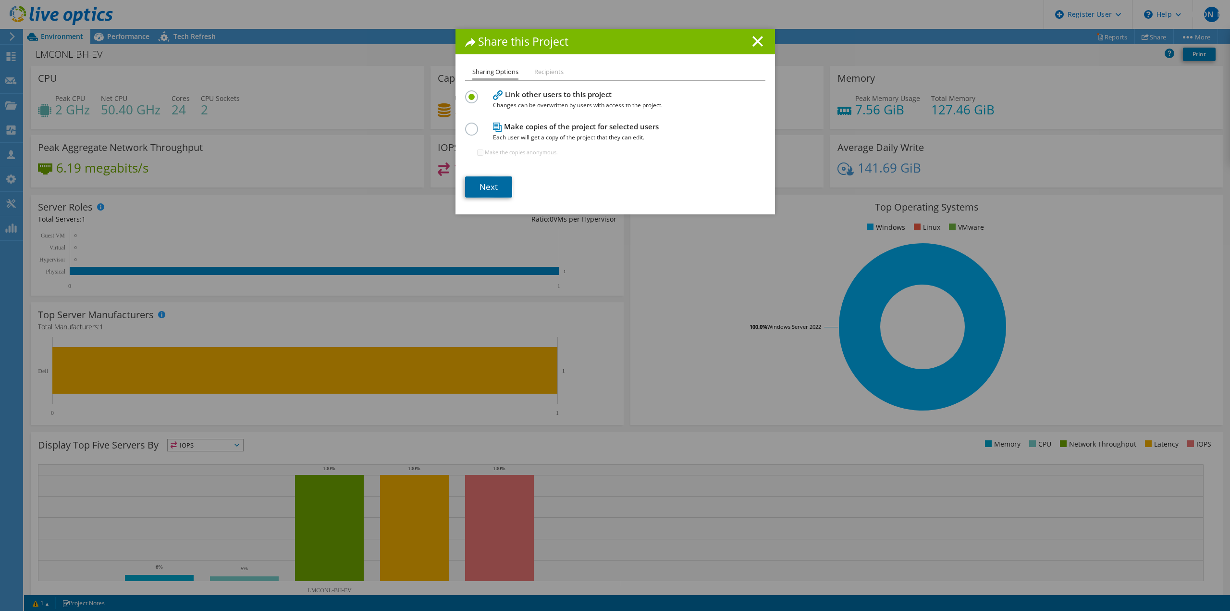
click at [486, 181] on link "Next" at bounding box center [488, 186] width 47 height 21
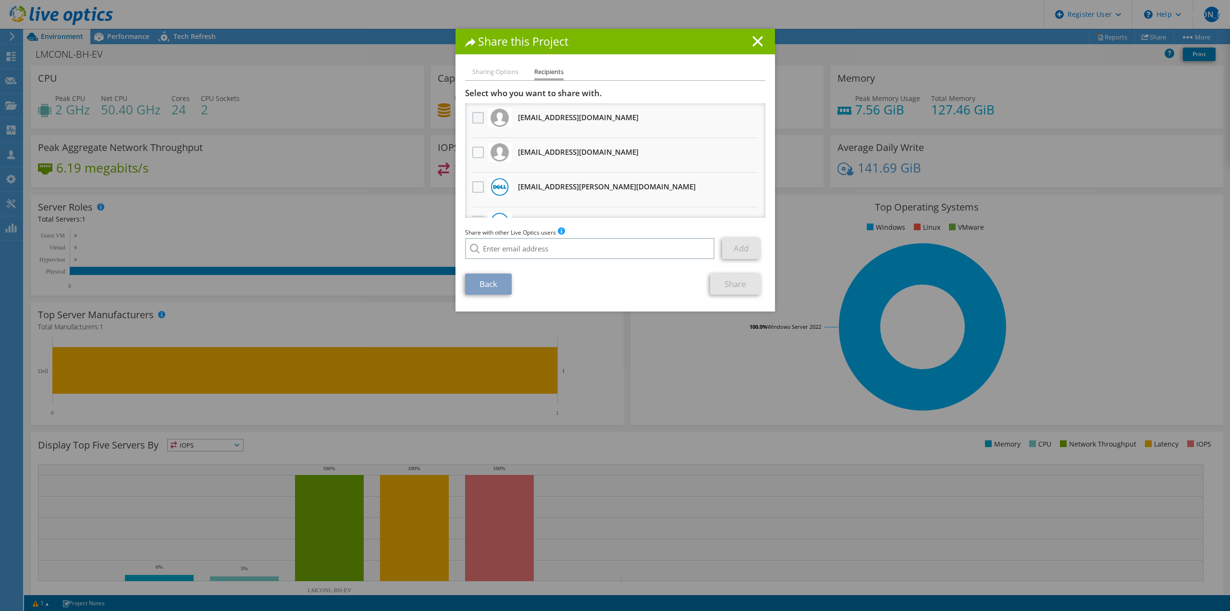
click at [478, 112] on label at bounding box center [479, 118] width 14 height 12
click at [0, 0] on input "checkbox" at bounding box center [0, 0] width 0 height 0
click at [731, 286] on link "Share" at bounding box center [735, 283] width 50 height 21
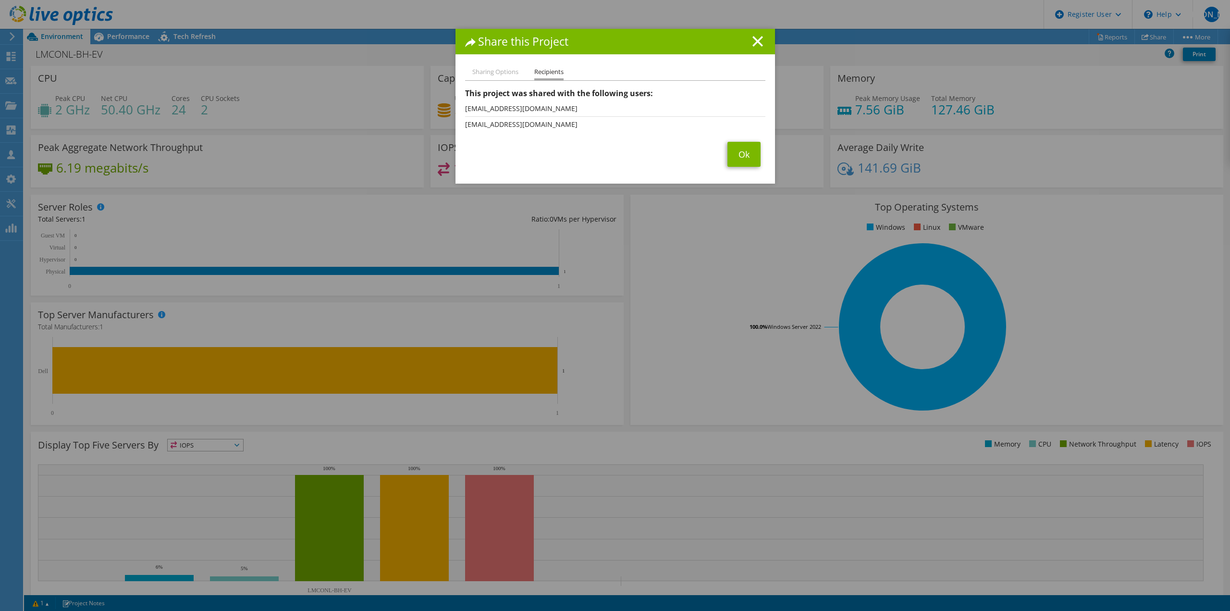
click at [495, 76] on li "Sharing Options" at bounding box center [495, 72] width 46 height 12
click at [735, 163] on link "Ok" at bounding box center [743, 154] width 33 height 25
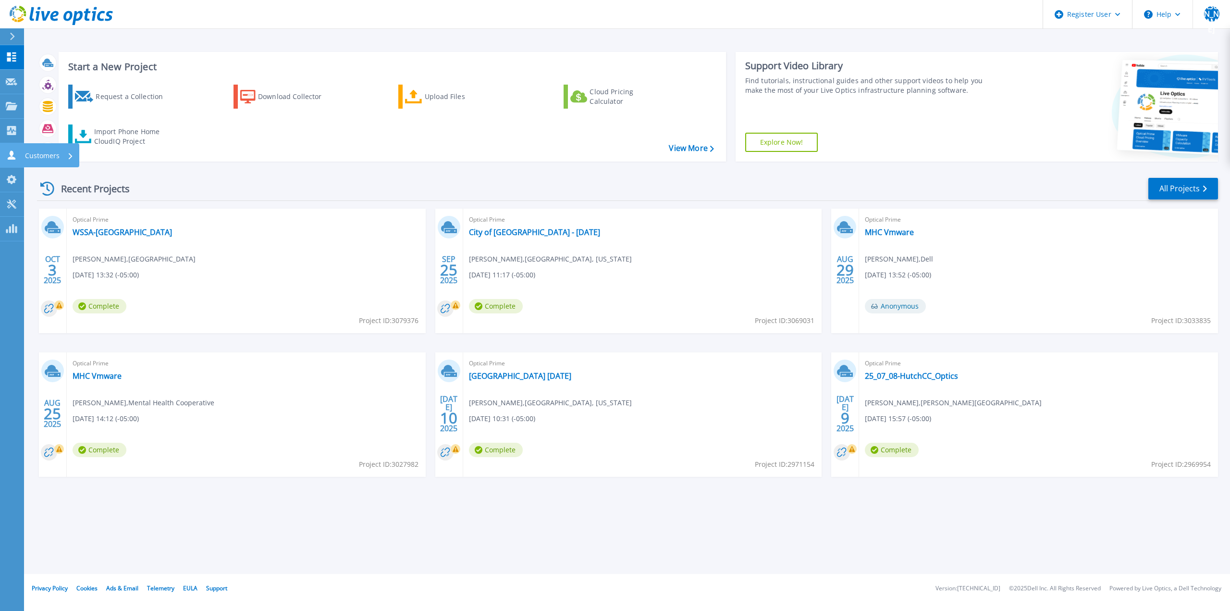
click at [18, 161] on link "Customers Customers" at bounding box center [12, 155] width 24 height 25
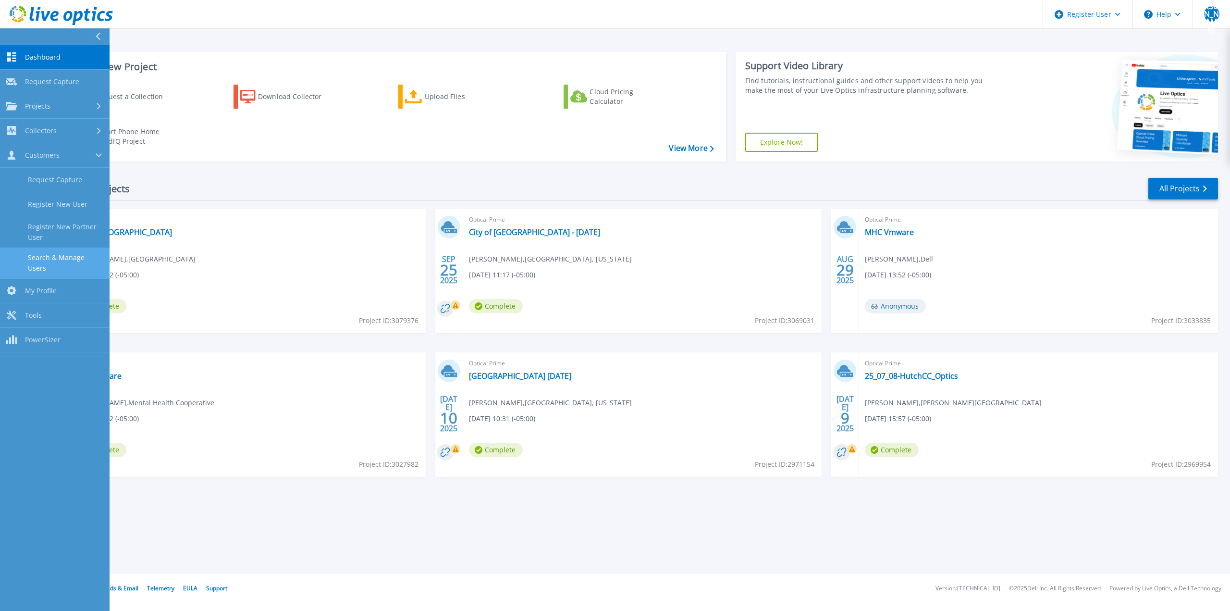
click at [66, 258] on link "Search & Manage Users" at bounding box center [55, 262] width 110 height 31
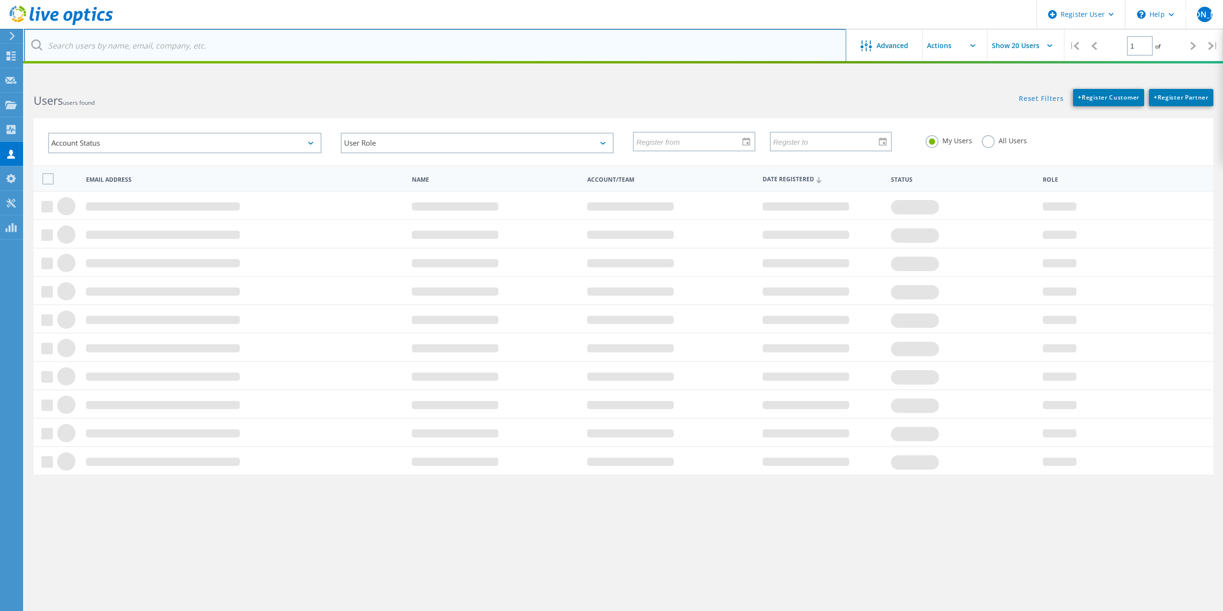
click at [178, 50] on input "text" at bounding box center [435, 46] width 822 height 34
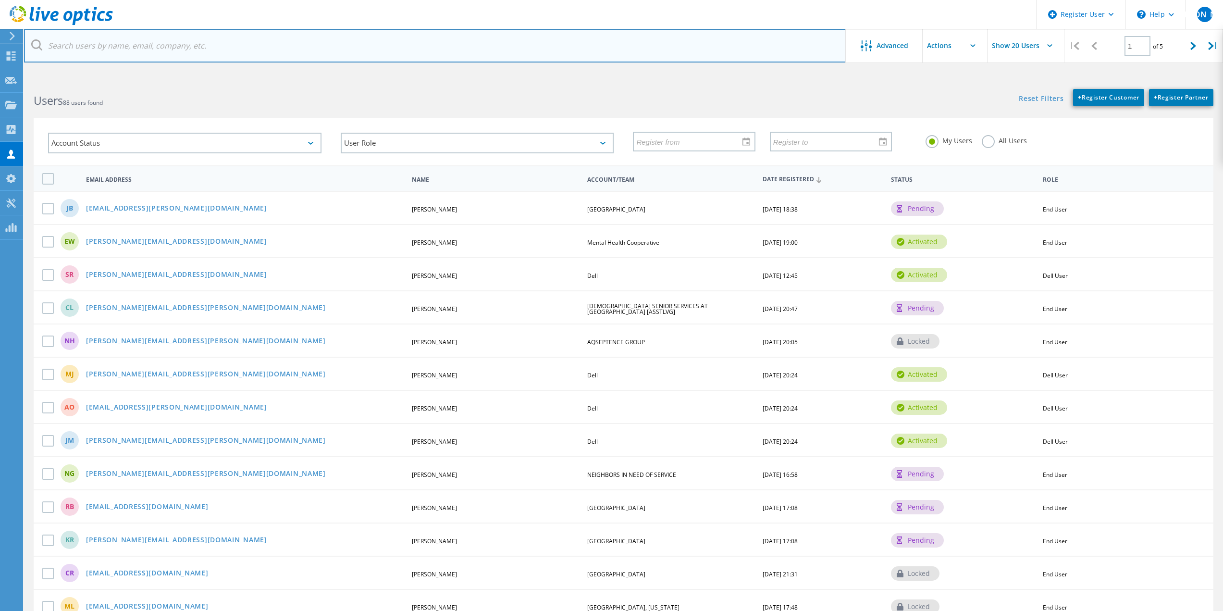
paste input "[EMAIL_ADDRESS][DOMAIN_NAME]"
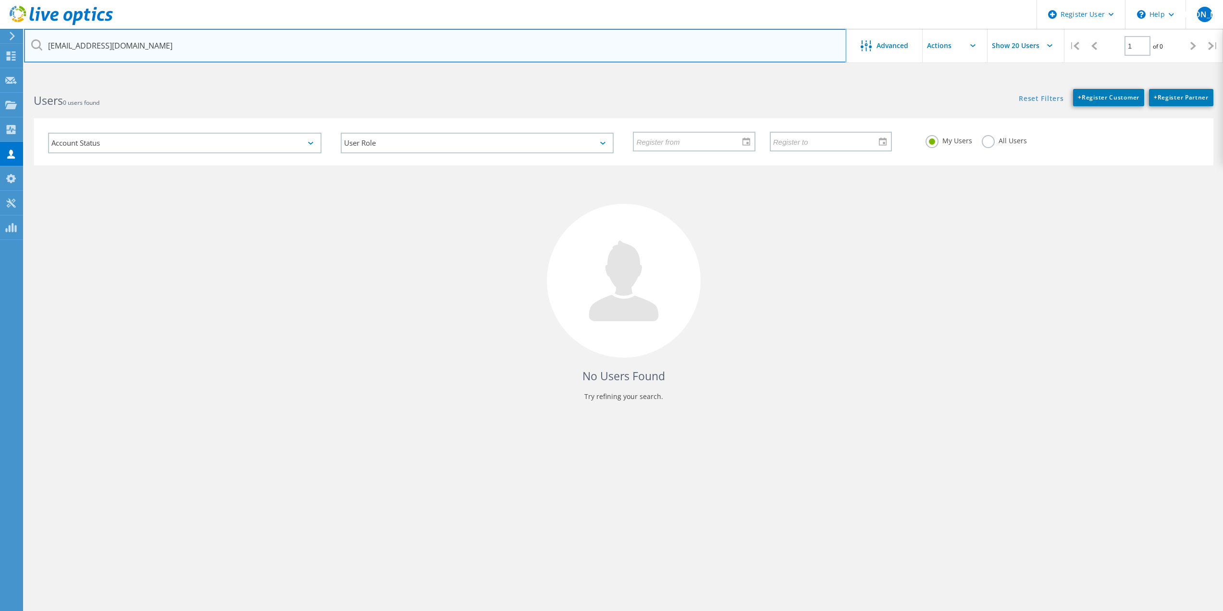
type input "[EMAIL_ADDRESS][DOMAIN_NAME]"
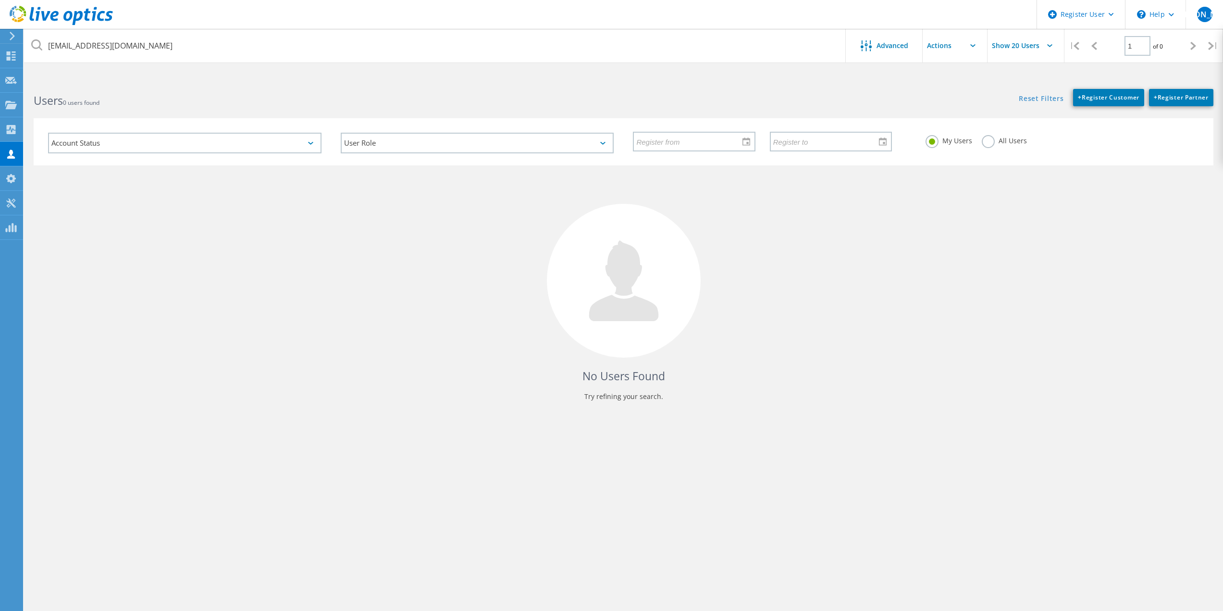
click at [998, 142] on label "All Users" at bounding box center [1003, 139] width 45 height 9
click at [0, 0] on input "All Users" at bounding box center [0, 0] width 0 height 0
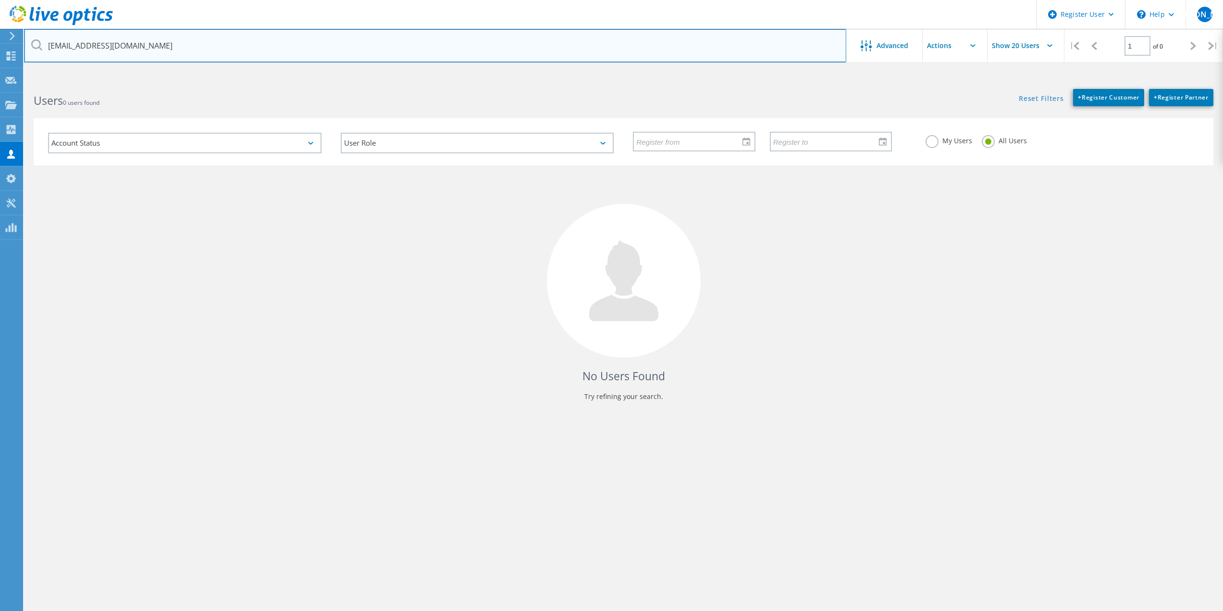
click at [584, 42] on input "njmiller@lakemichigancollege.edu" at bounding box center [435, 46] width 822 height 34
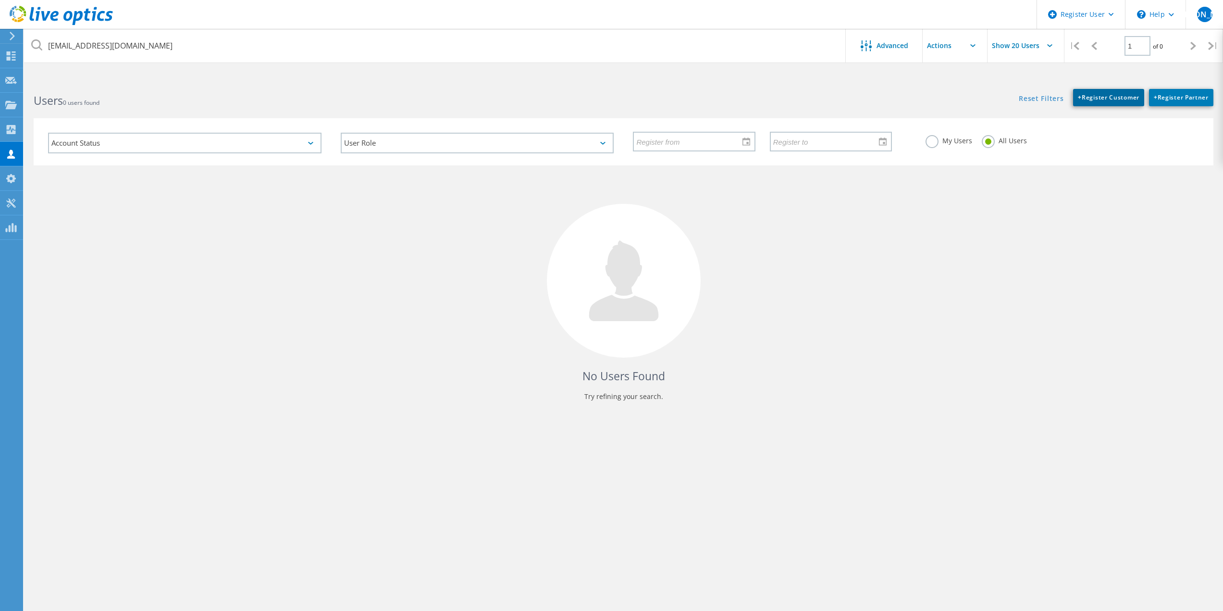
click at [1090, 97] on span "+ Register Customer" at bounding box center [1108, 97] width 61 height 8
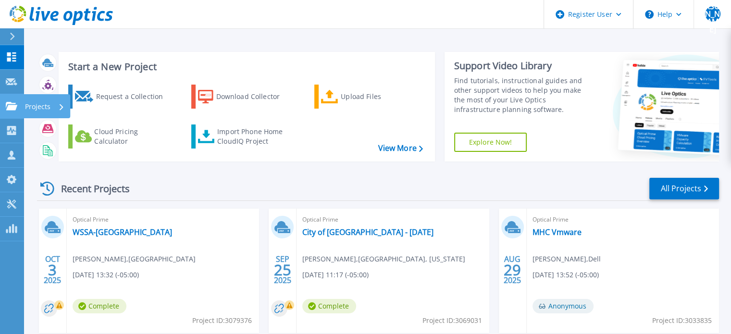
click at [15, 115] on link "Projects Projects" at bounding box center [12, 106] width 24 height 25
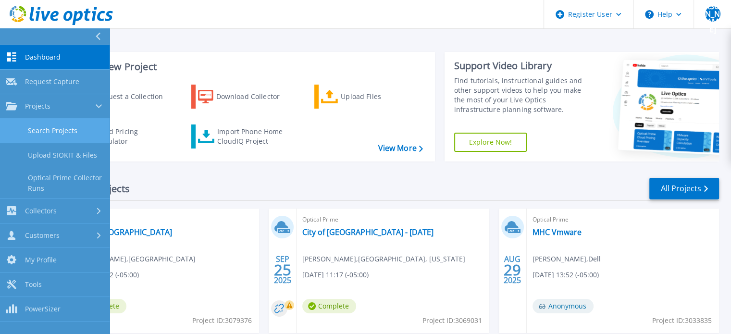
click at [33, 135] on link "Search Projects" at bounding box center [55, 131] width 110 height 25
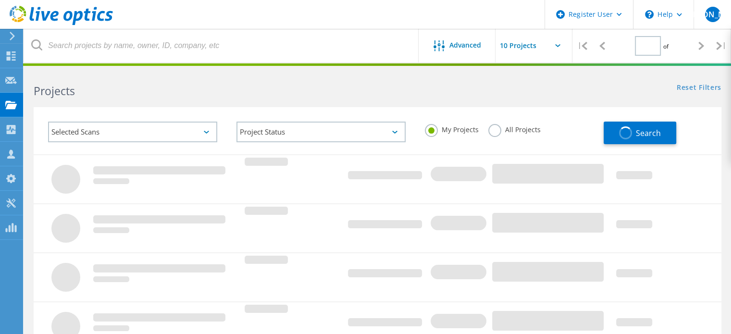
type input "1"
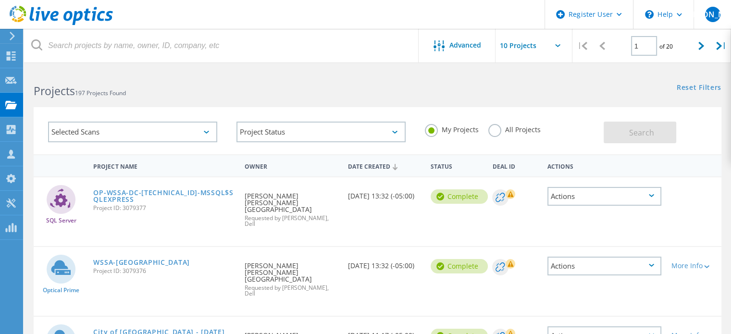
click at [488, 128] on label "All Projects" at bounding box center [514, 128] width 52 height 9
click at [0, 0] on input "All Projects" at bounding box center [0, 0] width 0 height 0
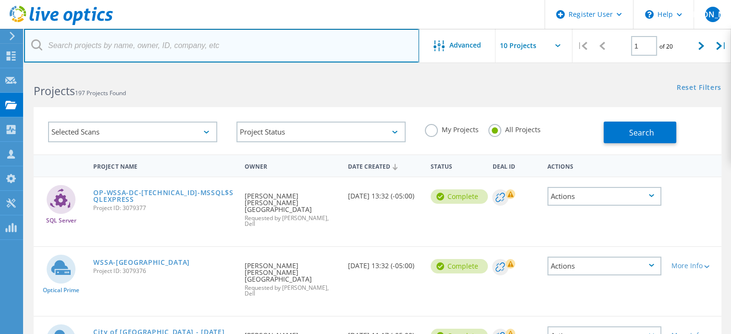
click at [261, 57] on input "text" at bounding box center [221, 46] width 395 height 34
paste input "[EMAIL_ADDRESS][DOMAIN_NAME]"
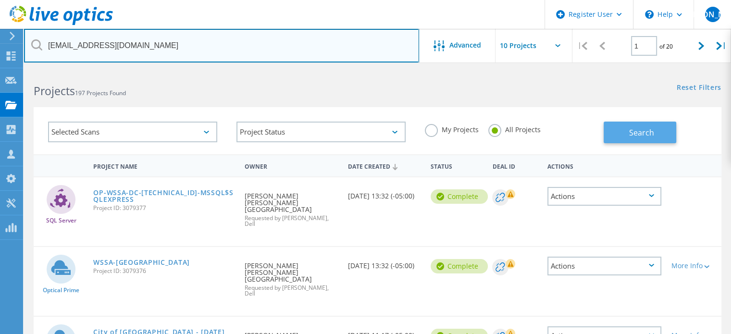
type input "[EMAIL_ADDRESS][DOMAIN_NAME]"
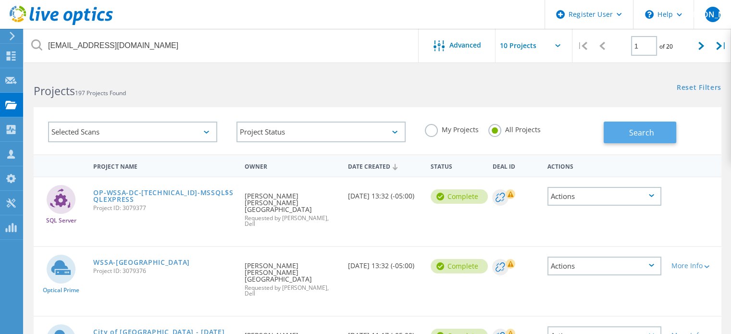
click at [622, 130] on button "Search" at bounding box center [639, 133] width 73 height 22
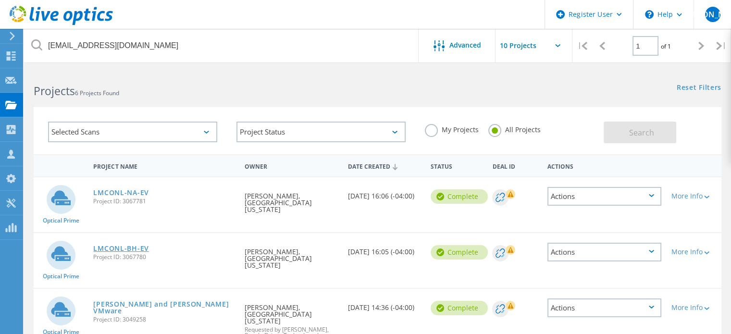
click at [121, 245] on link "LMCONL-BH-EV" at bounding box center [120, 248] width 55 height 7
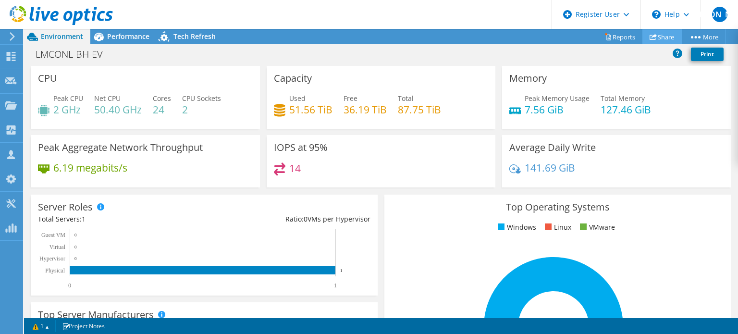
click at [667, 32] on link "Share" at bounding box center [661, 36] width 39 height 15
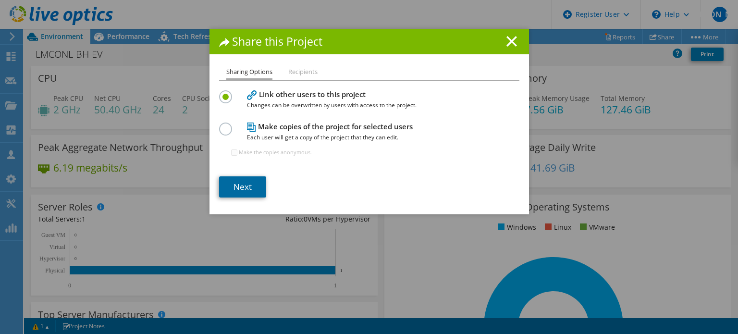
click at [235, 185] on link "Next" at bounding box center [242, 186] width 47 height 21
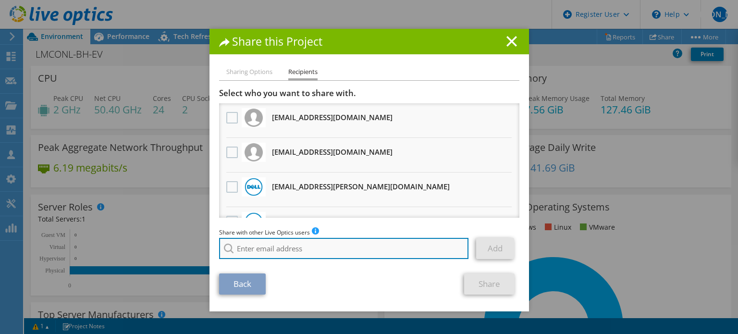
click at [351, 242] on input "search" at bounding box center [344, 248] width 250 height 21
paste input "voglera@peopledriven.com"
type input "voglera@peopledriven.com"
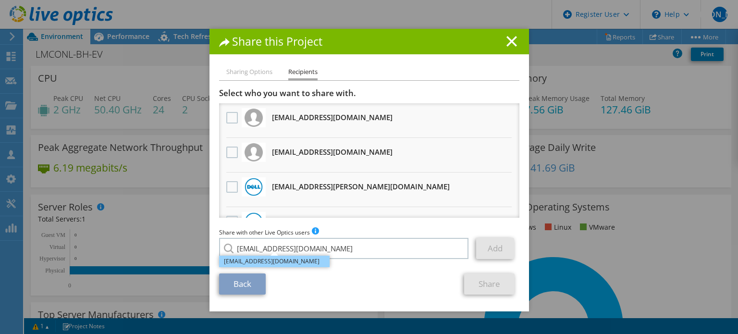
click at [290, 259] on li "voglera@peopledriven.com" at bounding box center [274, 262] width 110 height 12
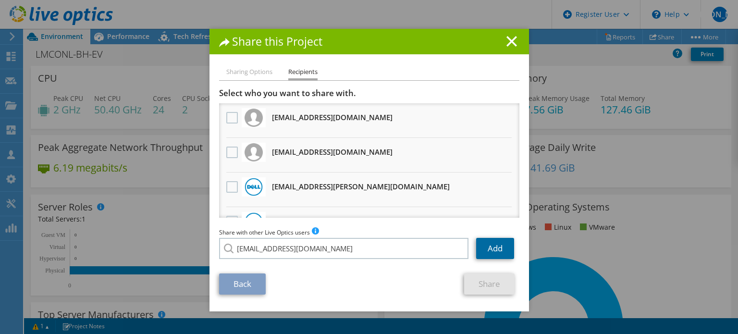
click at [482, 247] on link "Add" at bounding box center [495, 248] width 38 height 21
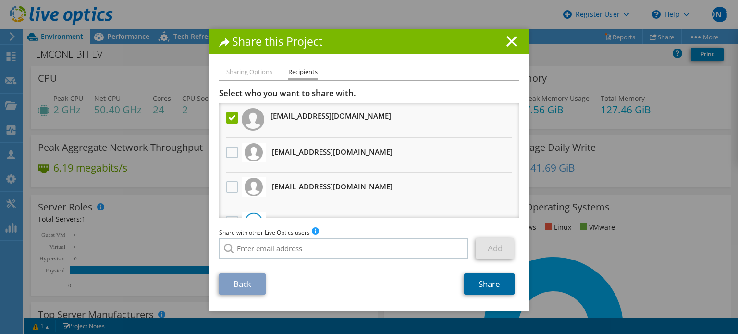
click at [485, 288] on link "Share" at bounding box center [489, 283] width 50 height 21
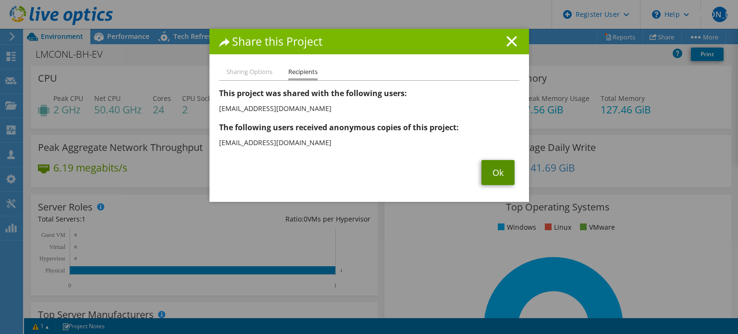
click at [503, 172] on link "Ok" at bounding box center [497, 172] width 33 height 25
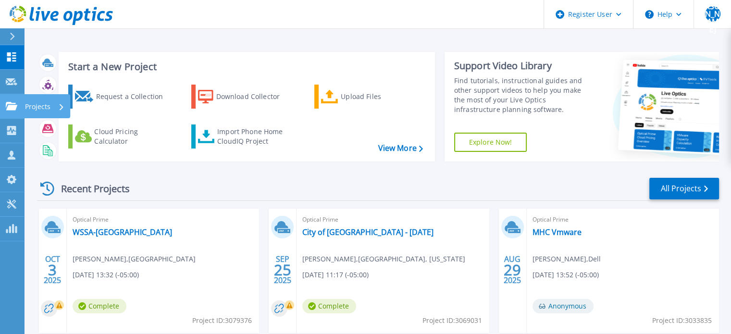
click at [12, 111] on link "Projects Projects" at bounding box center [12, 106] width 24 height 25
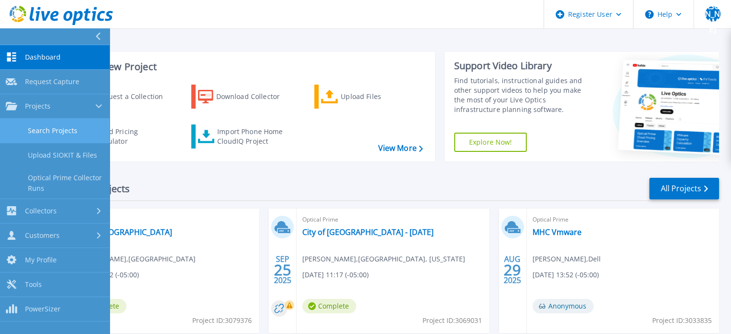
click at [25, 137] on link "Search Projects" at bounding box center [55, 131] width 110 height 25
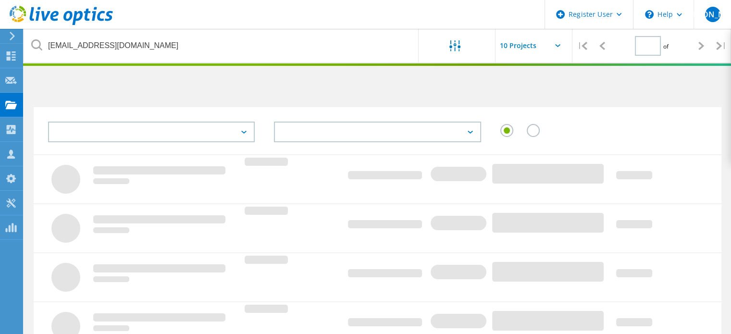
type input "1"
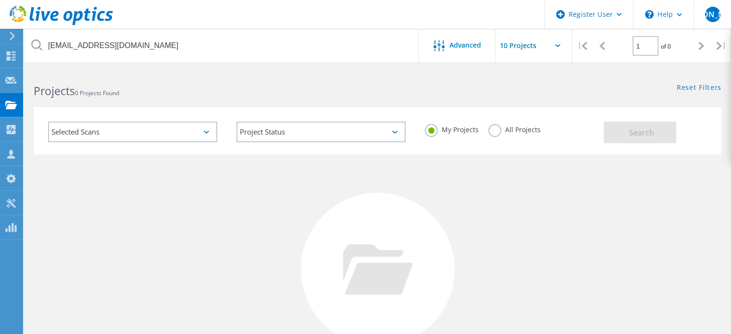
click at [499, 128] on label "All Projects" at bounding box center [514, 128] width 52 height 9
click at [0, 0] on input "All Projects" at bounding box center [0, 0] width 0 height 0
click at [643, 127] on span "Search" at bounding box center [641, 132] width 25 height 11
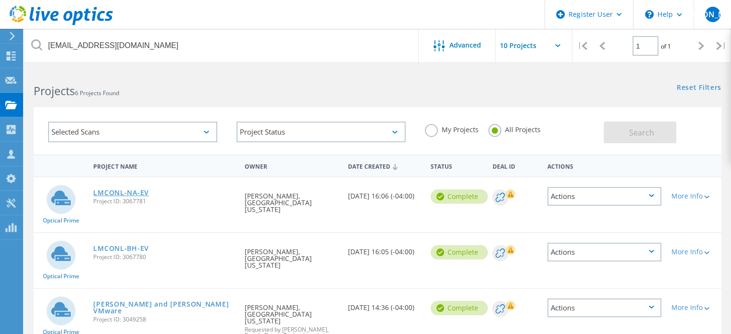
click at [133, 191] on link "LMCONL-NA-EV" at bounding box center [120, 192] width 55 height 7
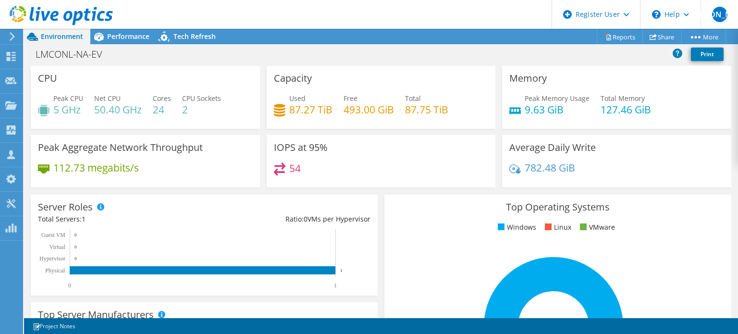
click at [642, 54] on div "LMCONL-NA-EV Print" at bounding box center [381, 54] width 714 height 18
click at [663, 38] on link "Share" at bounding box center [661, 36] width 39 height 15
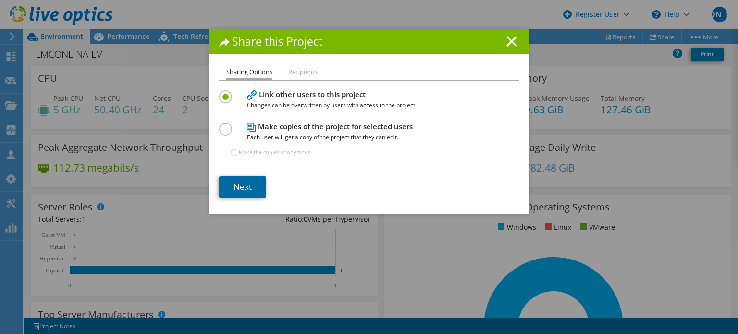
click at [240, 187] on link "Next" at bounding box center [242, 186] width 47 height 21
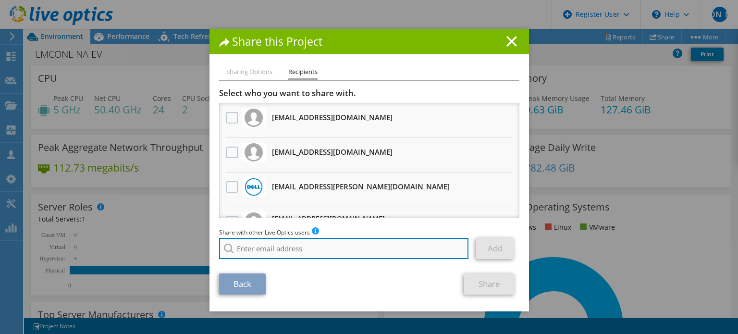
click at [281, 245] on input "search" at bounding box center [344, 248] width 250 height 21
paste input "voglera@peopledriven.com"
type input "voglera@peopledriven.com"
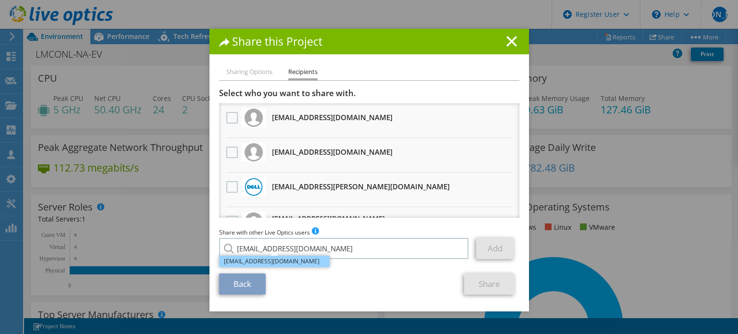
click at [262, 261] on li "voglera@peopledriven.com" at bounding box center [274, 262] width 110 height 12
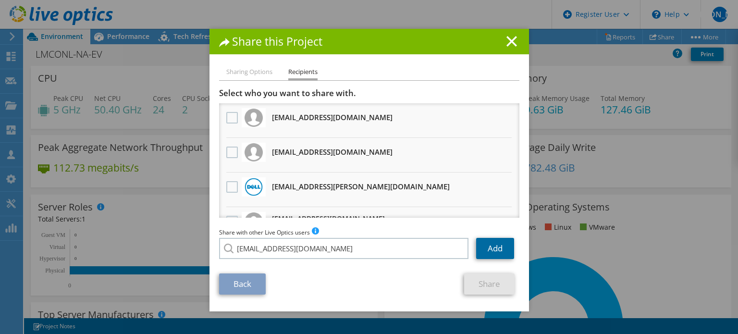
click at [489, 240] on link "Add" at bounding box center [495, 248] width 38 height 21
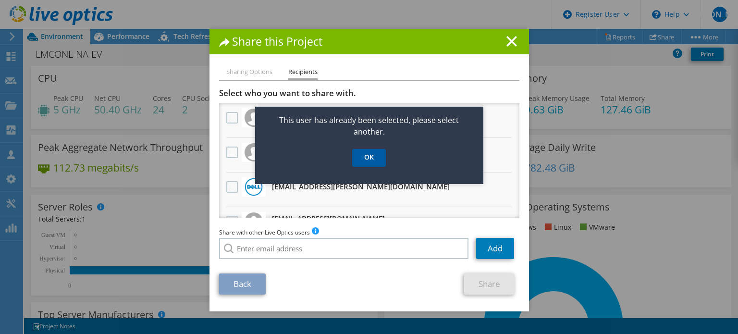
click at [363, 162] on link "OK" at bounding box center [369, 158] width 34 height 18
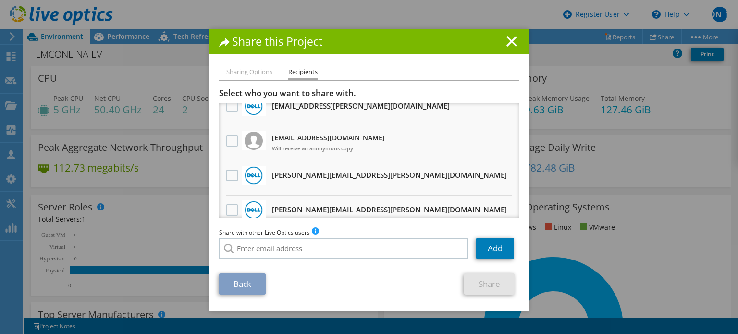
scroll to position [83, 0]
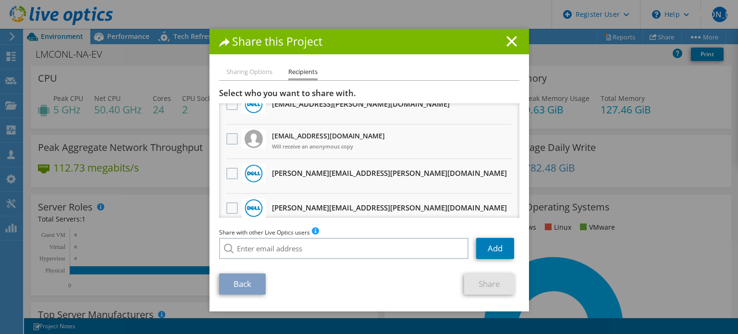
click at [226, 135] on label at bounding box center [233, 139] width 14 height 12
click at [0, 0] on input "checkbox" at bounding box center [0, 0] width 0 height 0
click at [487, 285] on link "Share" at bounding box center [489, 283] width 50 height 21
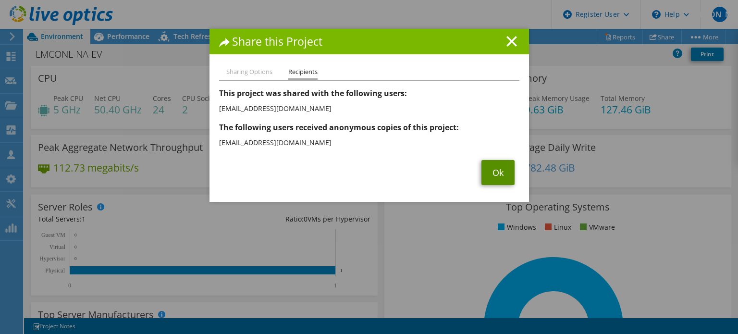
click at [489, 173] on link "Ok" at bounding box center [497, 172] width 33 height 25
